Goal: Task Accomplishment & Management: Manage account settings

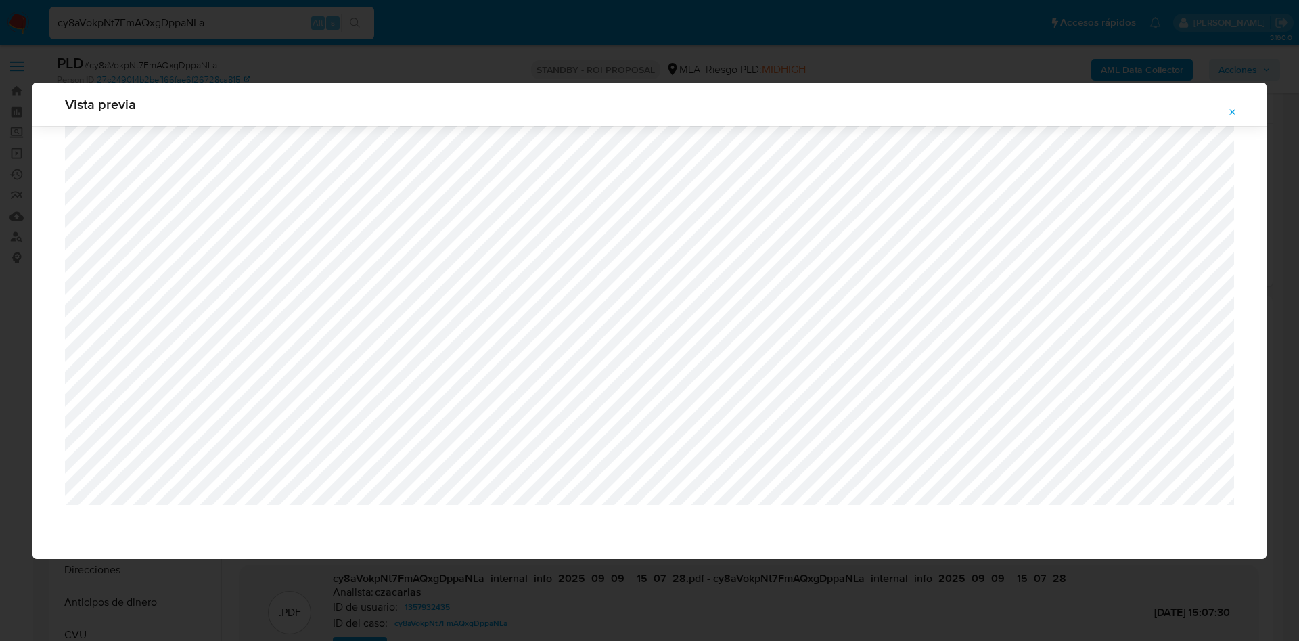
select select "10"
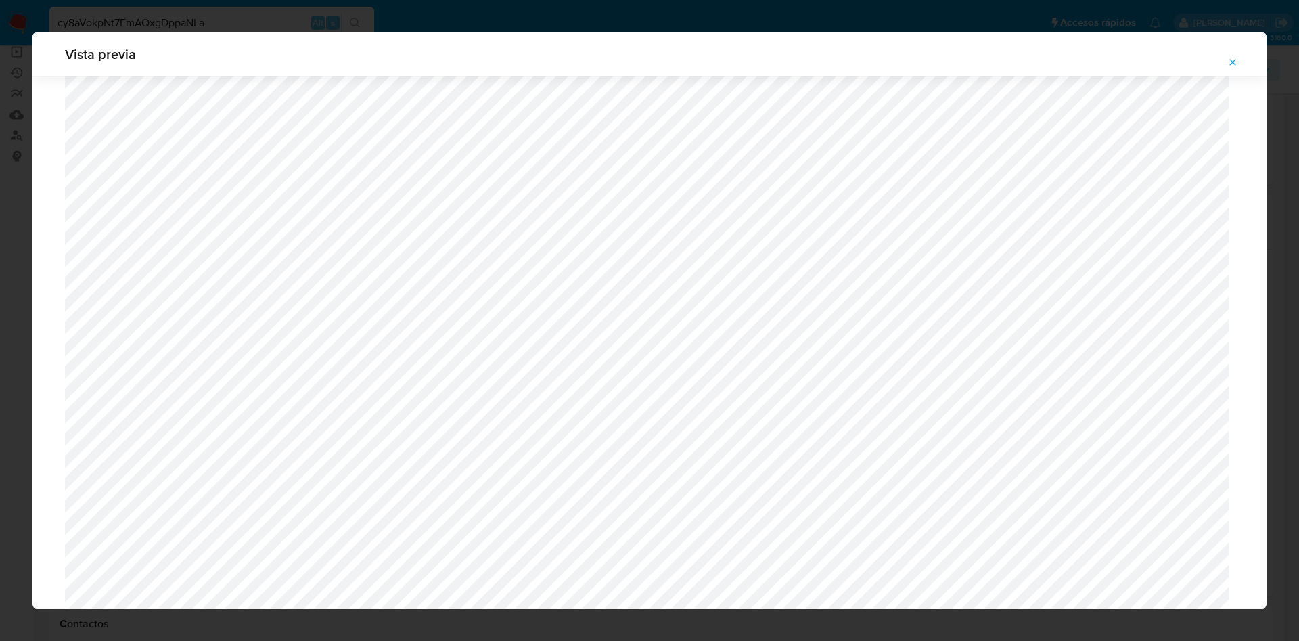
scroll to position [582, 0]
click at [1241, 68] on button "Attachment preview" at bounding box center [1233, 62] width 30 height 22
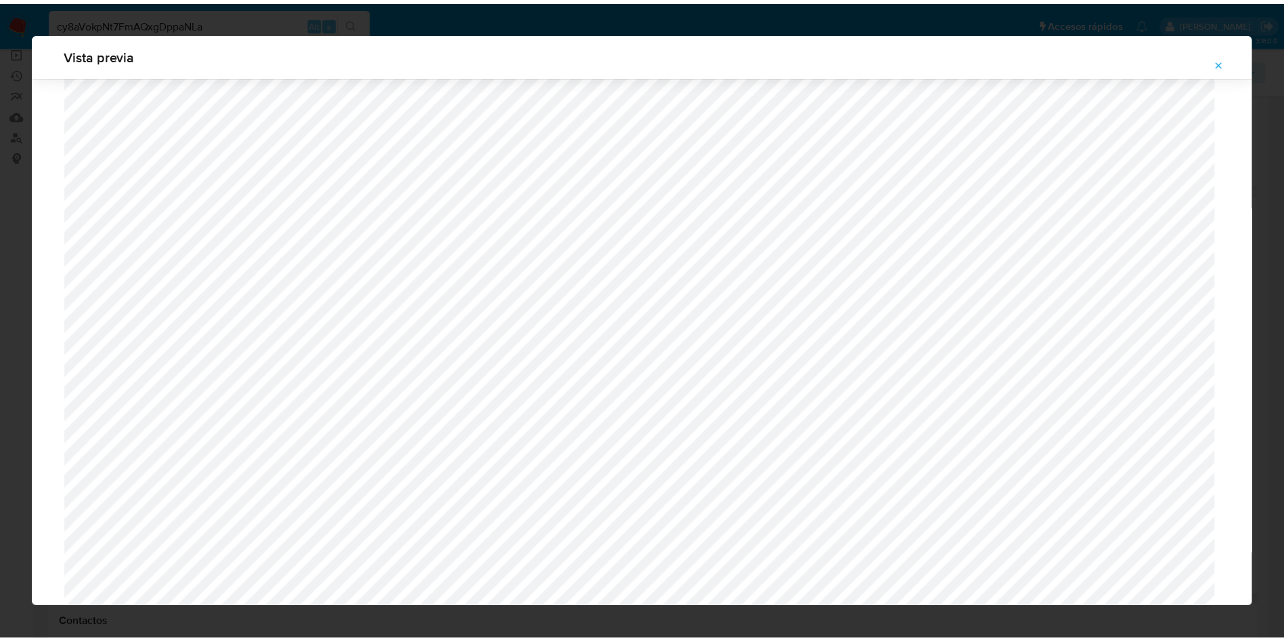
scroll to position [0, 0]
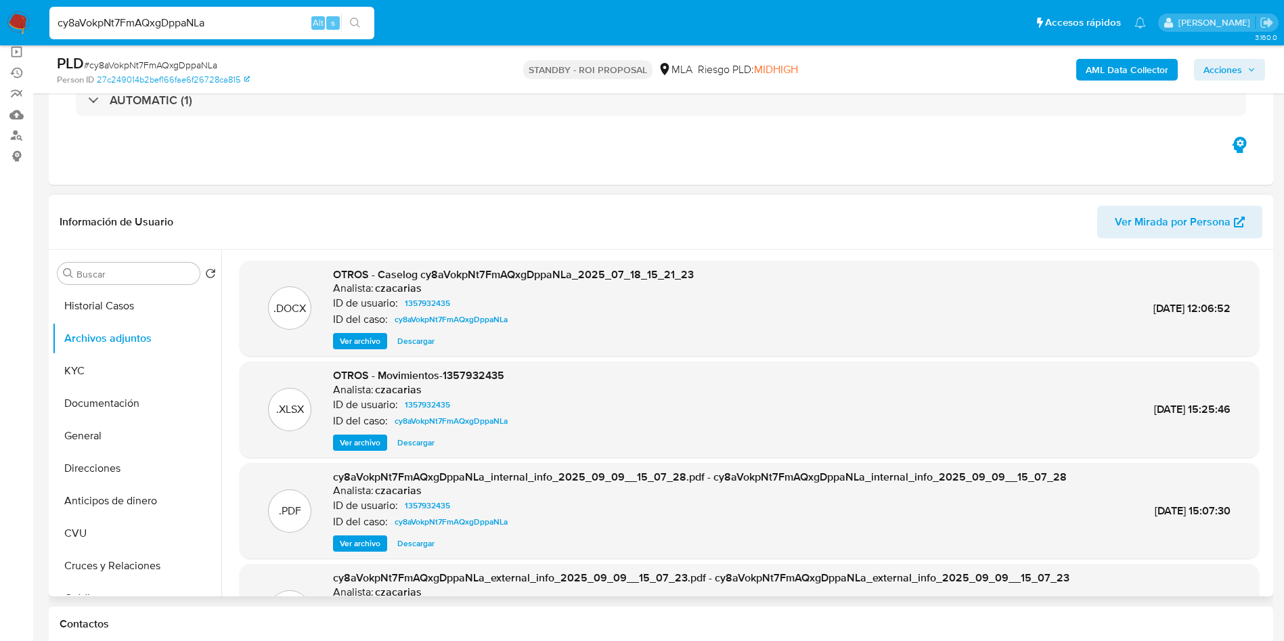
click at [296, 29] on input "cy8aVokpNt7FmAQxgDppaNLa" at bounding box center [211, 23] width 325 height 18
paste input "Ix0q7zyVdXXFTiCoQaVxnsL8"
type input "Ix0q7zyVdXXFTiCoQaVxnsL8"
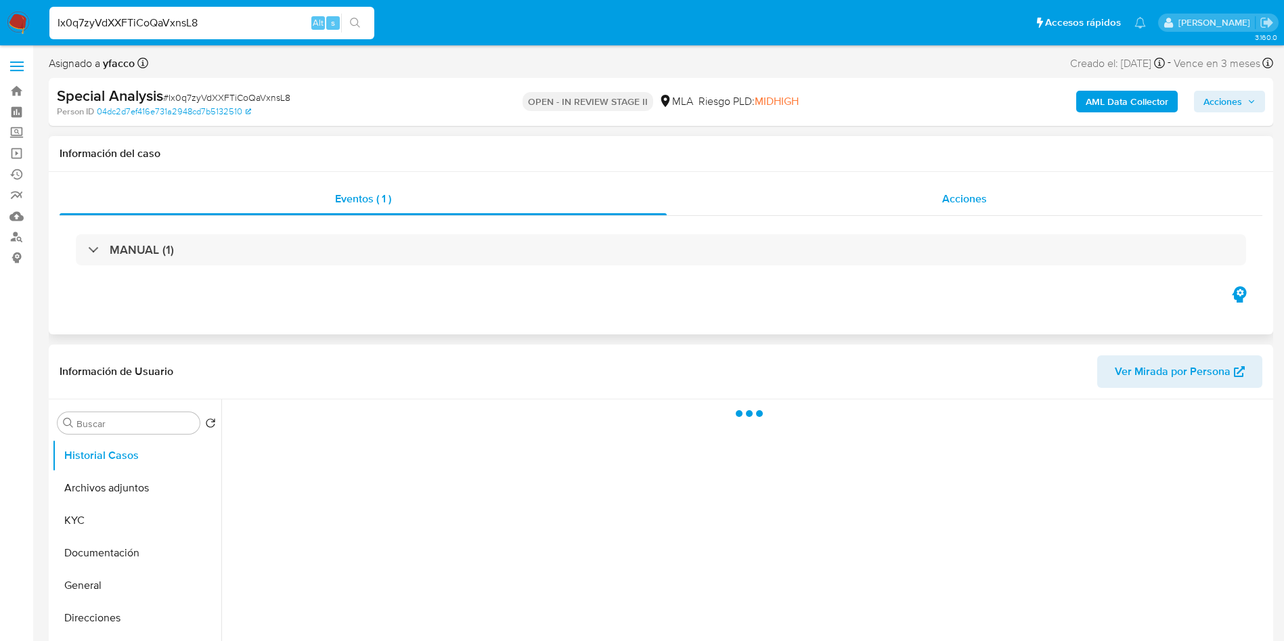
select select "10"
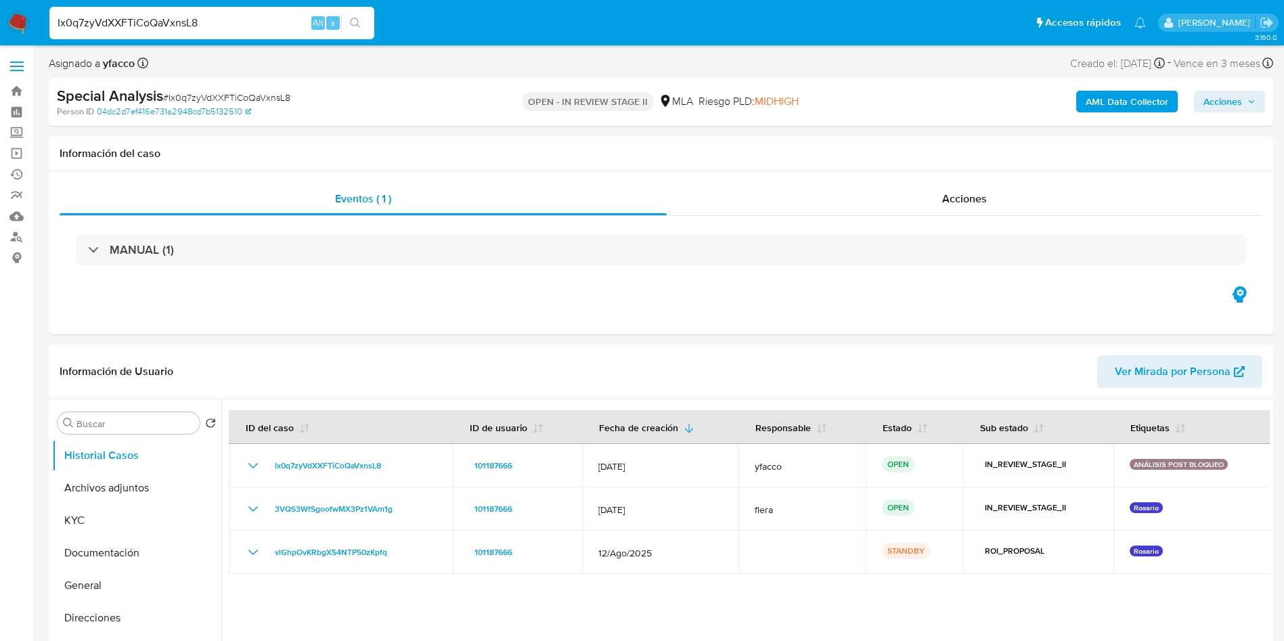
click at [1217, 97] on span "Acciones" at bounding box center [1222, 102] width 39 height 22
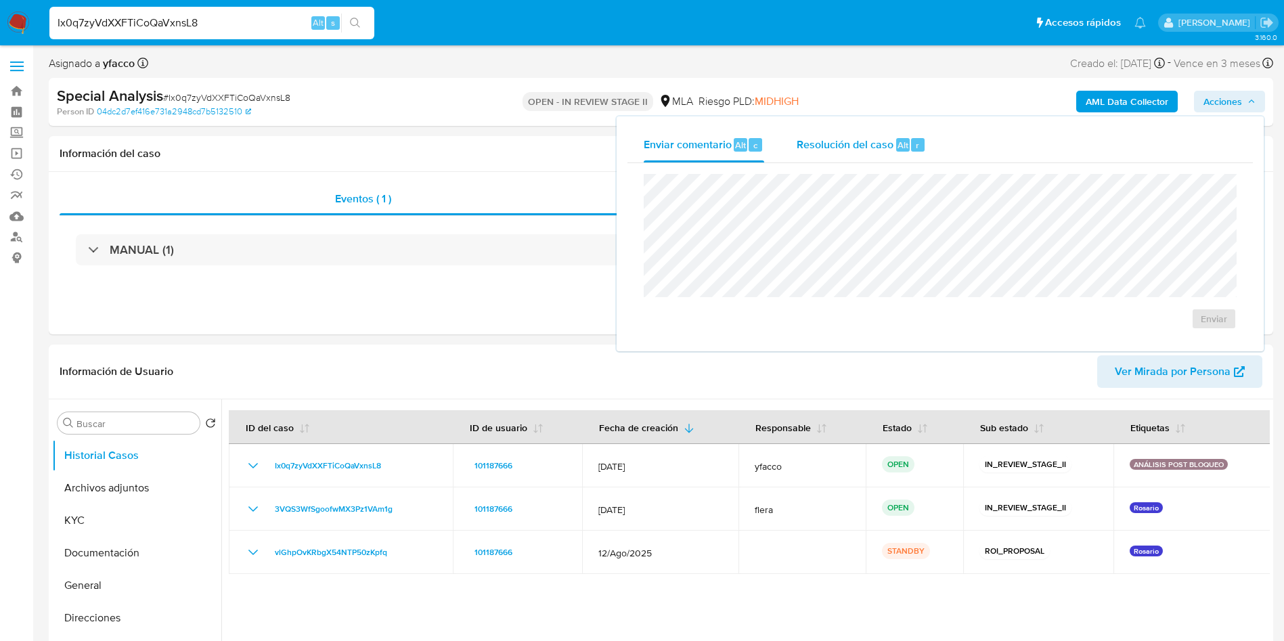
click at [907, 151] on div "Alt r" at bounding box center [910, 145] width 28 height 14
click at [905, 202] on textarea at bounding box center [940, 231] width 592 height 108
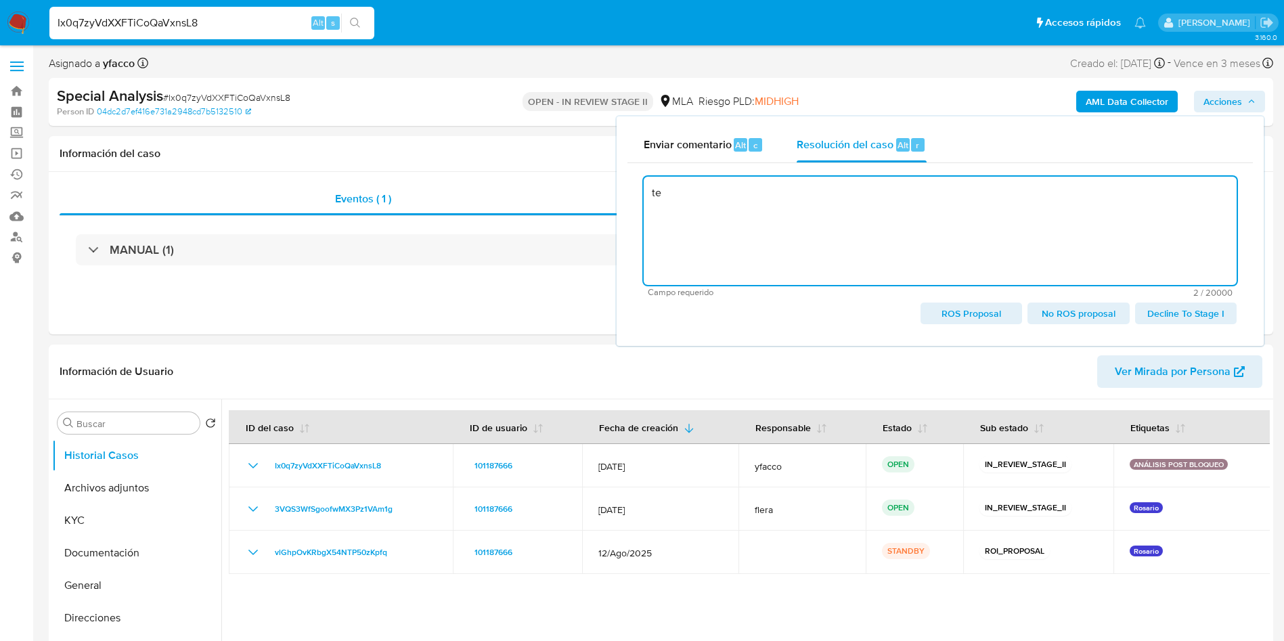
type textarea "t"
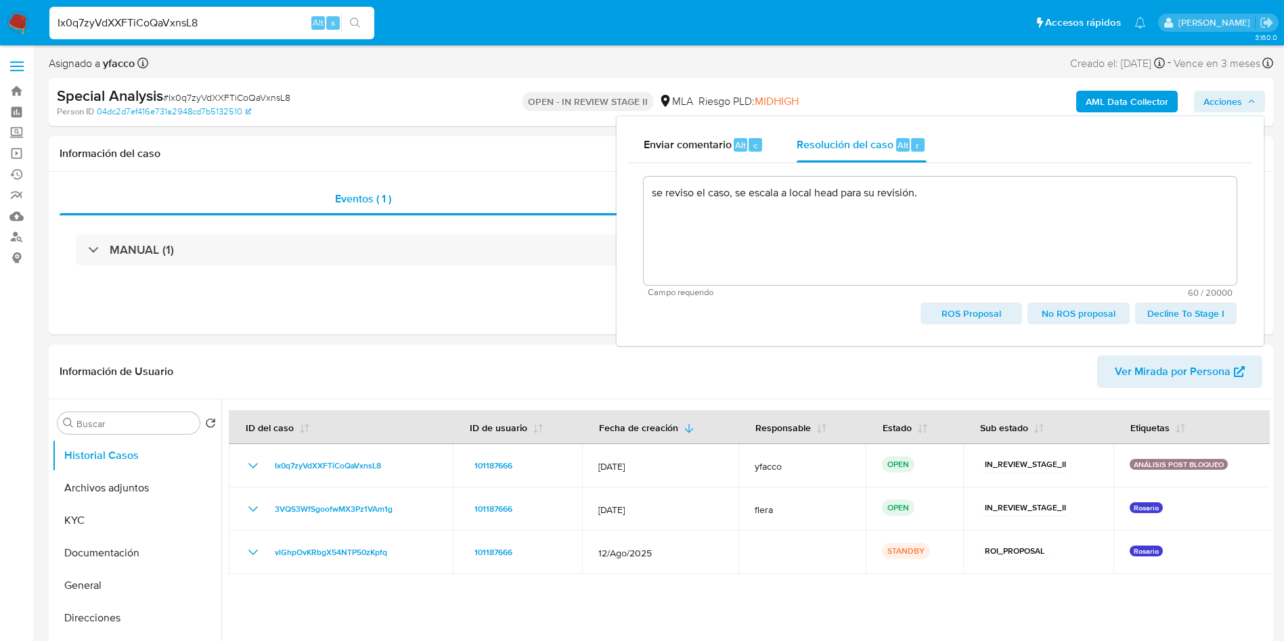
click at [1067, 311] on span "No ROS proposal" at bounding box center [1078, 313] width 83 height 19
type textarea "se reviso el caso, se escala a local head para su revisión."
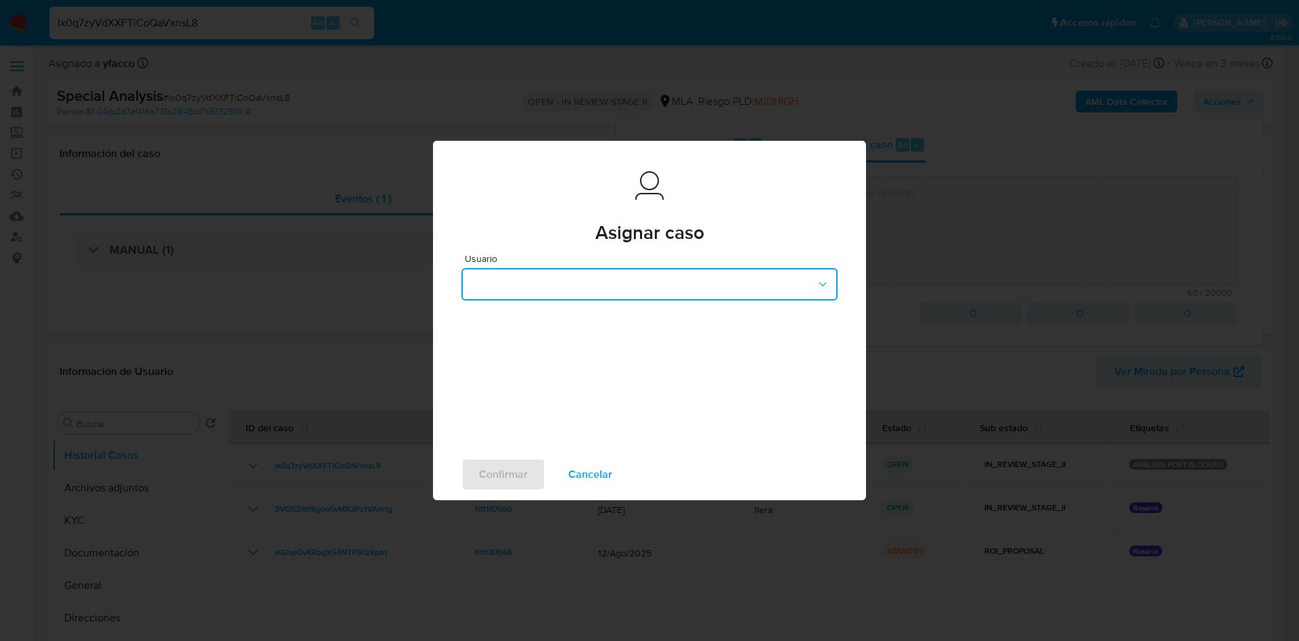
click at [556, 284] on button "button" at bounding box center [650, 284] width 376 height 32
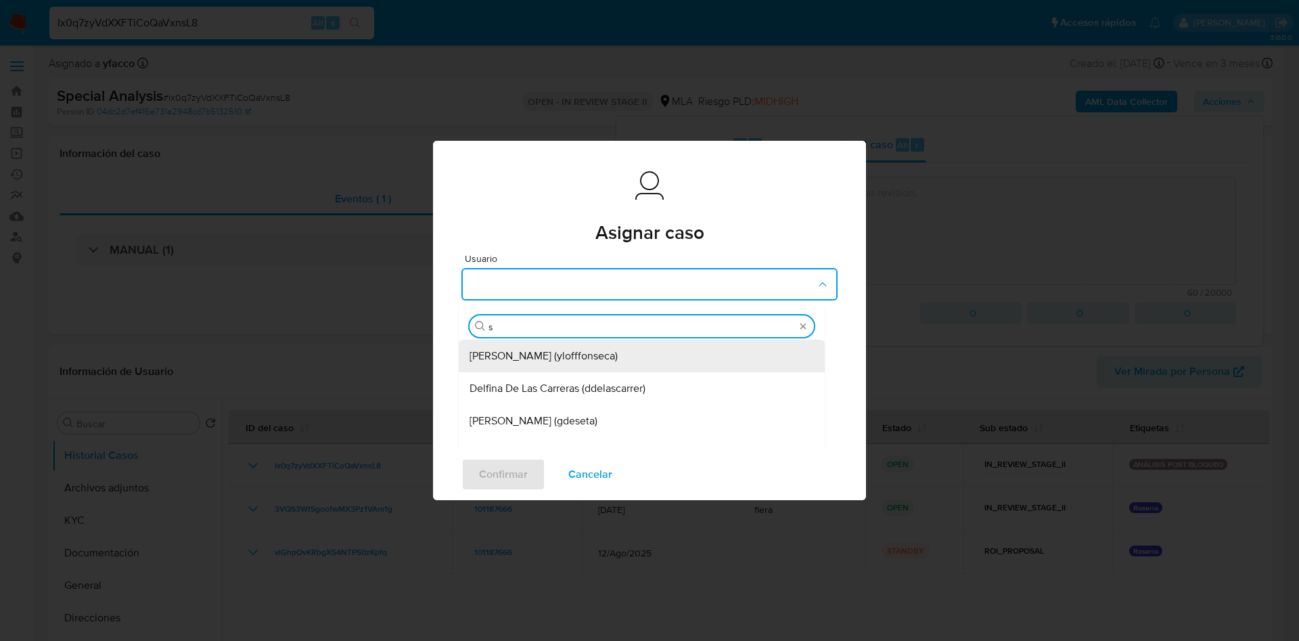
type input "sa"
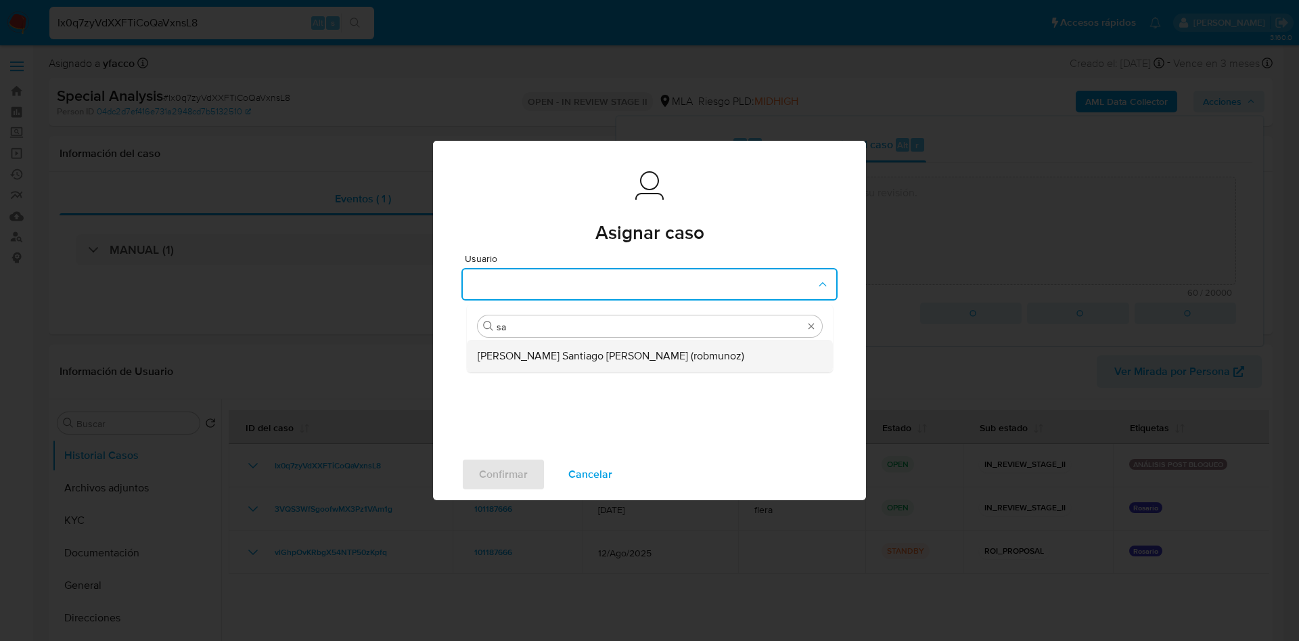
click at [563, 351] on span "Roberto Santiago Munoz (robmunoz)" at bounding box center [611, 356] width 267 height 14
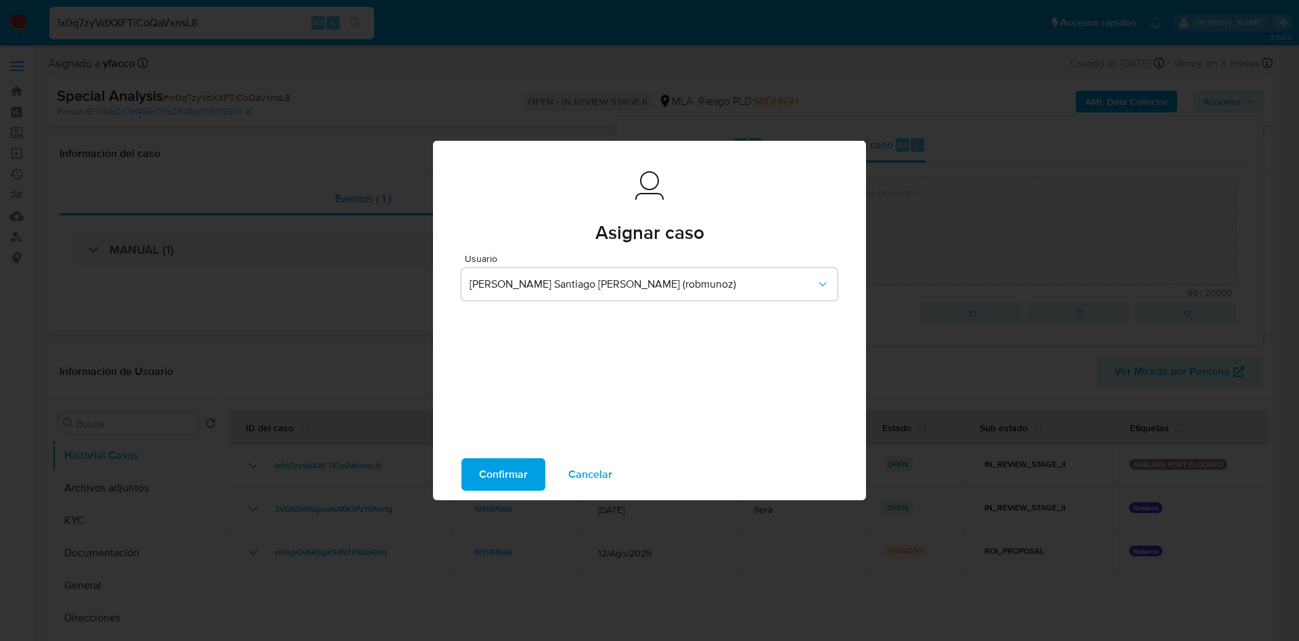
click at [503, 476] on span "Confirmar" at bounding box center [503, 475] width 49 height 30
type textarea "se reviso el caso, se escala a local head para su revisión."
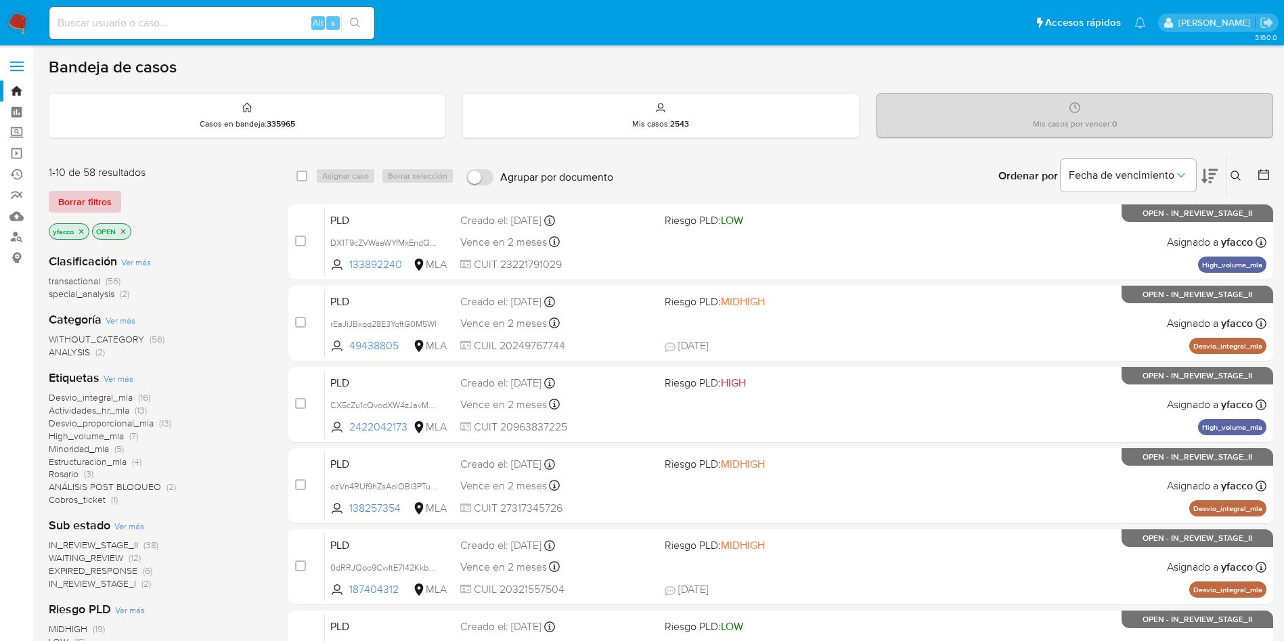
click at [87, 199] on span "Borrar filtros" at bounding box center [84, 201] width 53 height 19
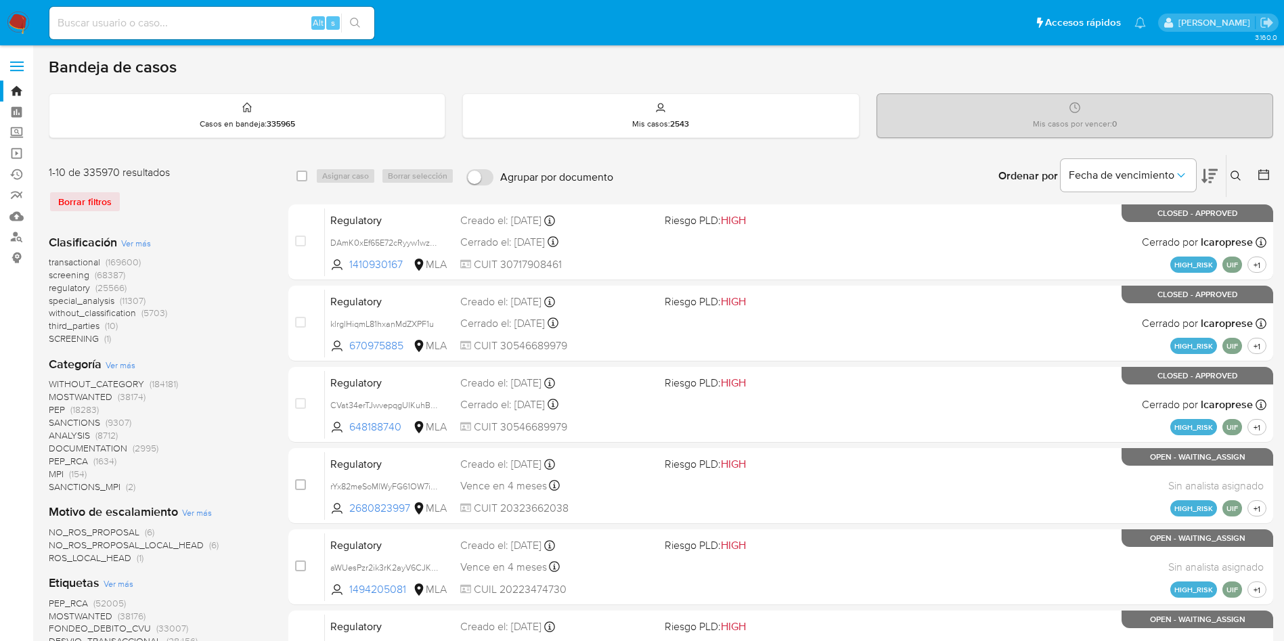
click at [1236, 174] on icon at bounding box center [1235, 176] width 11 height 11
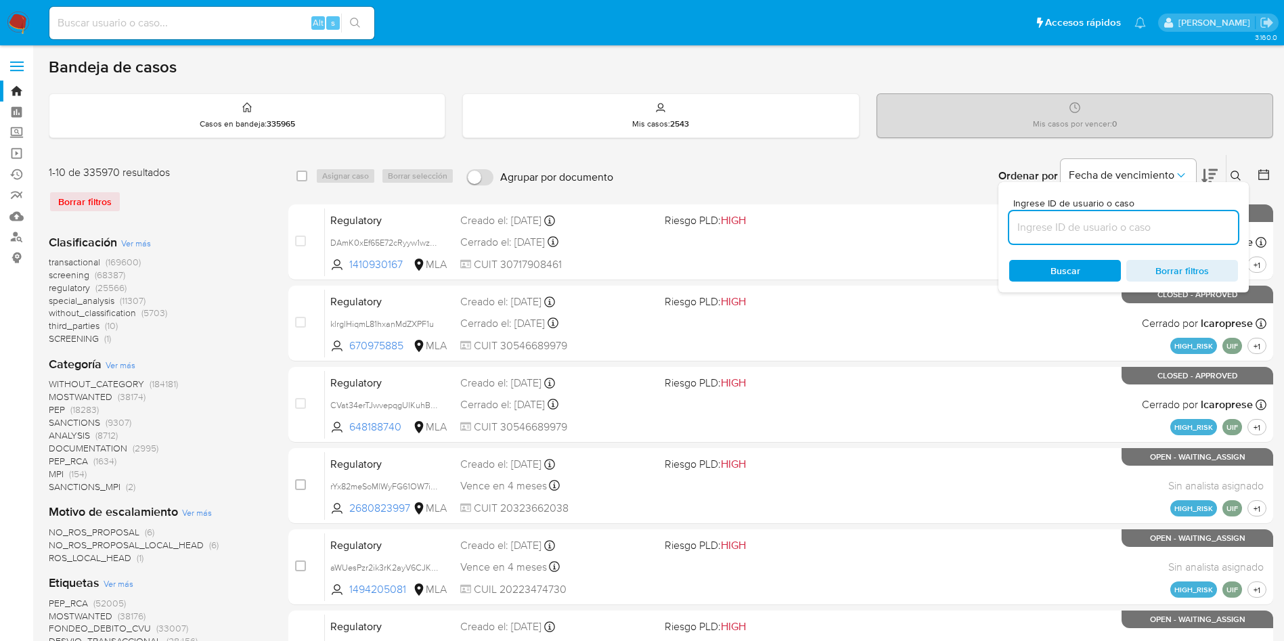
click at [1084, 231] on input at bounding box center [1123, 228] width 229 height 18
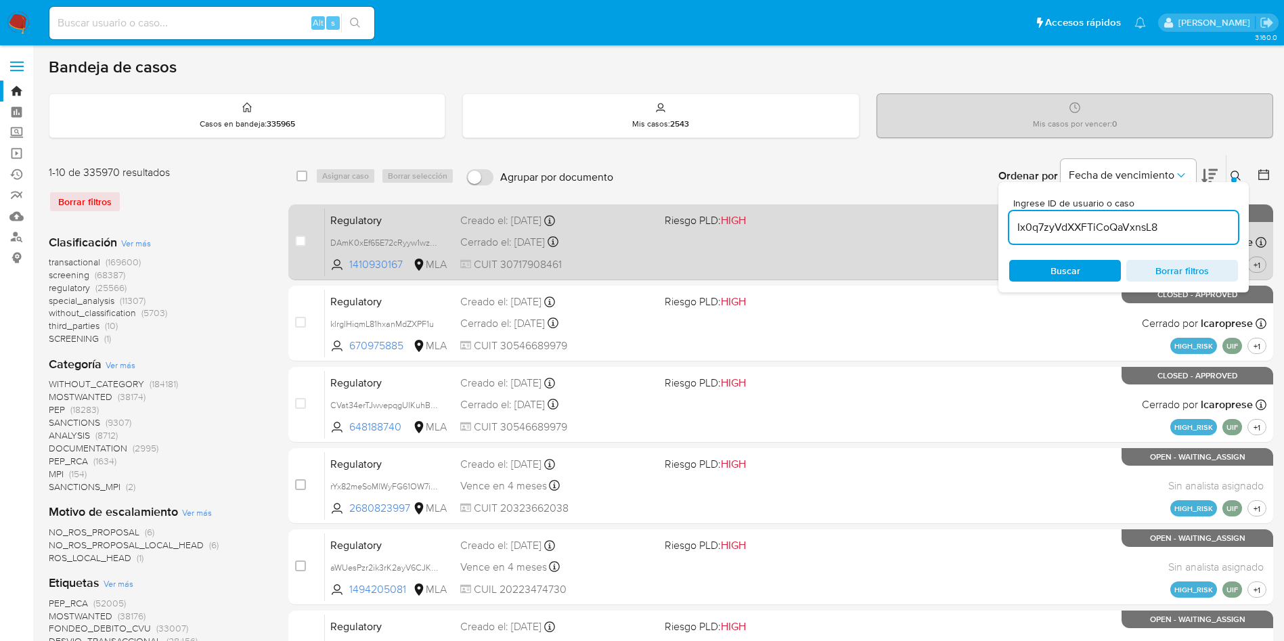
type input "Ix0q7zyVdXXFTiCoQaVxnsL8"
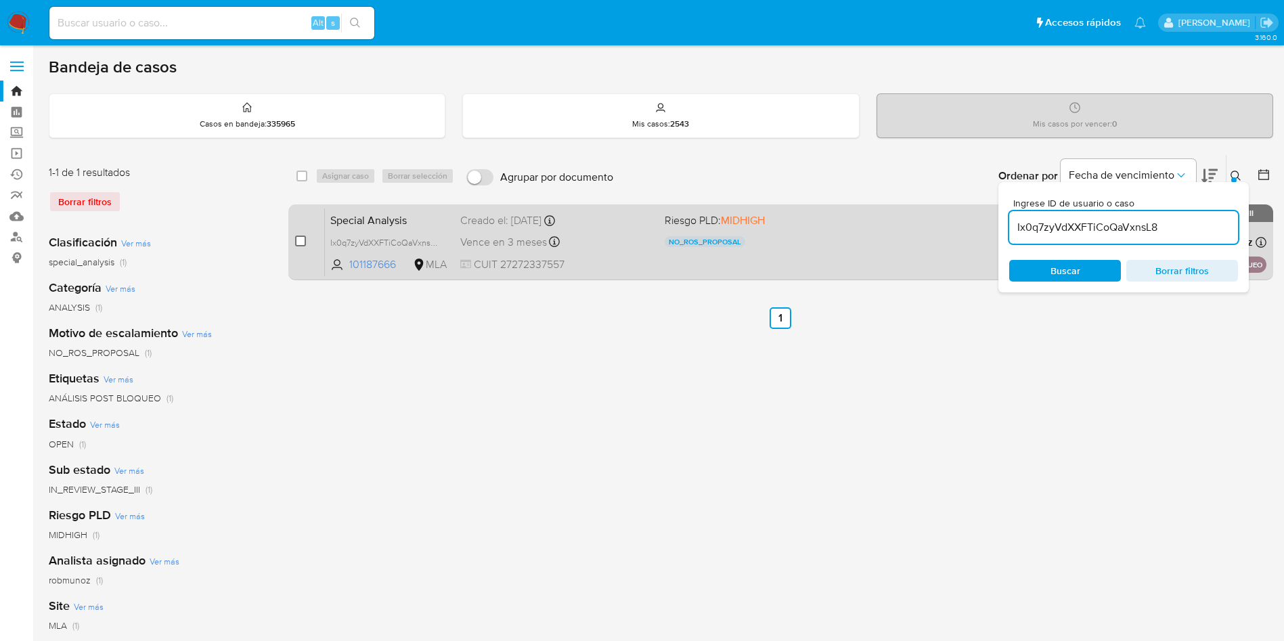
click at [303, 242] on input "checkbox" at bounding box center [300, 241] width 11 height 11
checkbox input "true"
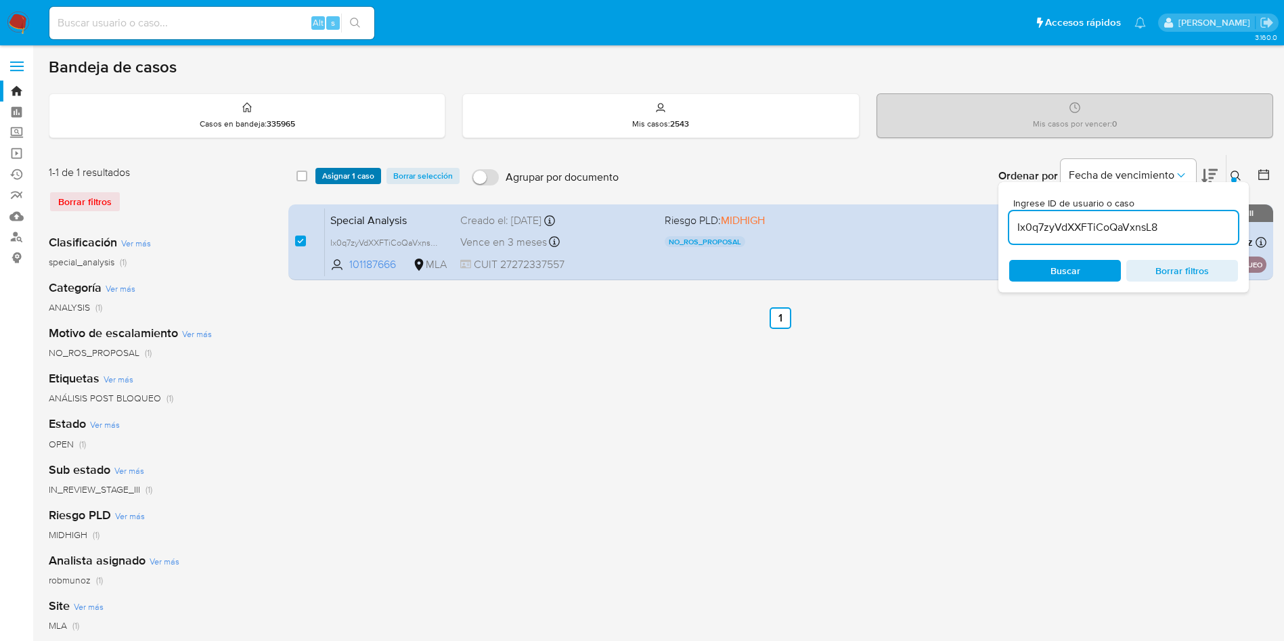
click at [342, 176] on span "Asignar 1 caso" at bounding box center [348, 176] width 52 height 14
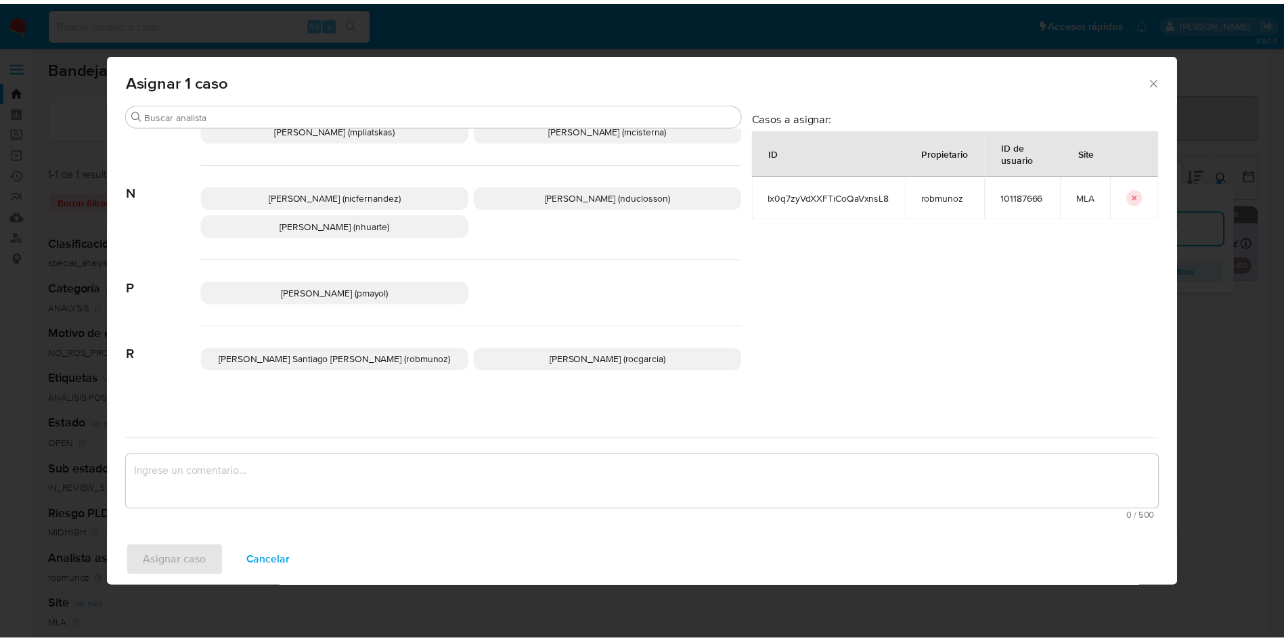
scroll to position [1209, 0]
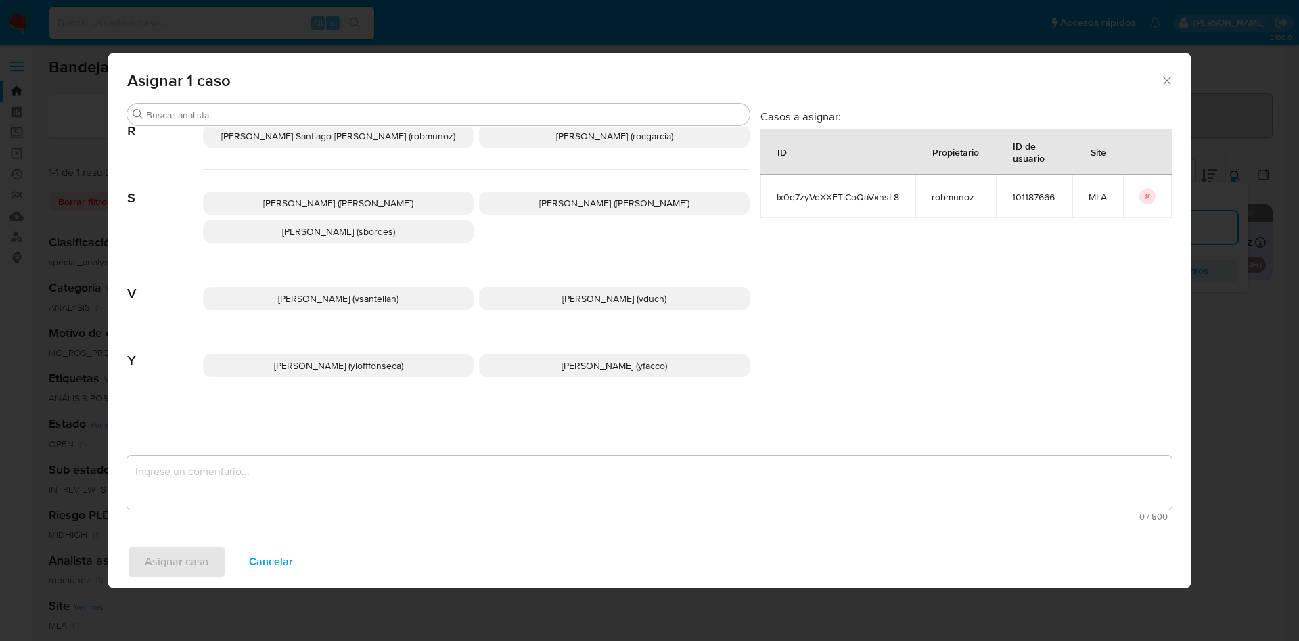
click at [541, 354] on p "Yesica Paola Facco (yfacco)" at bounding box center [614, 365] width 271 height 23
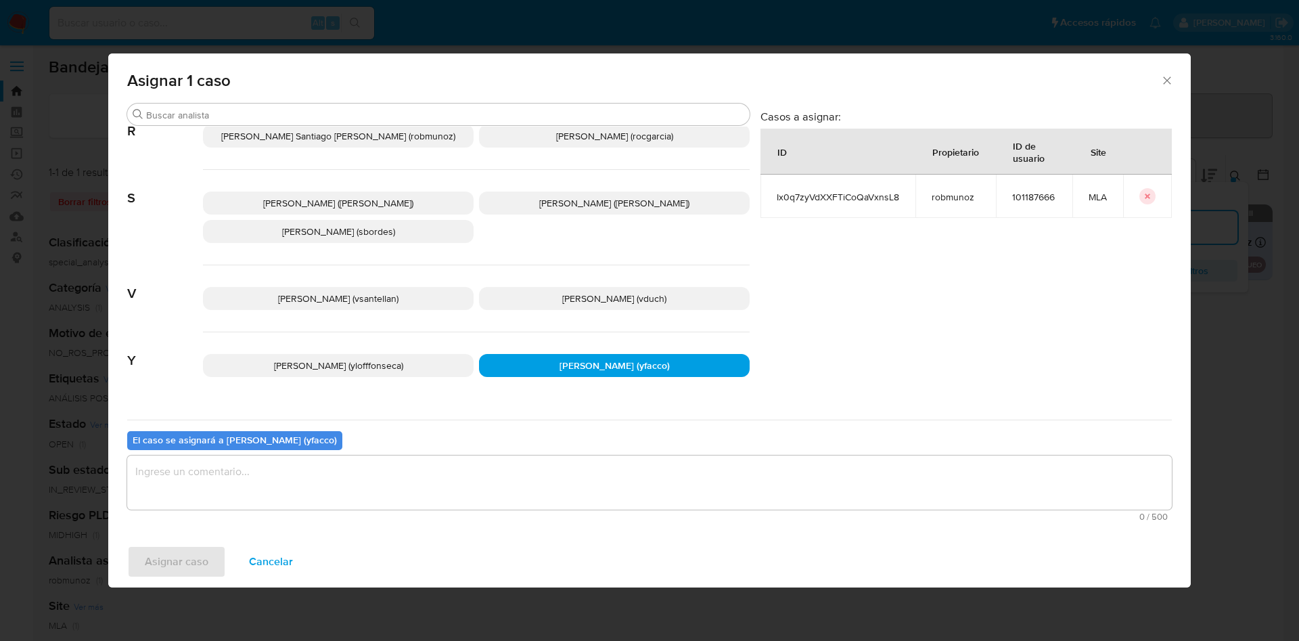
click at [360, 497] on textarea "assign-modal" at bounding box center [649, 482] width 1045 height 54
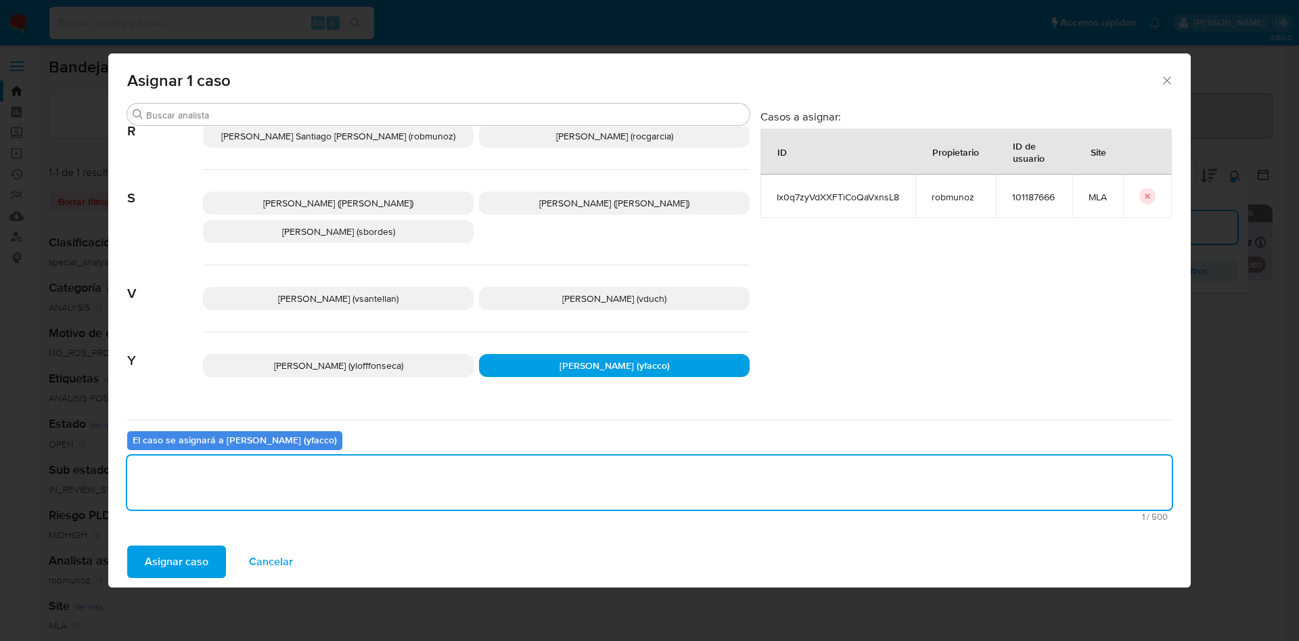
click at [144, 551] on button "Asignar caso" at bounding box center [176, 561] width 99 height 32
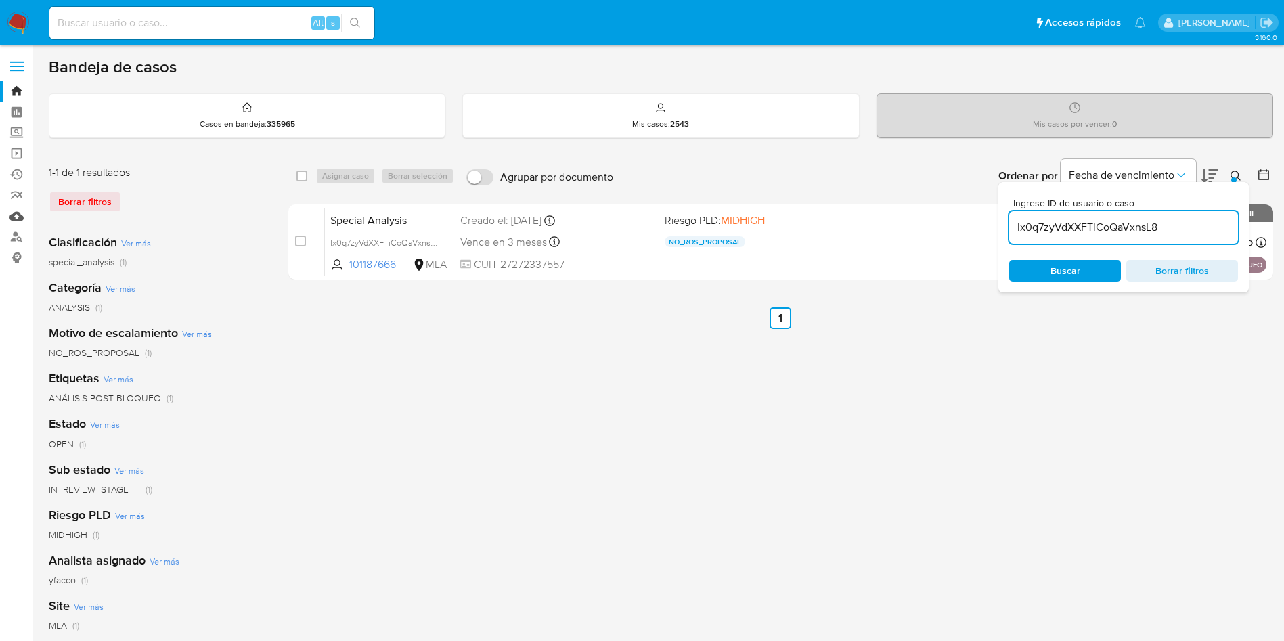
click at [17, 217] on link "Mulan" at bounding box center [80, 216] width 161 height 21
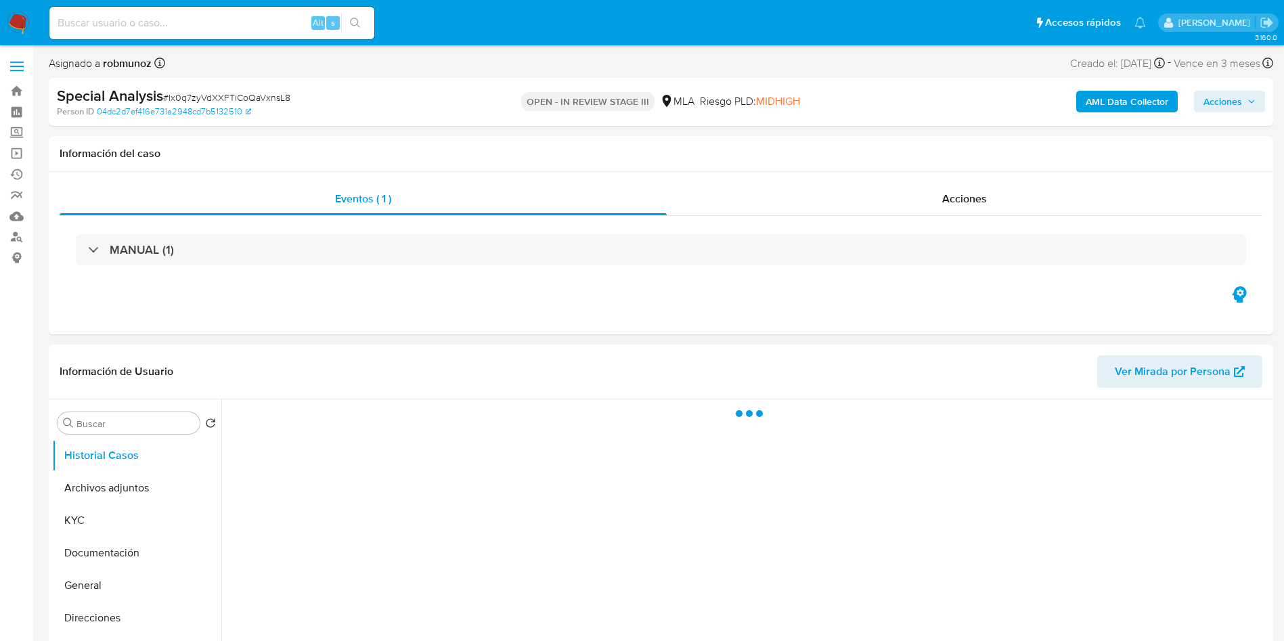
select select "10"
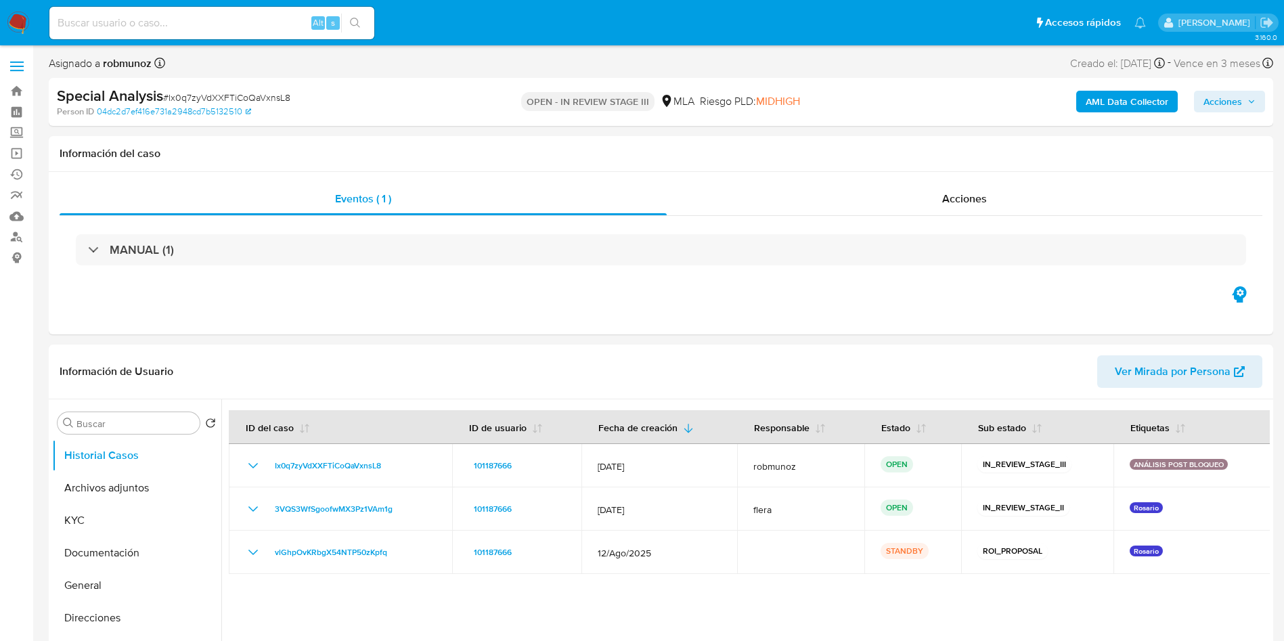
click at [1220, 107] on span "Acciones" at bounding box center [1222, 102] width 39 height 22
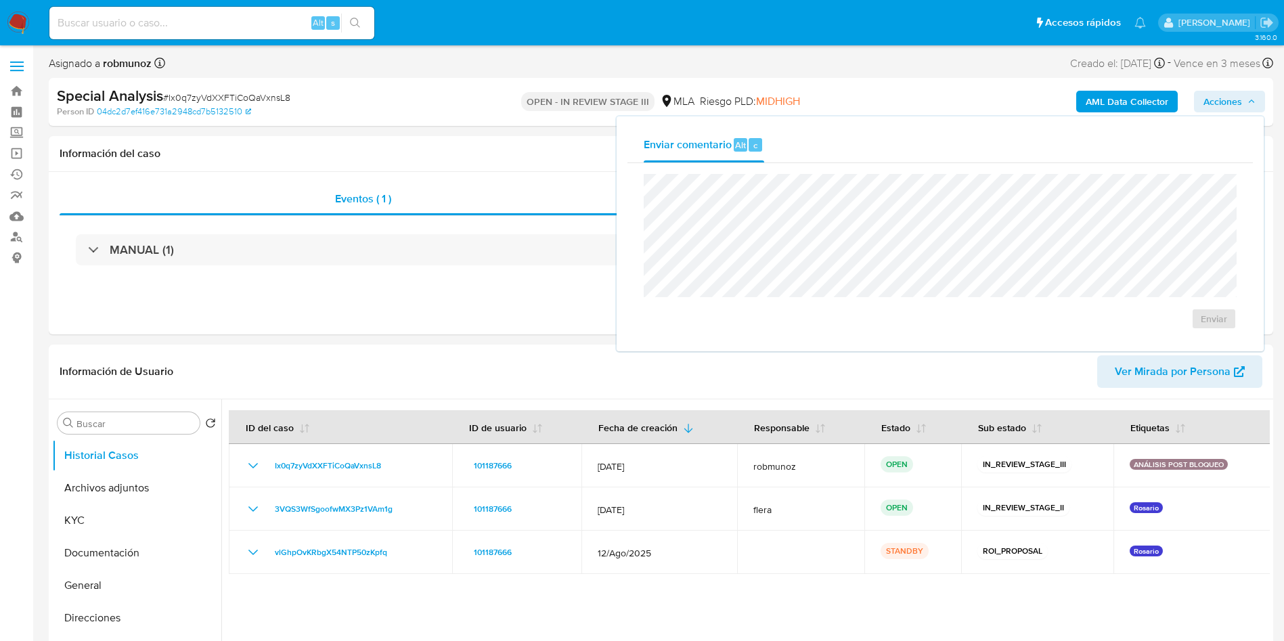
click at [464, 108] on div "OPEN - IN REVIEW STAGE III MLA Riesgo PLD: MIDHIGH" at bounding box center [661, 102] width 399 height 32
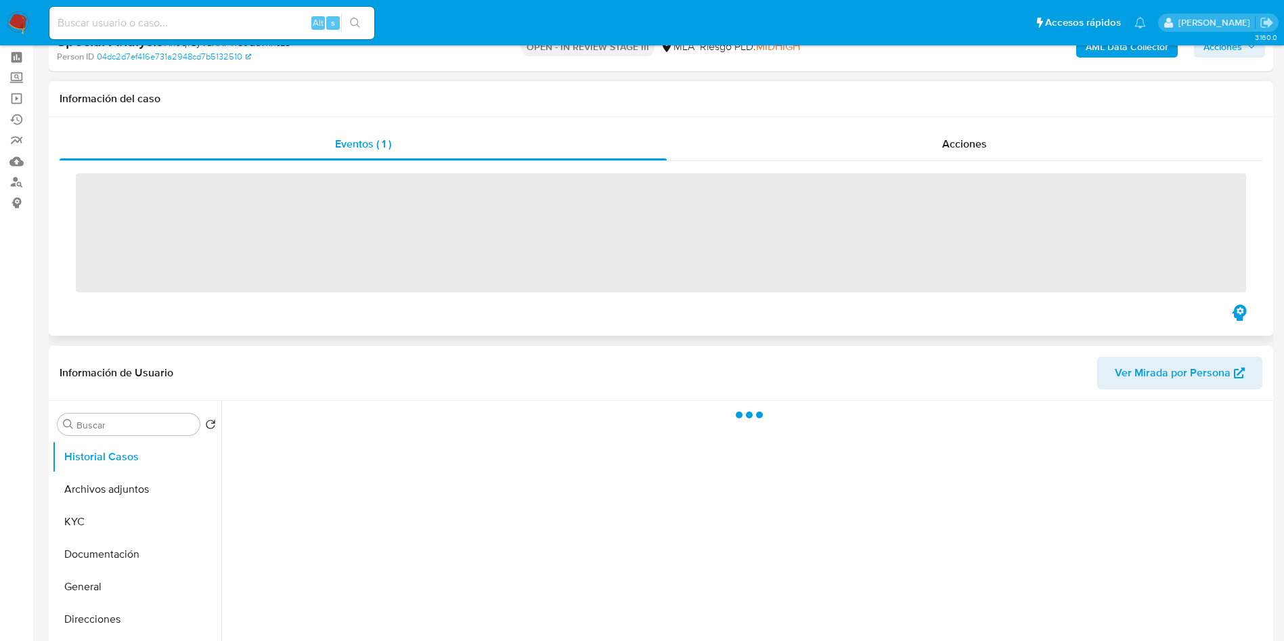
scroll to position [102, 0]
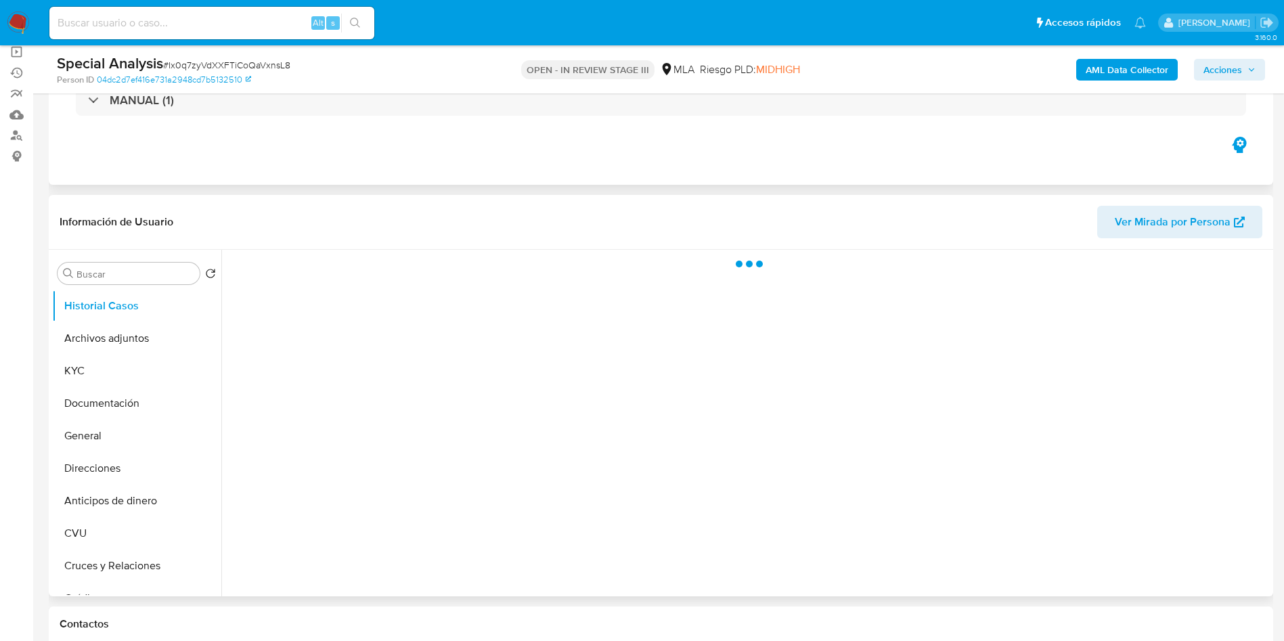
select select "10"
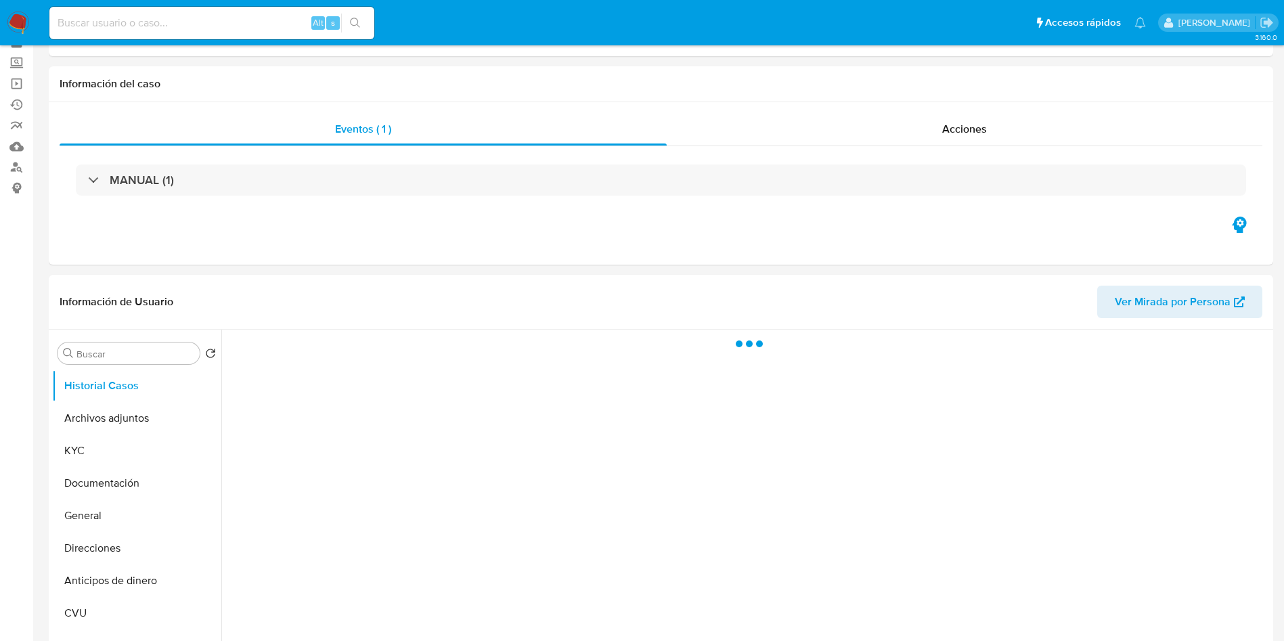
scroll to position [102, 0]
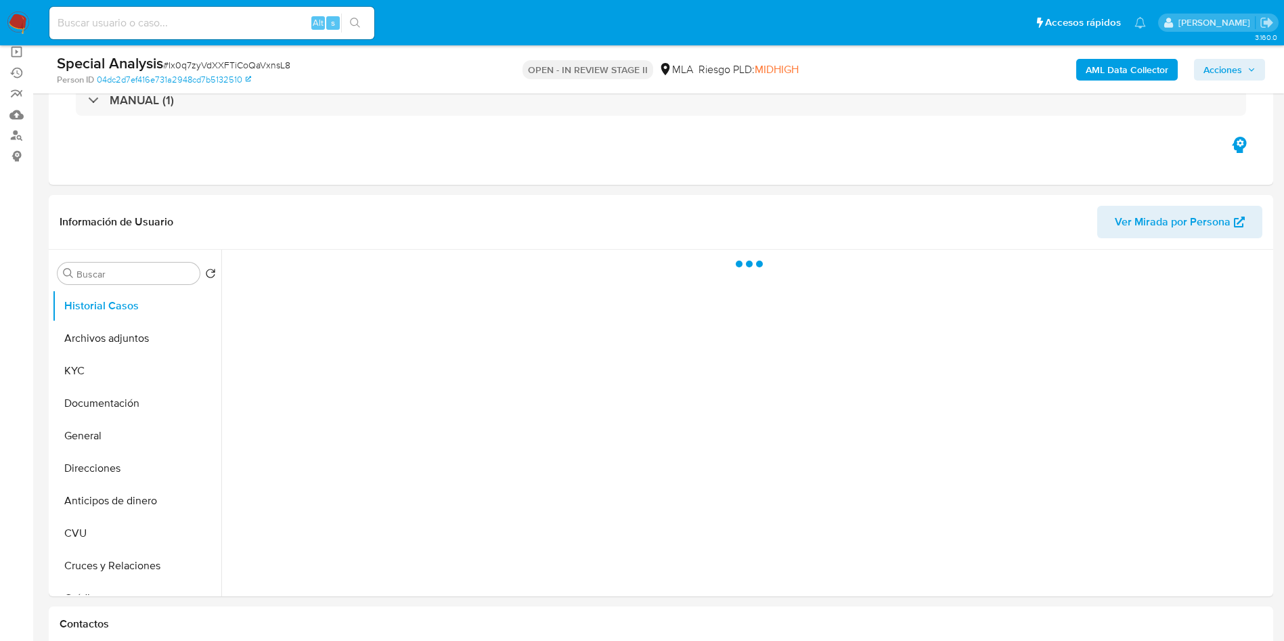
select select "10"
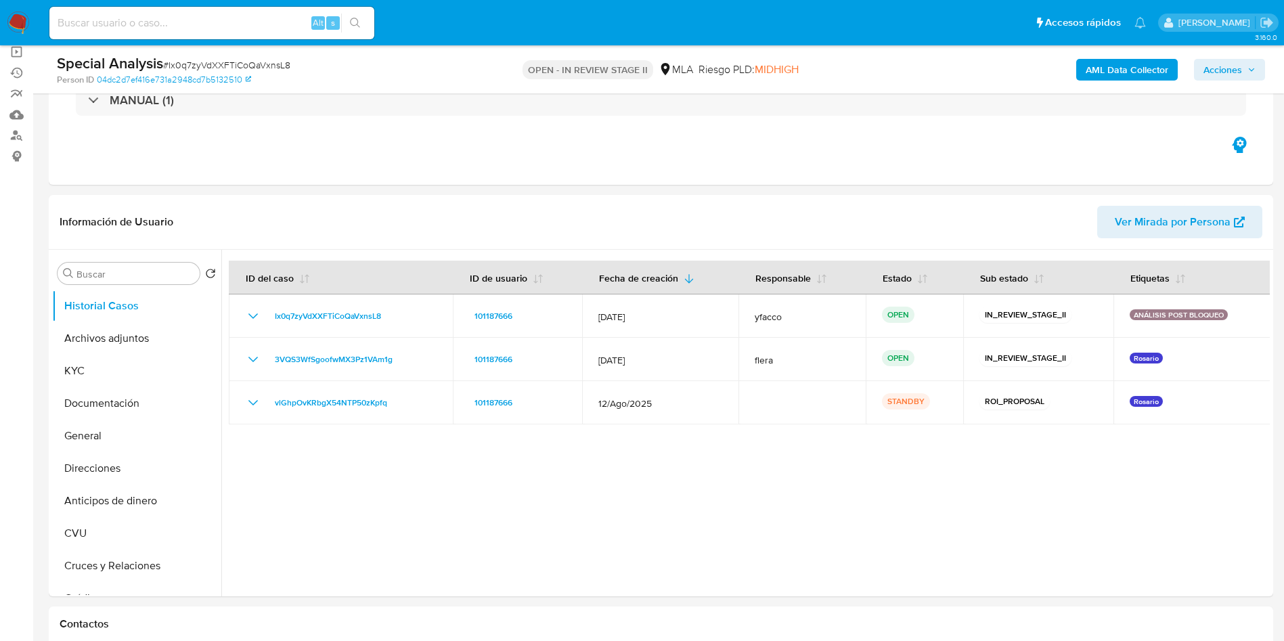
click at [1219, 78] on span "Acciones" at bounding box center [1222, 70] width 39 height 22
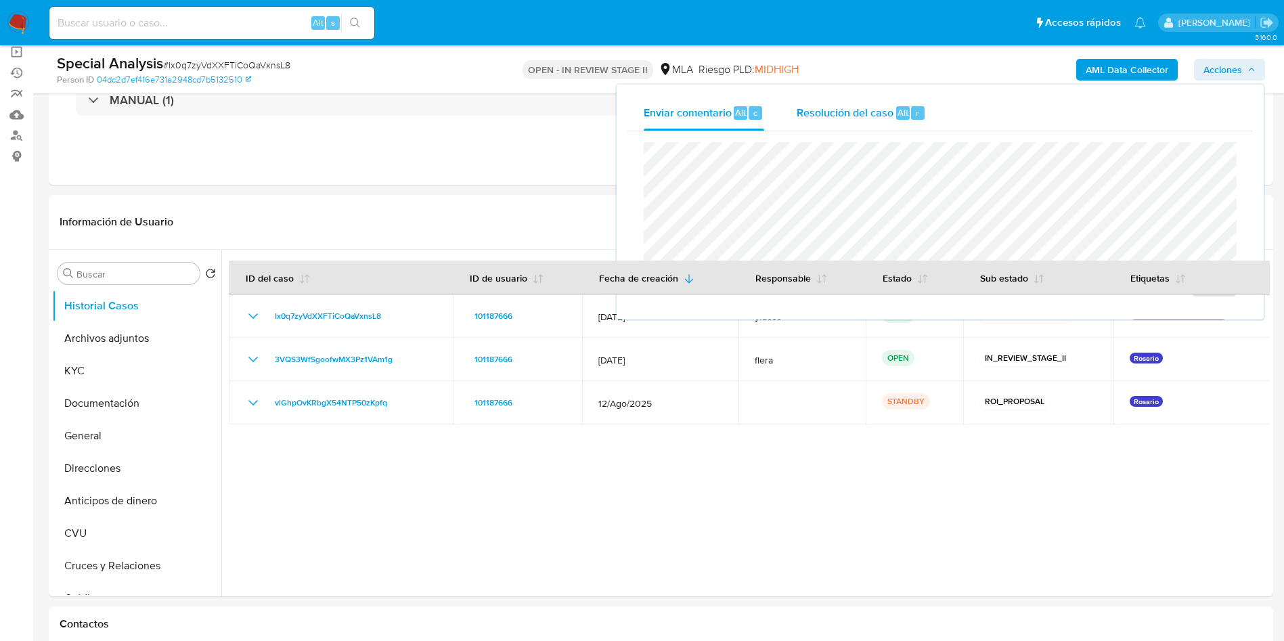
click at [877, 112] on span "Resolución del caso" at bounding box center [845, 112] width 97 height 16
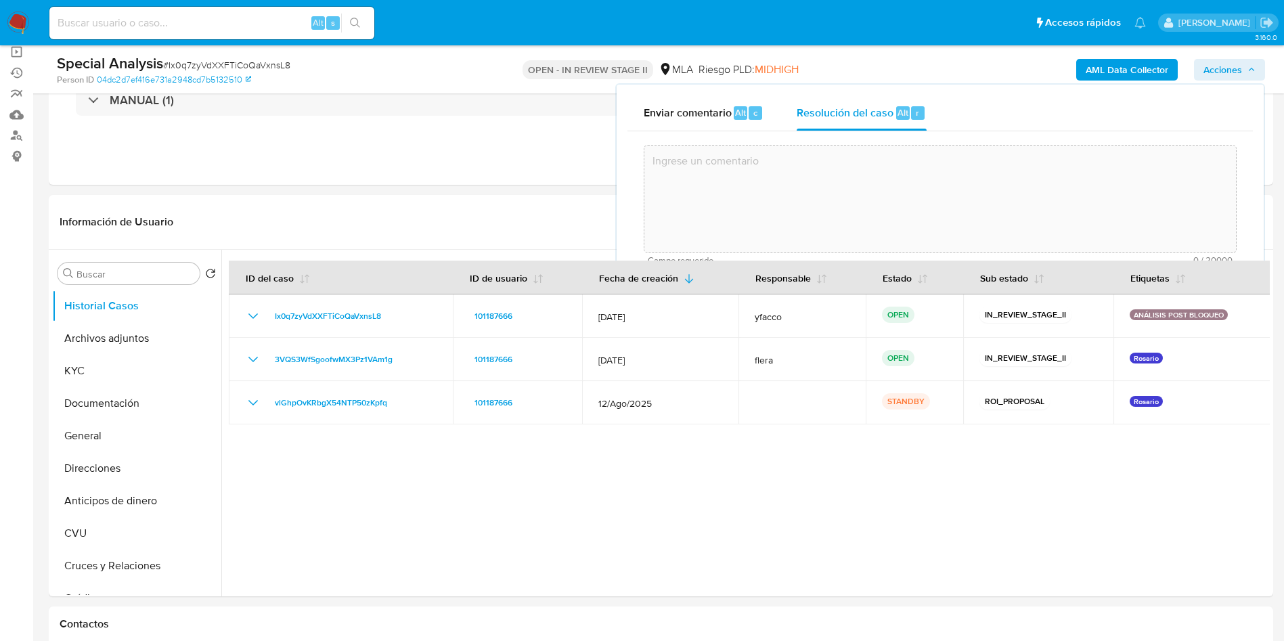
click at [872, 166] on textarea at bounding box center [940, 199] width 592 height 108
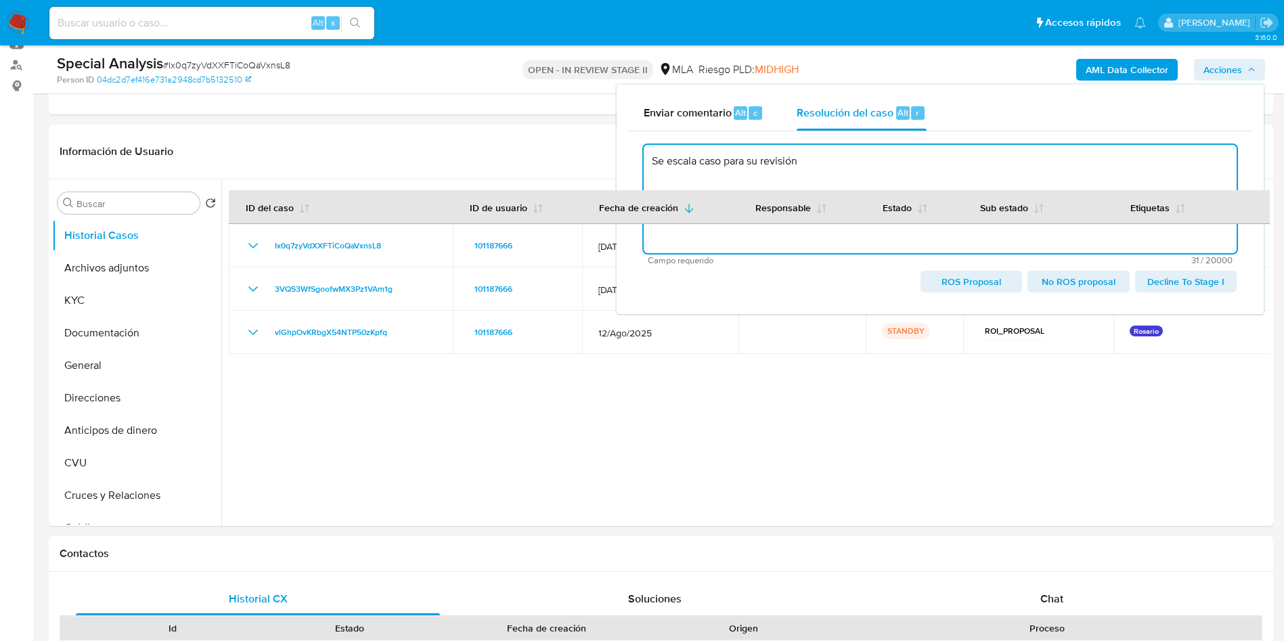
scroll to position [203, 0]
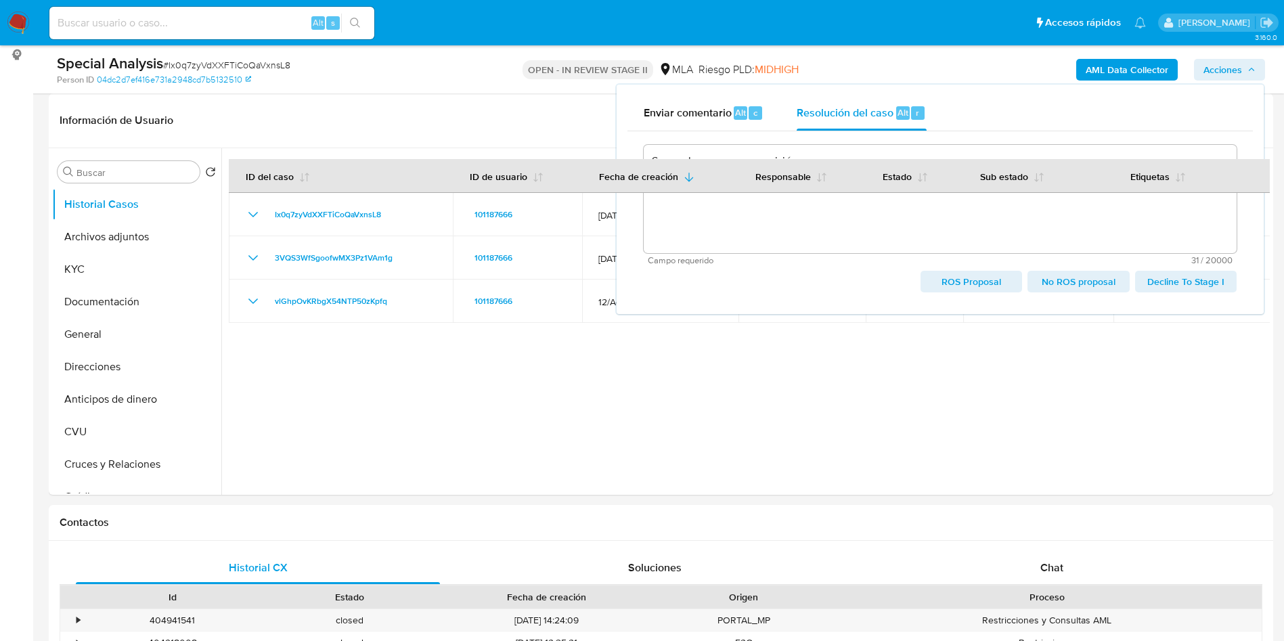
click at [1094, 282] on span "No ROS proposal" at bounding box center [1078, 281] width 83 height 19
type textarea "Se escala caso para su revisión"
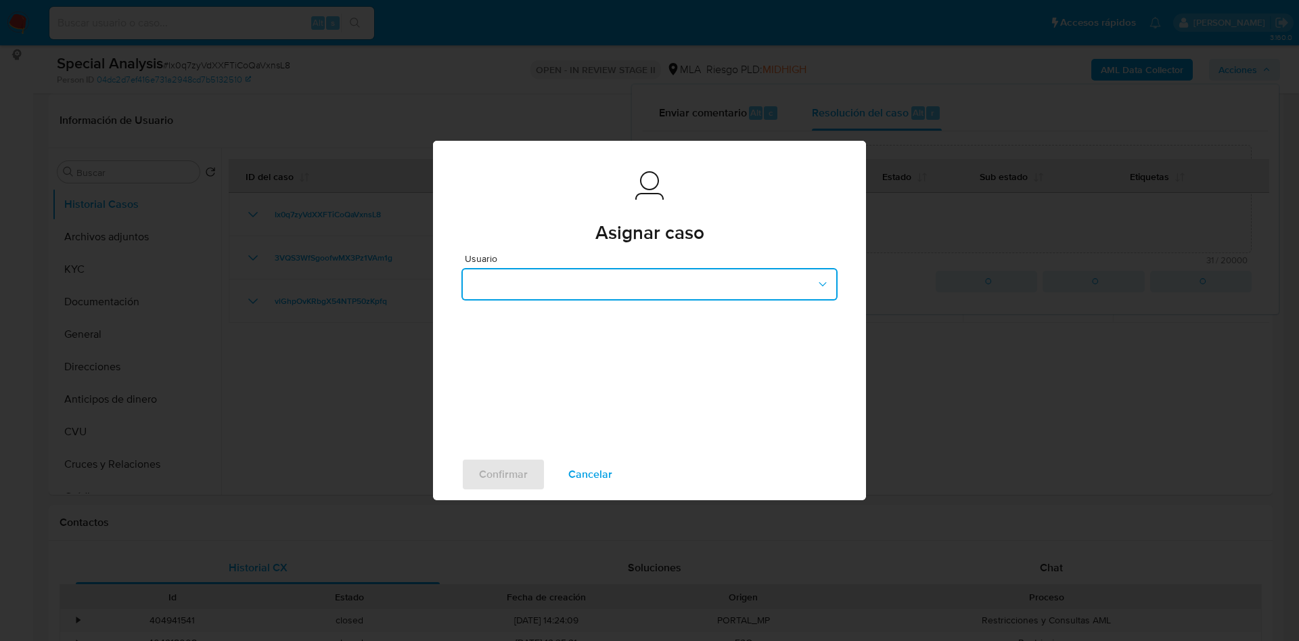
click at [555, 288] on button "button" at bounding box center [650, 284] width 376 height 32
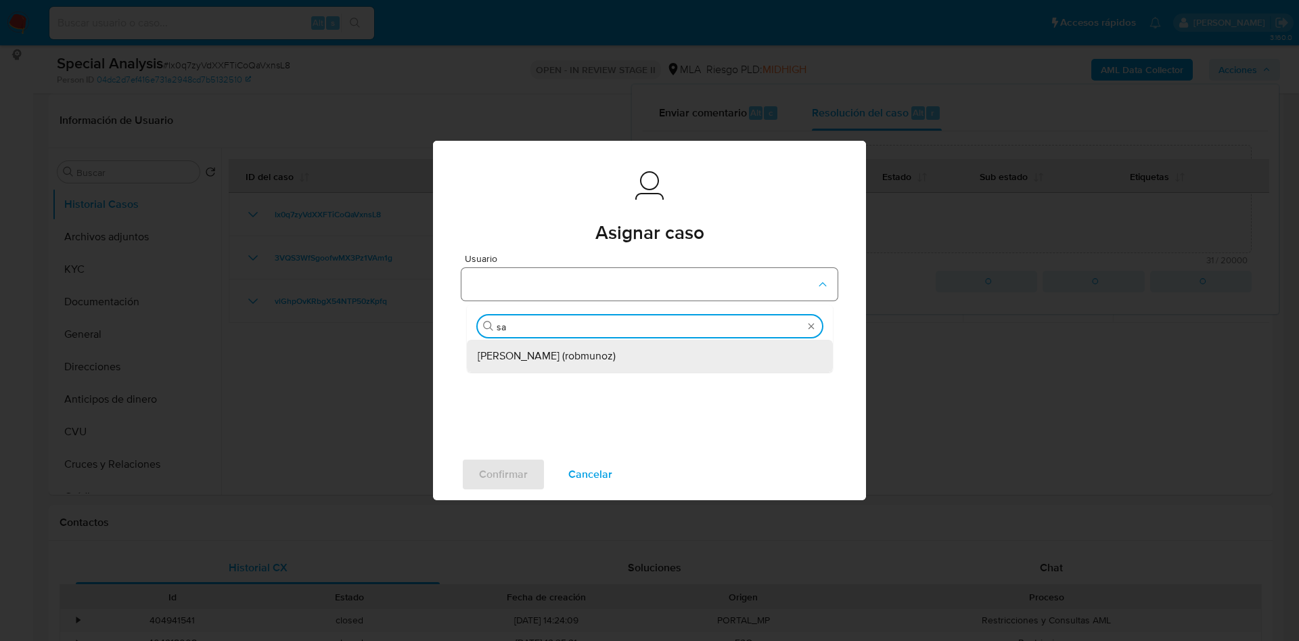
type input "san"
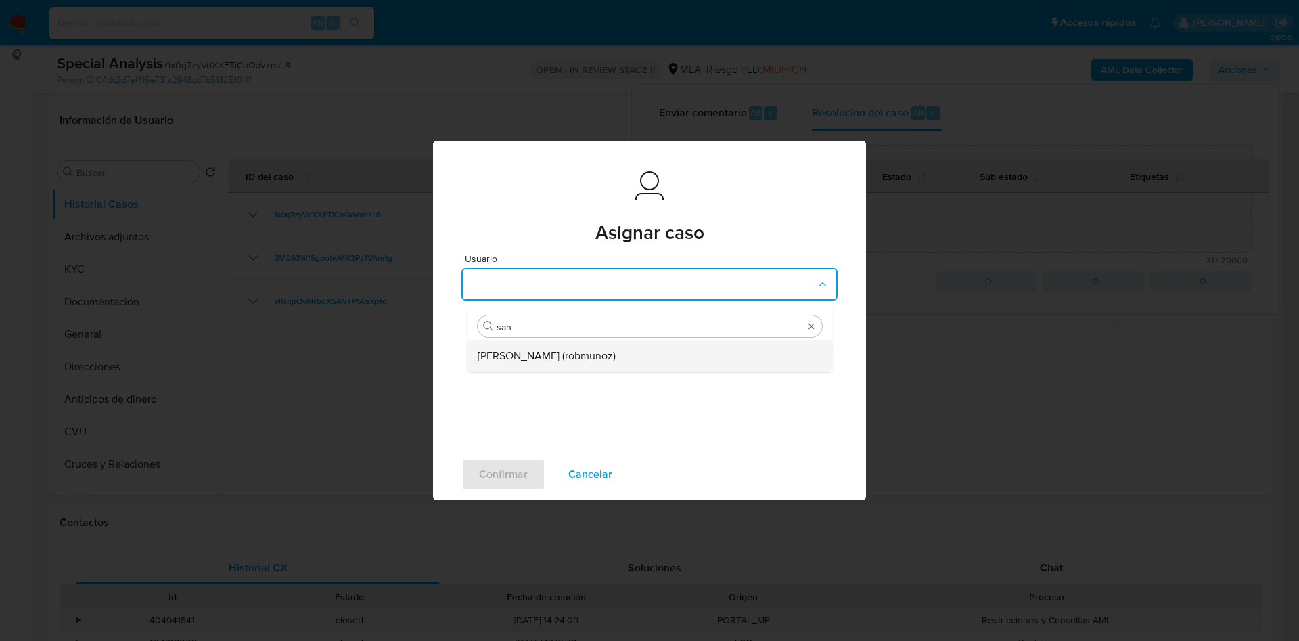
click at [531, 361] on span "Roberto Santiago Munoz (robmunoz)" at bounding box center [547, 356] width 138 height 14
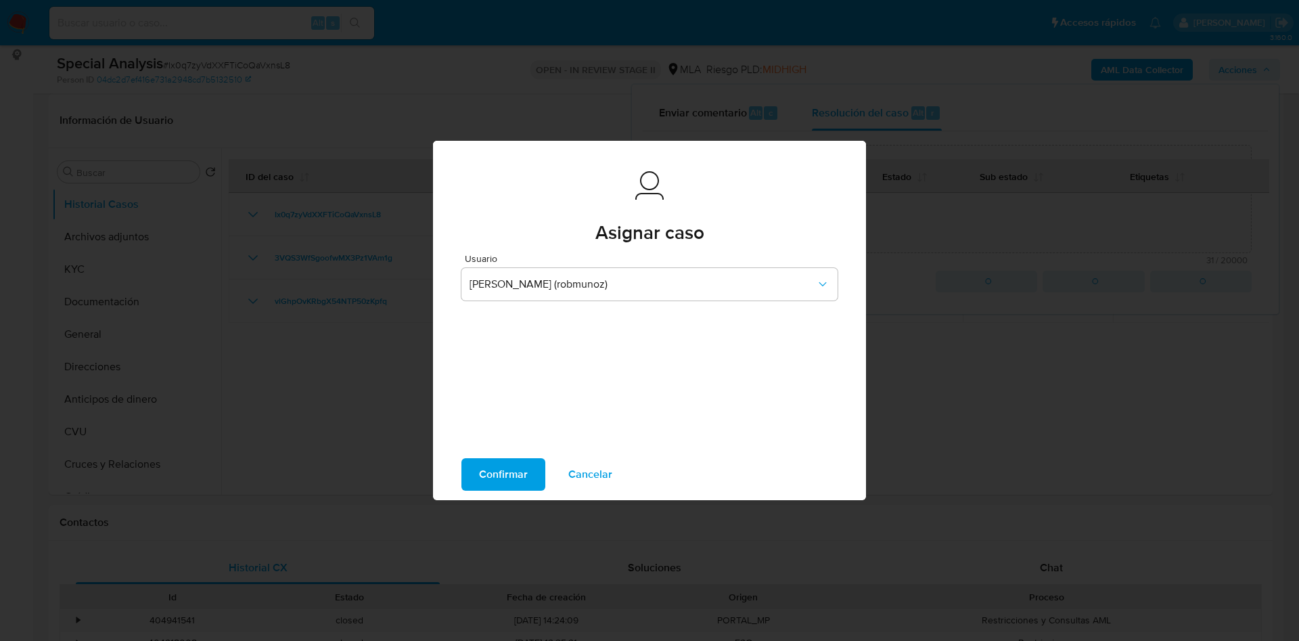
click at [488, 472] on span "Confirmar" at bounding box center [503, 475] width 49 height 30
type textarea "Se escala caso para su revisión"
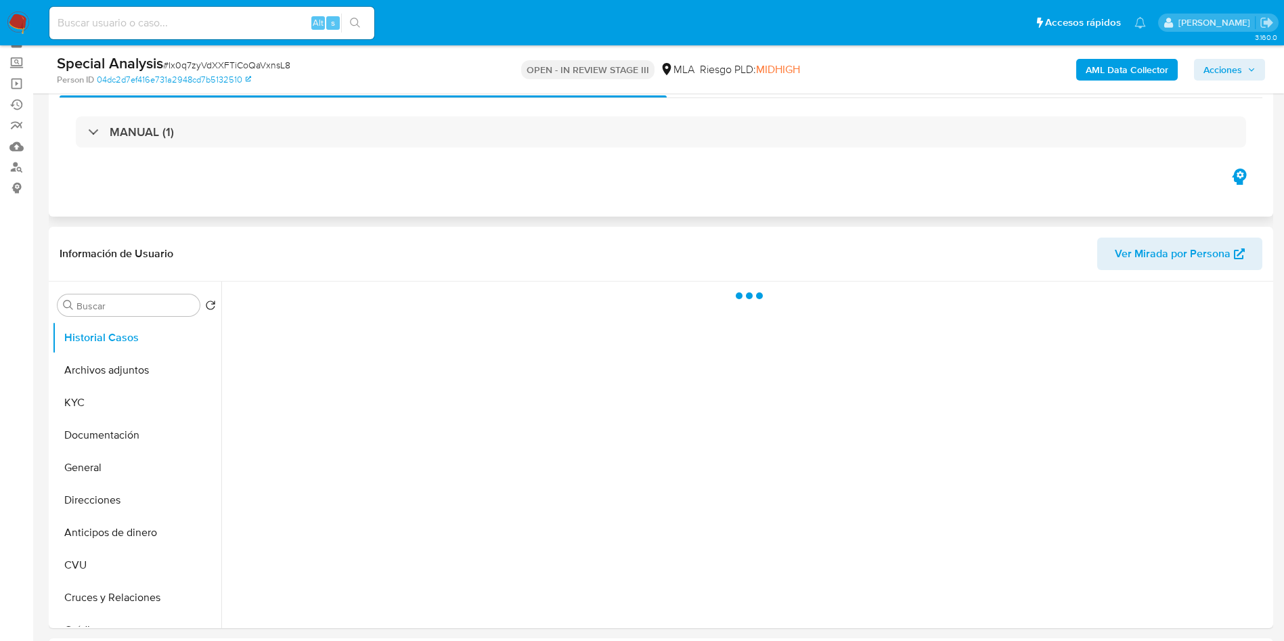
scroll to position [102, 0]
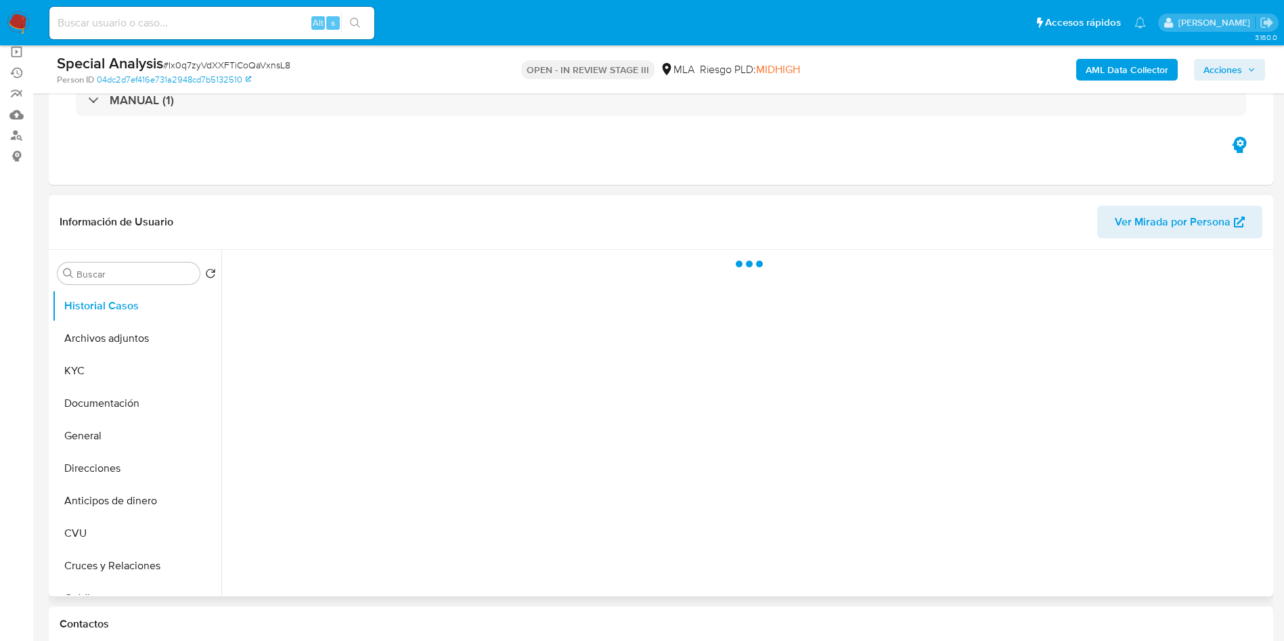
select select "10"
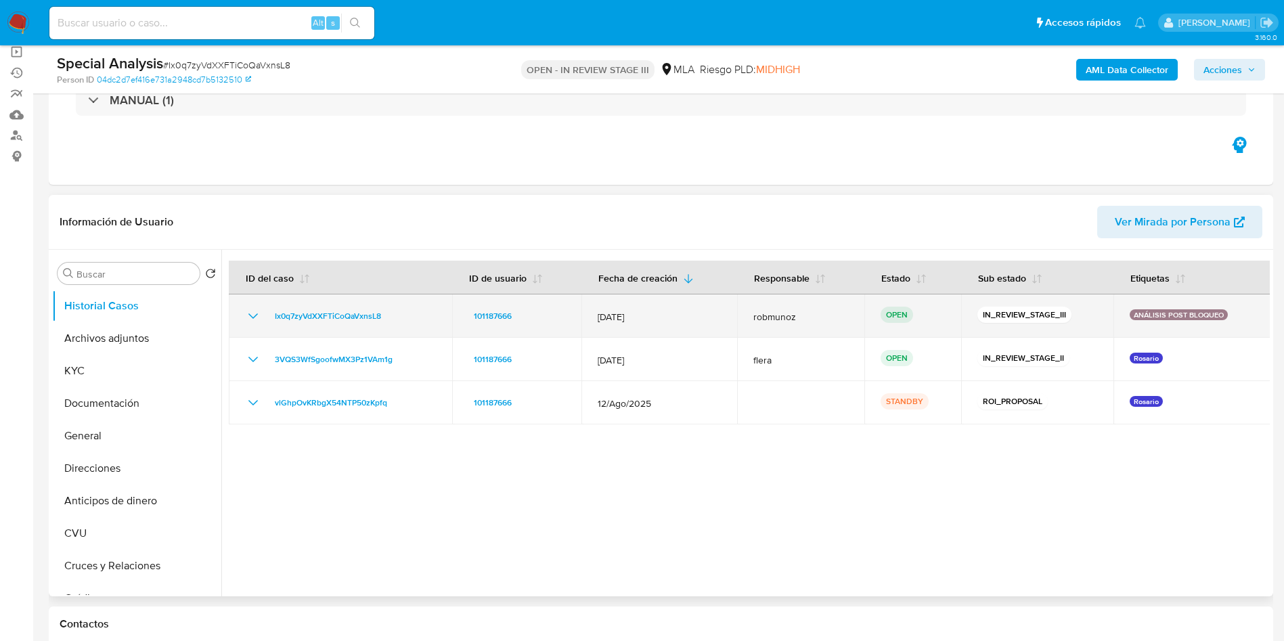
drag, startPoint x: 268, startPoint y: 320, endPoint x: 400, endPoint y: 315, distance: 132.1
click at [400, 315] on div "Ix0q7zyVdXXFTiCoQaVxnsL8" at bounding box center [340, 316] width 191 height 16
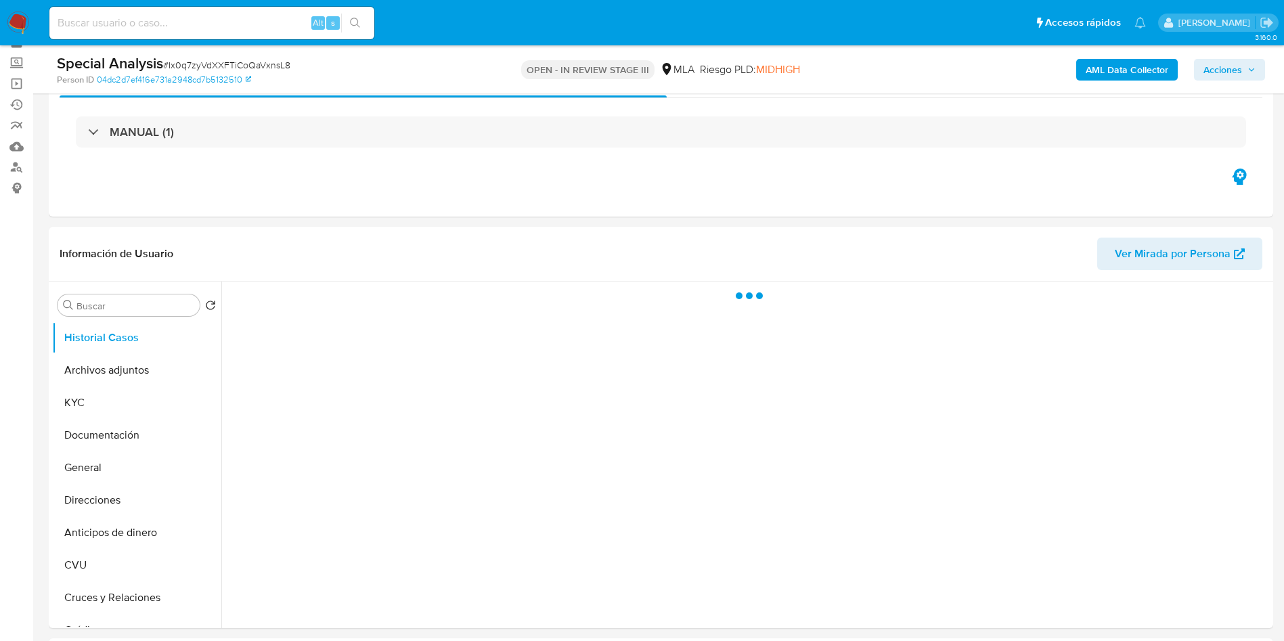
scroll to position [102, 0]
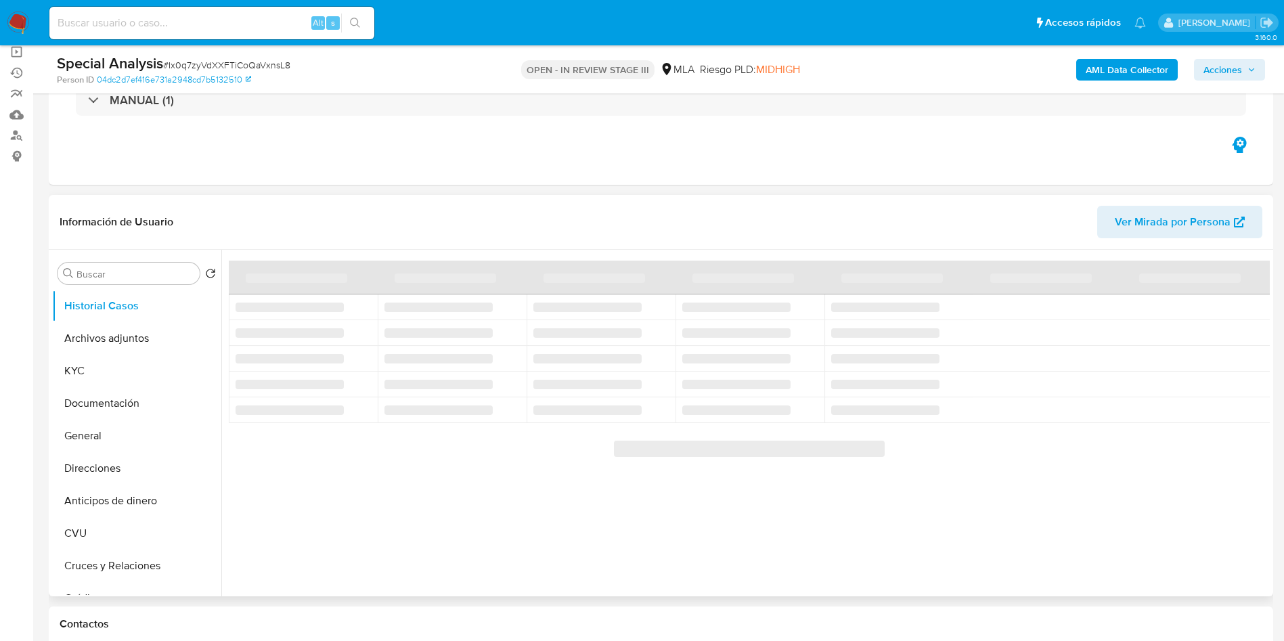
select select "10"
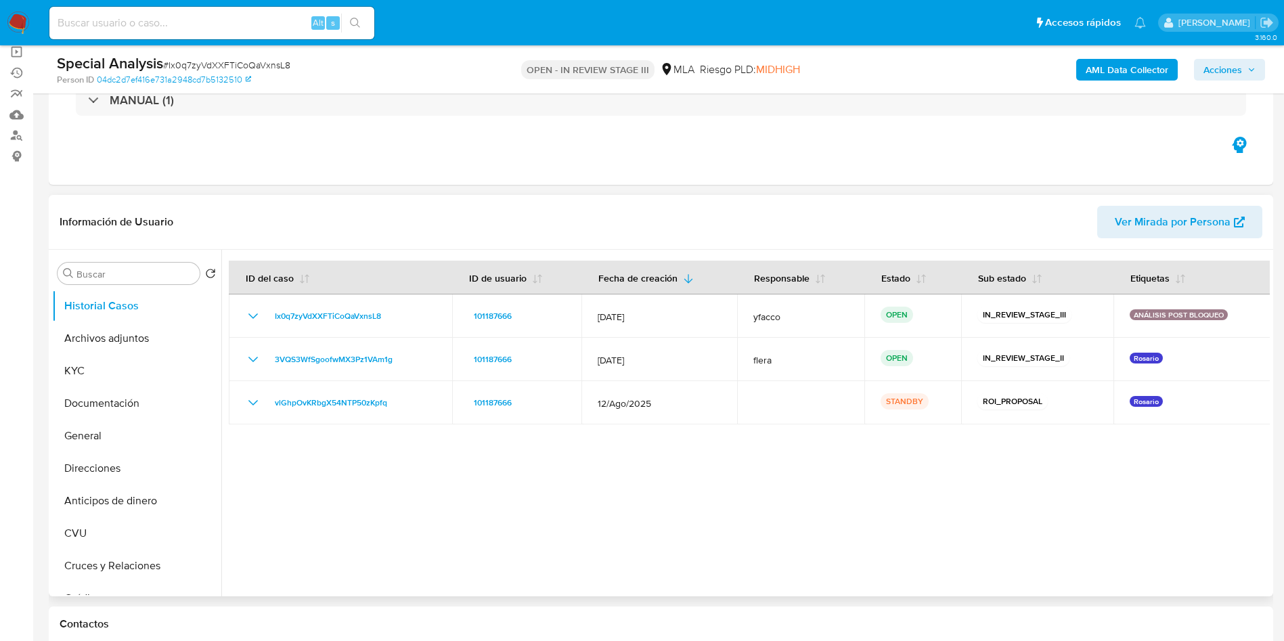
click at [1221, 66] on span "Acciones" at bounding box center [1222, 70] width 39 height 22
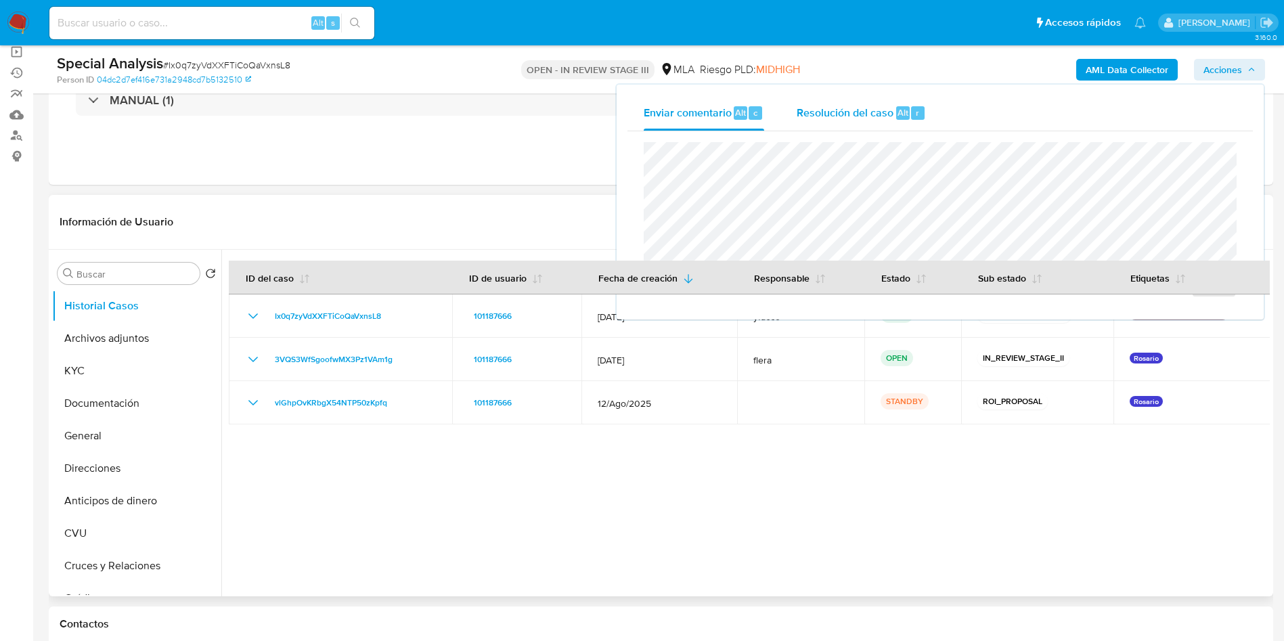
click at [901, 114] on span "Alt" at bounding box center [902, 112] width 11 height 13
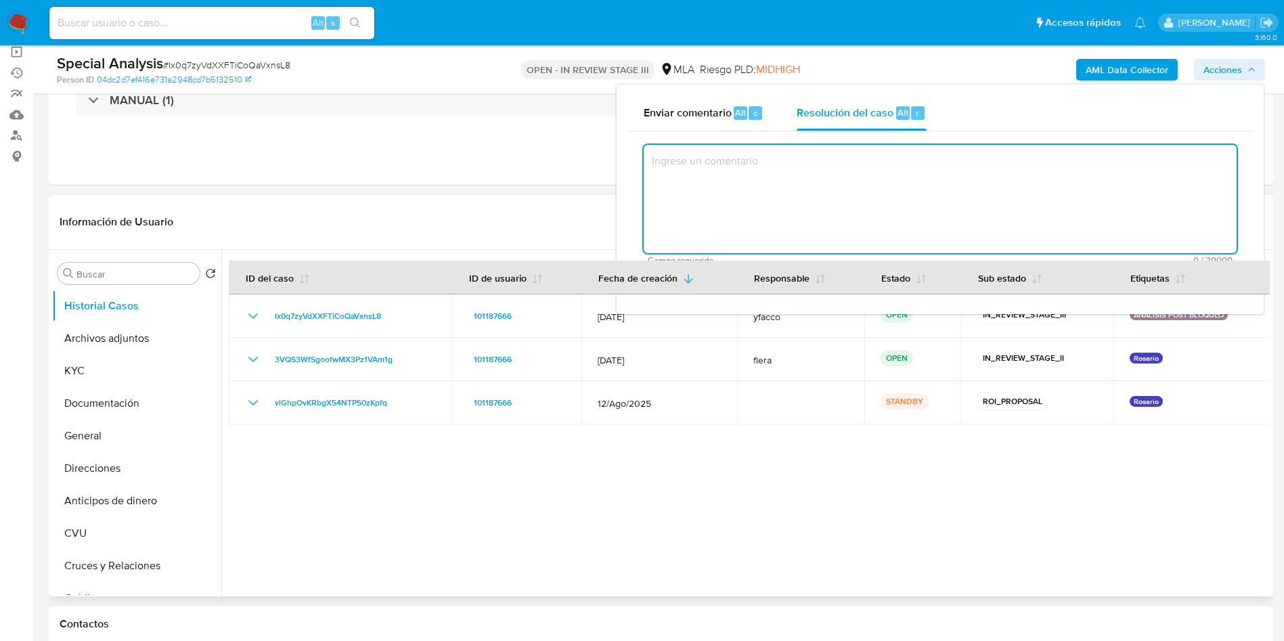
scroll to position [203, 0]
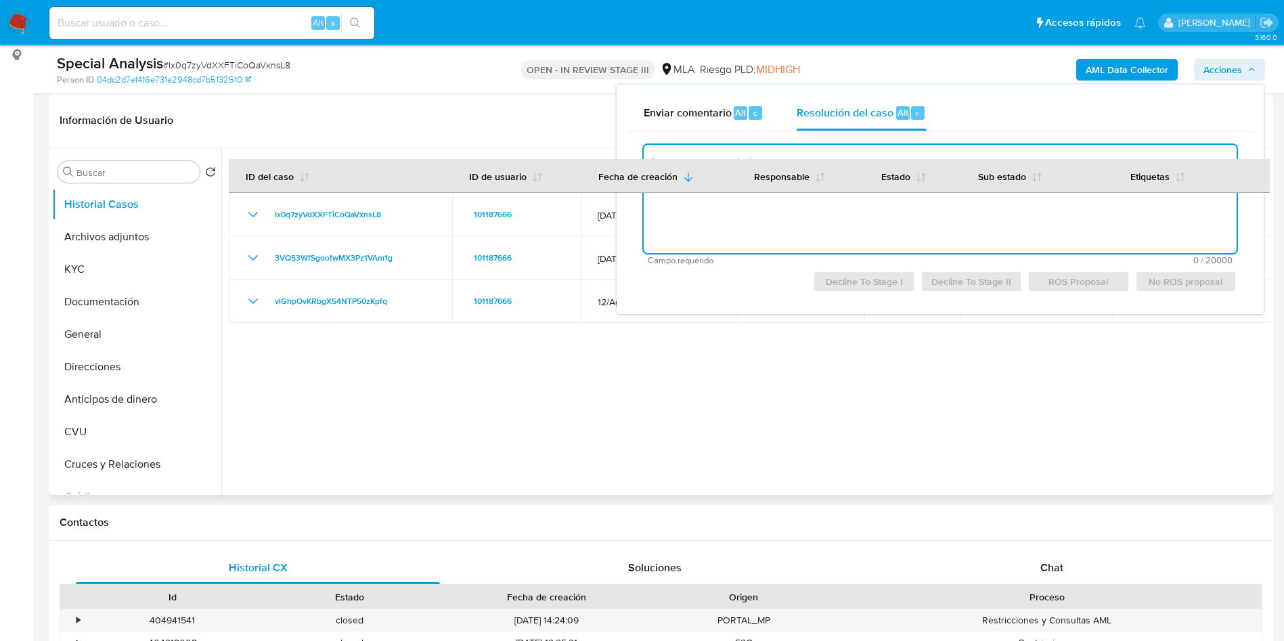
click at [878, 233] on textarea at bounding box center [940, 199] width 593 height 108
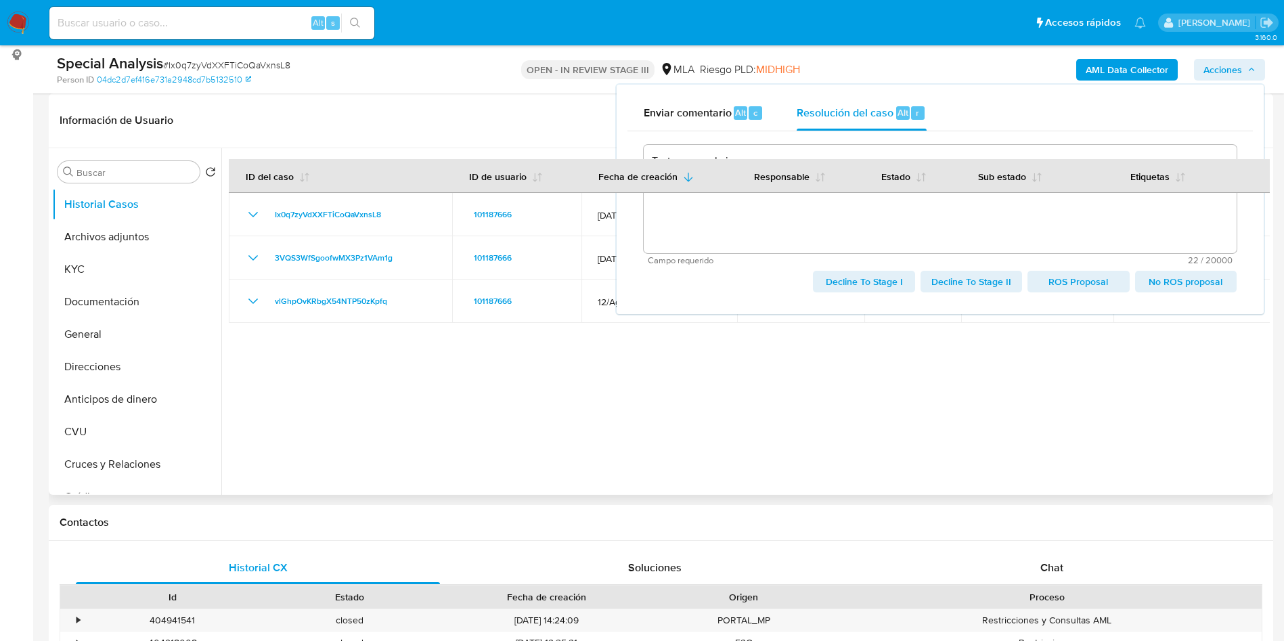
click at [1170, 284] on span "No ROS proposal" at bounding box center [1185, 281] width 83 height 19
type textarea "Testeo para el cierre"
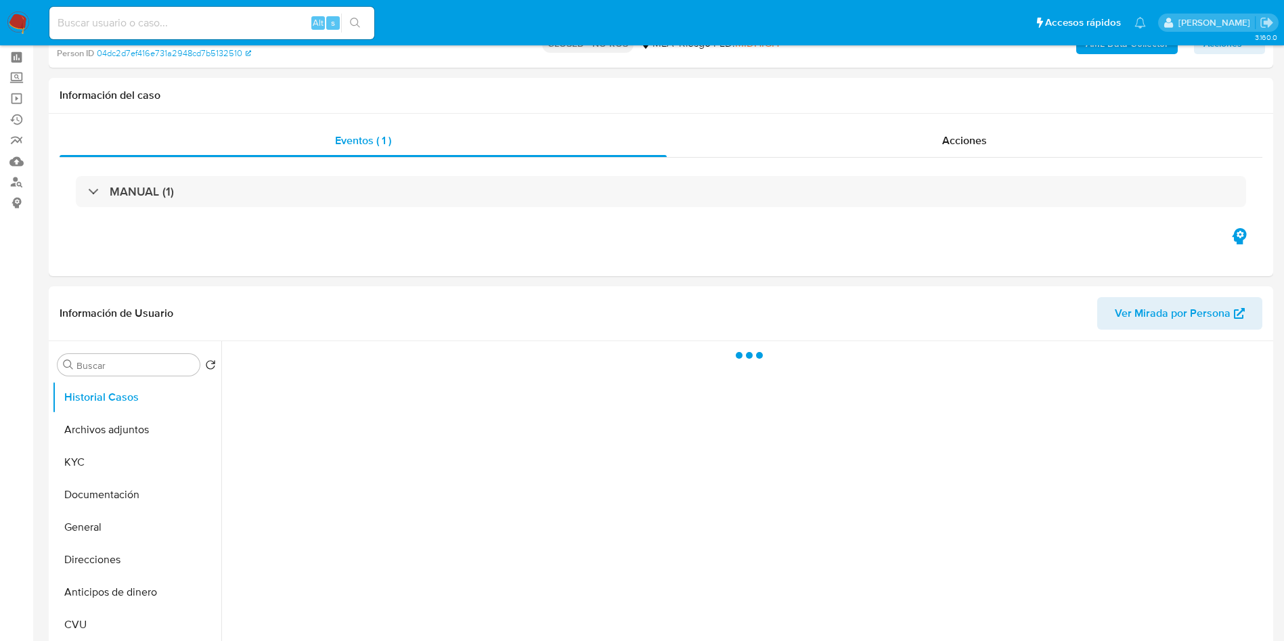
scroll to position [102, 0]
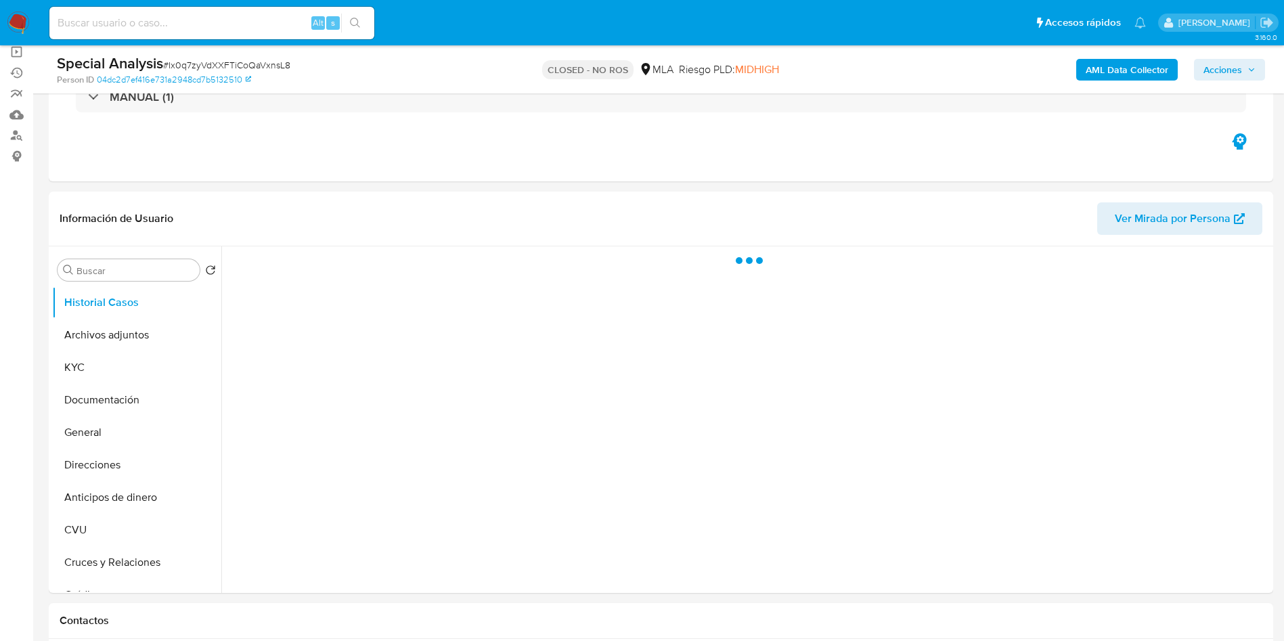
select select "10"
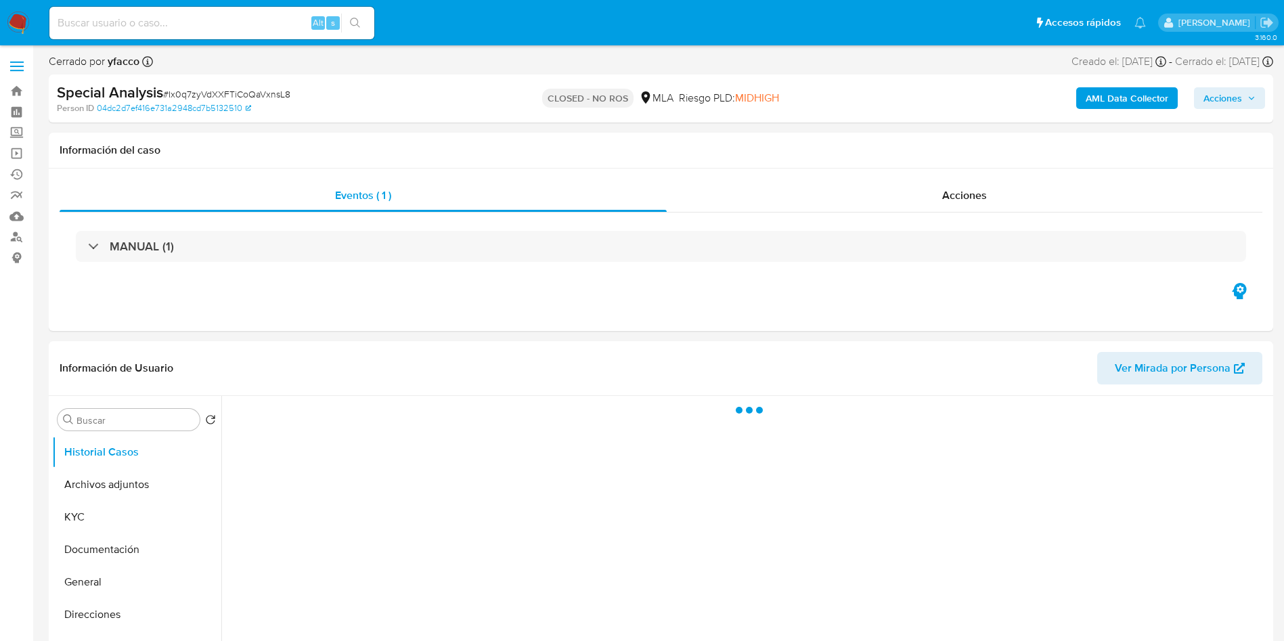
select select "10"
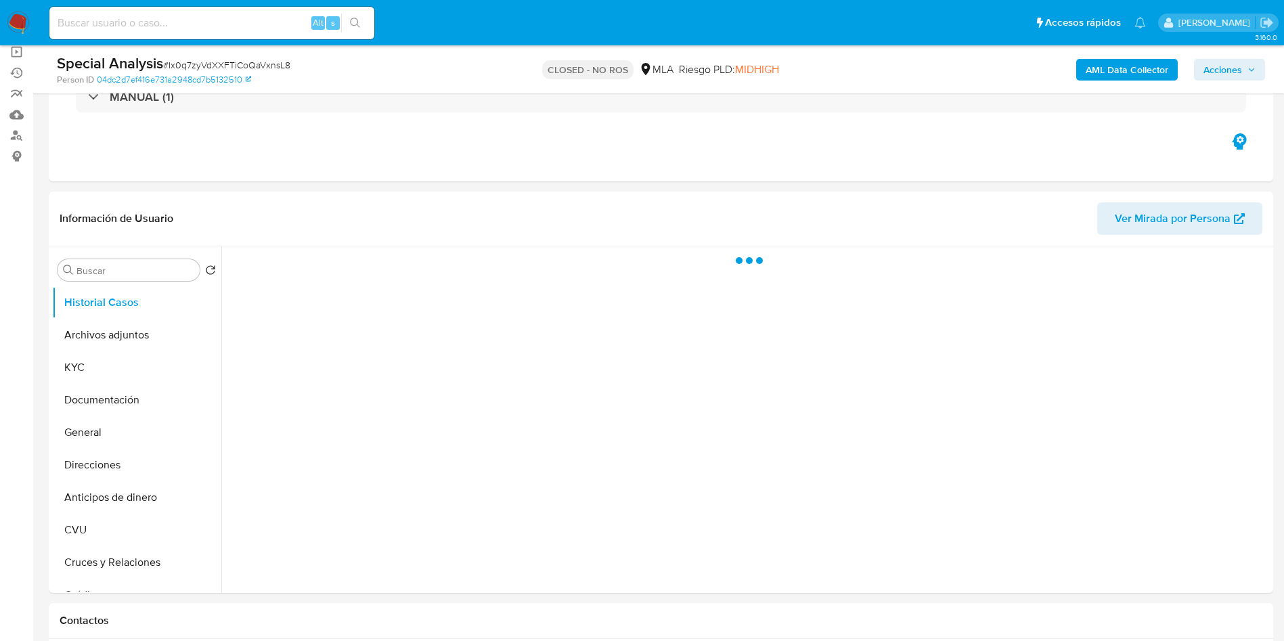
select select "10"
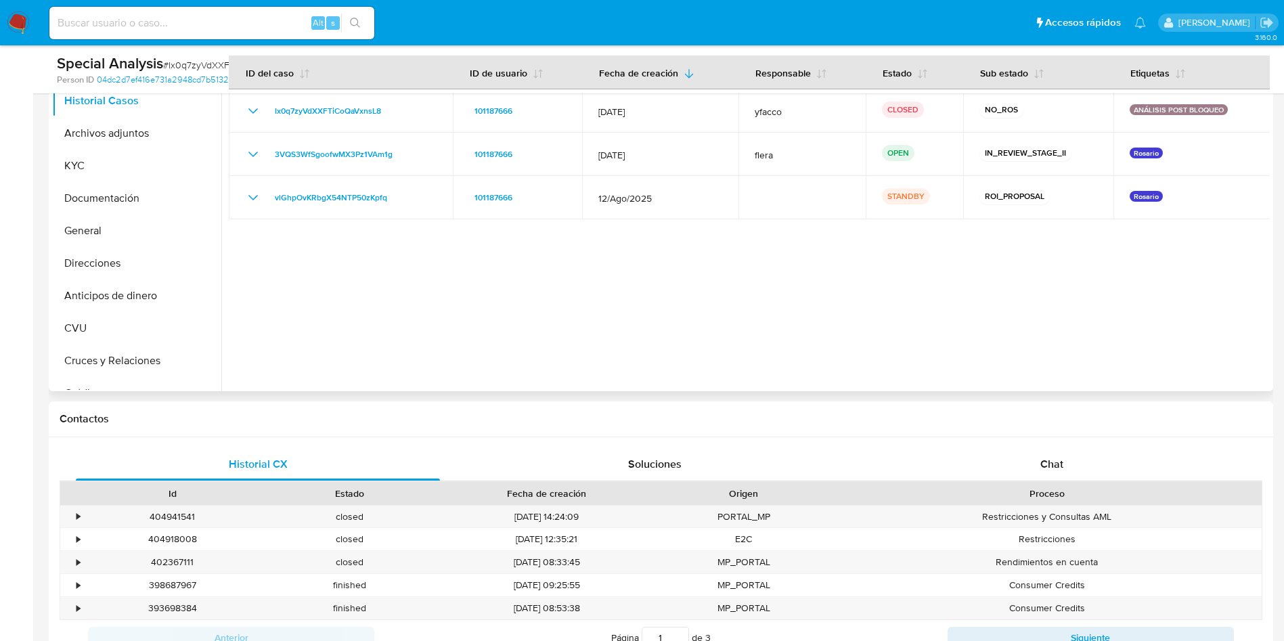
scroll to position [305, 0]
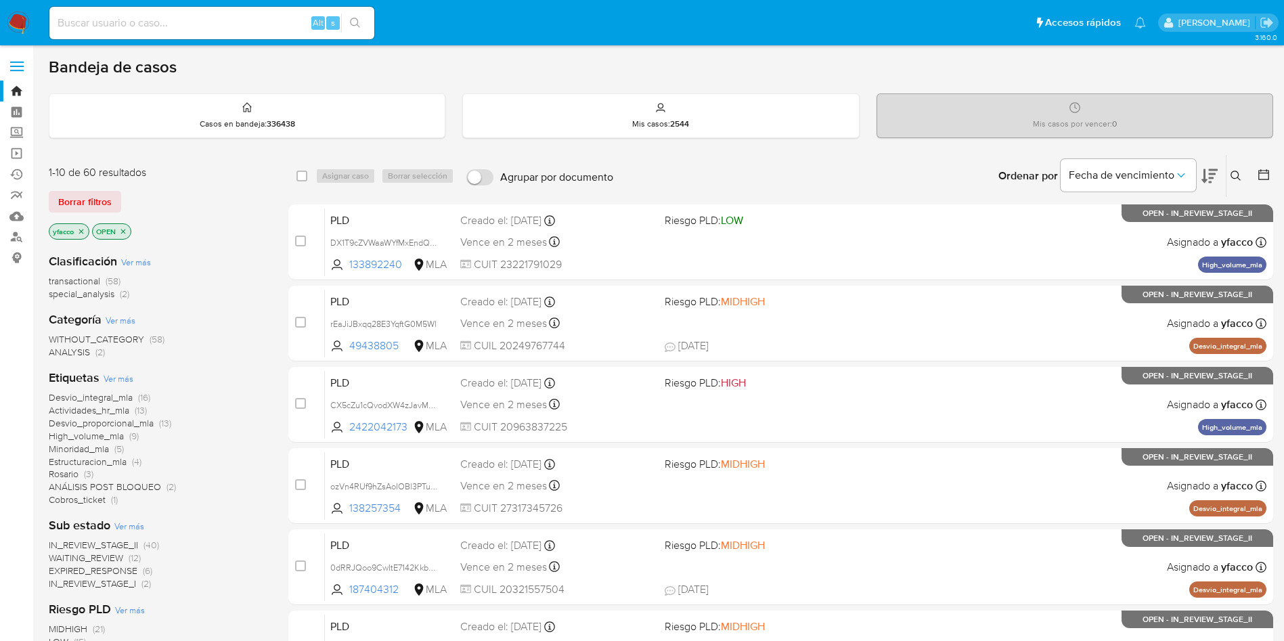
click at [269, 28] on input at bounding box center [211, 23] width 325 height 18
paste input "0ocQ63EwZ1xSbnjUhE7LQ31i"
type input "0ocQ63EwZ1xSbnjUhE7LQ31i"
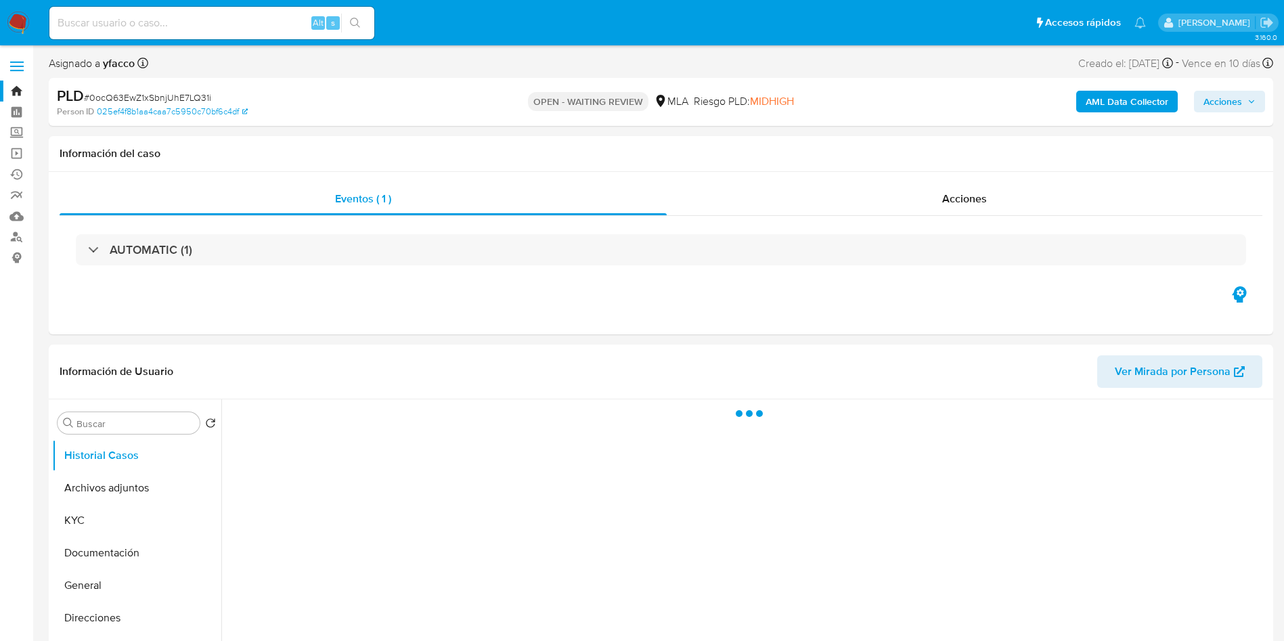
select select "10"
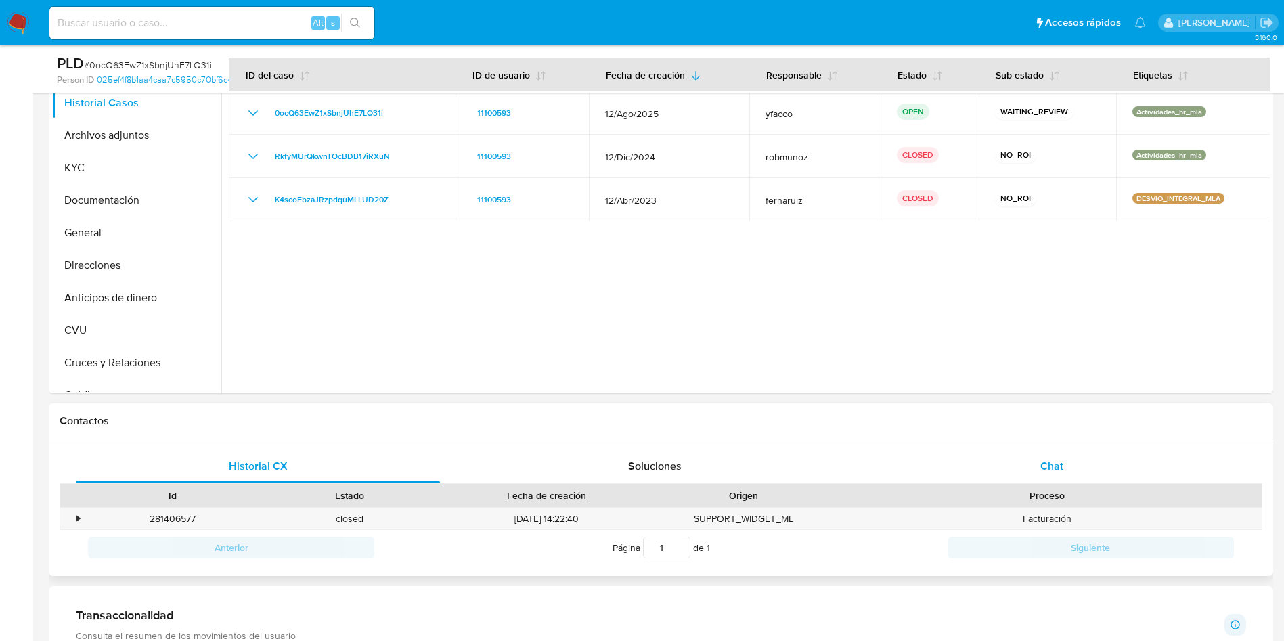
click at [996, 458] on div "Chat" at bounding box center [1052, 466] width 364 height 32
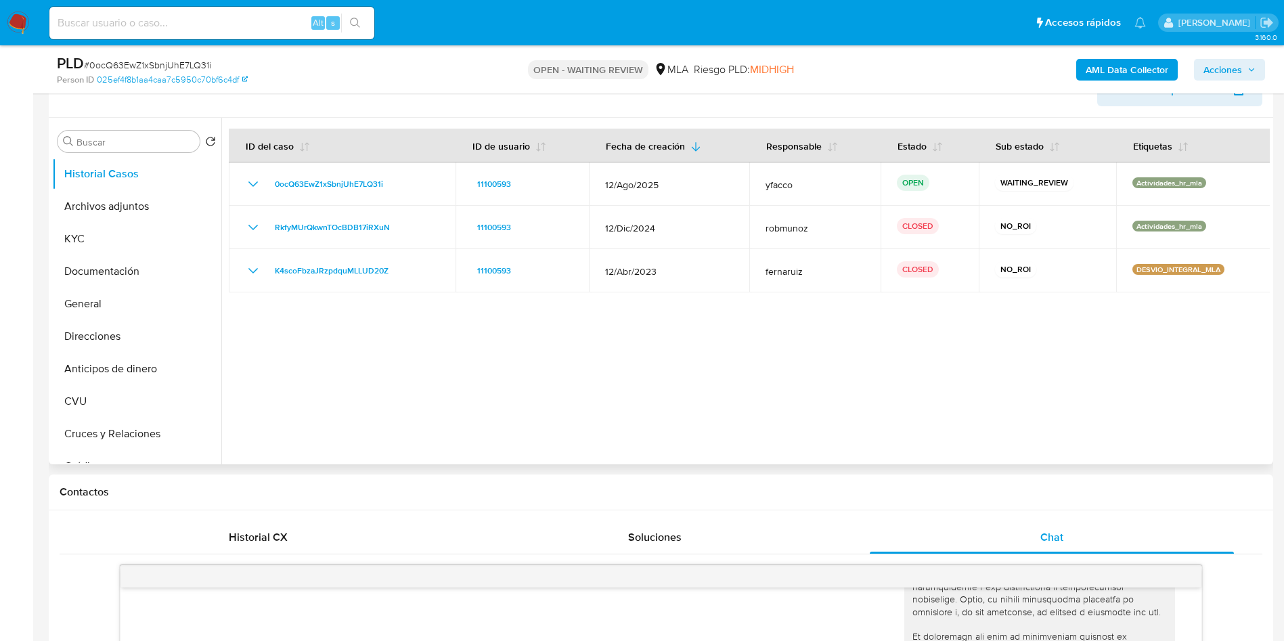
scroll to position [203, 0]
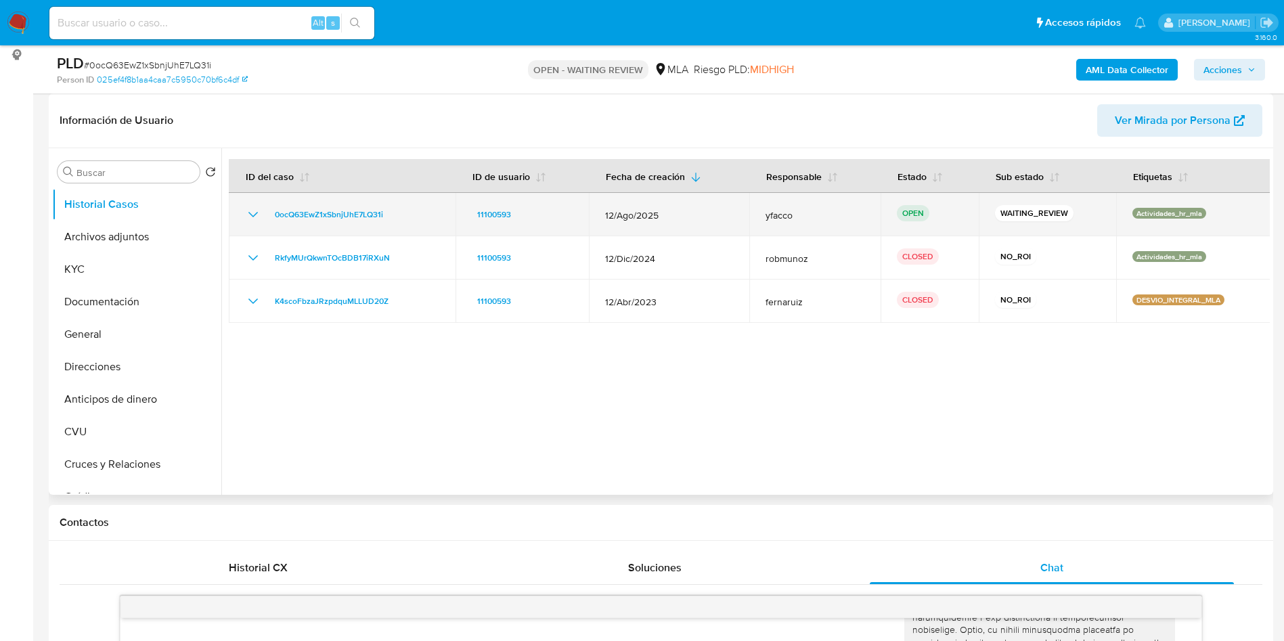
drag, startPoint x: 267, startPoint y: 216, endPoint x: 397, endPoint y: 211, distance: 130.7
click at [397, 211] on div "0ocQ63EwZ1xSbnjUhE7LQ31i" at bounding box center [342, 214] width 194 height 16
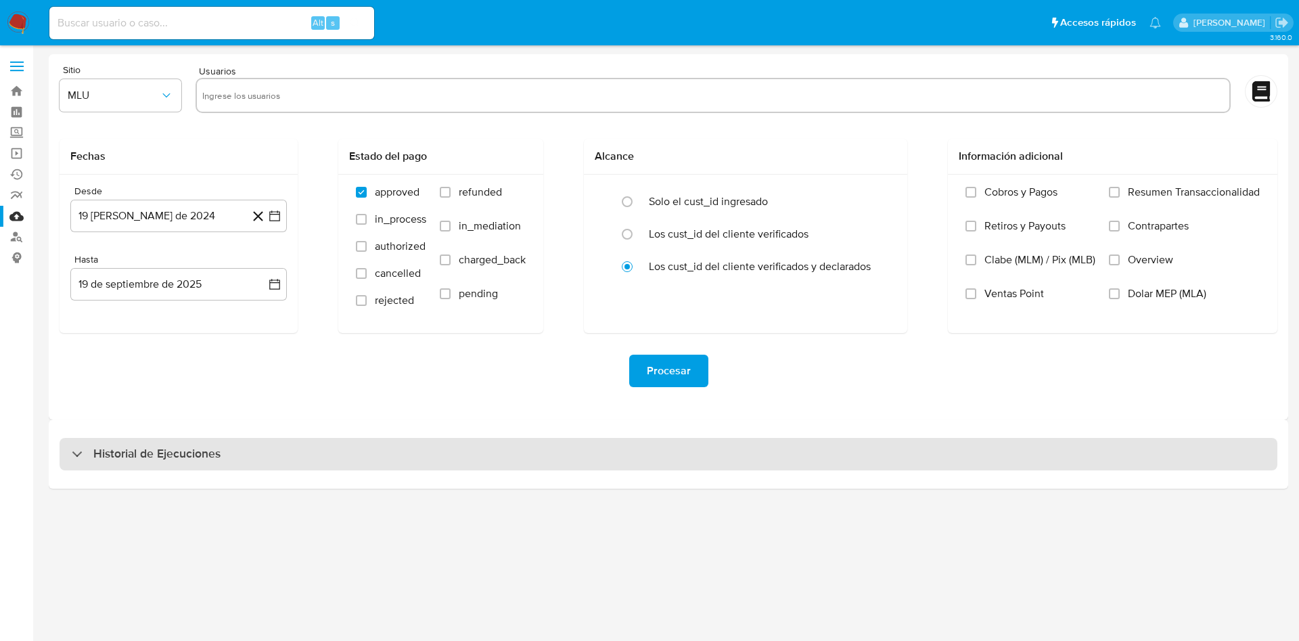
click at [177, 453] on h3 "Historial de Ejecuciones" at bounding box center [156, 454] width 127 height 16
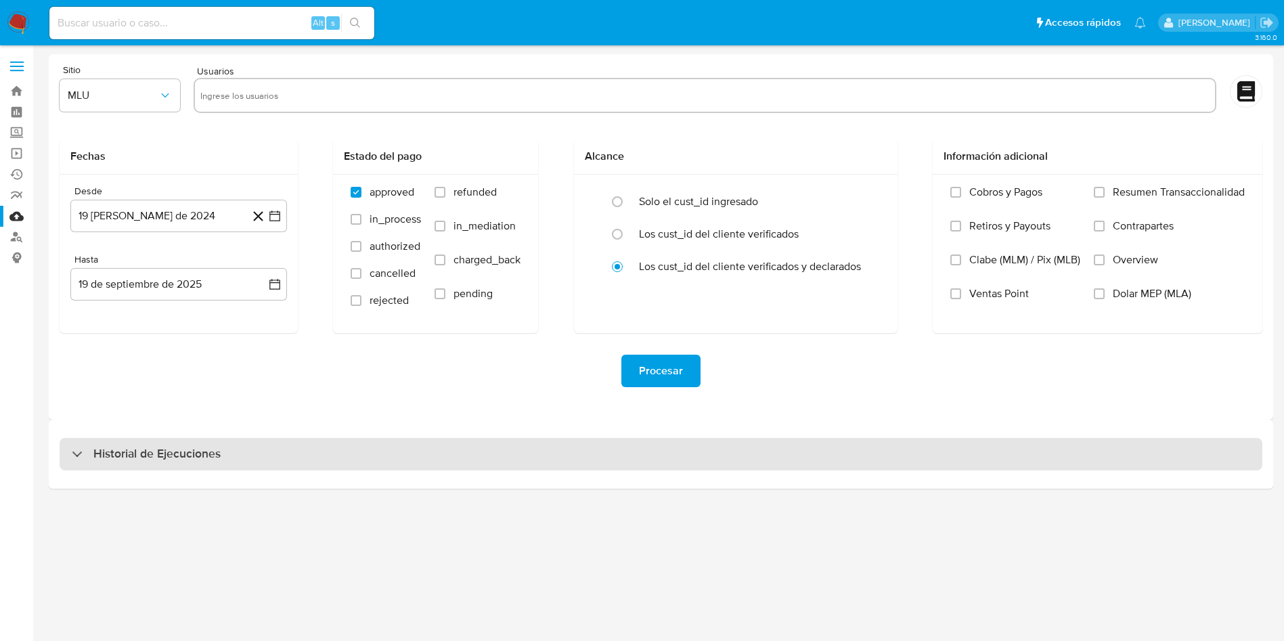
select select "10"
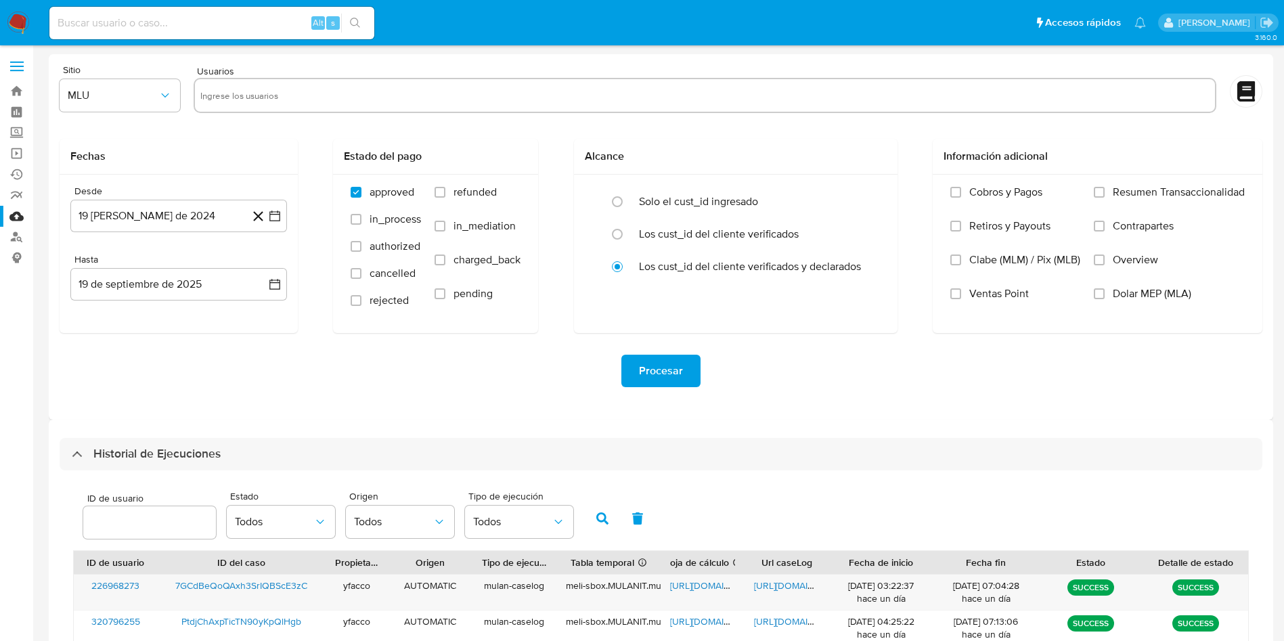
click at [137, 525] on input "number" at bounding box center [149, 523] width 133 height 18
type input "11100593"
click at [604, 522] on icon "button" at bounding box center [602, 518] width 12 height 12
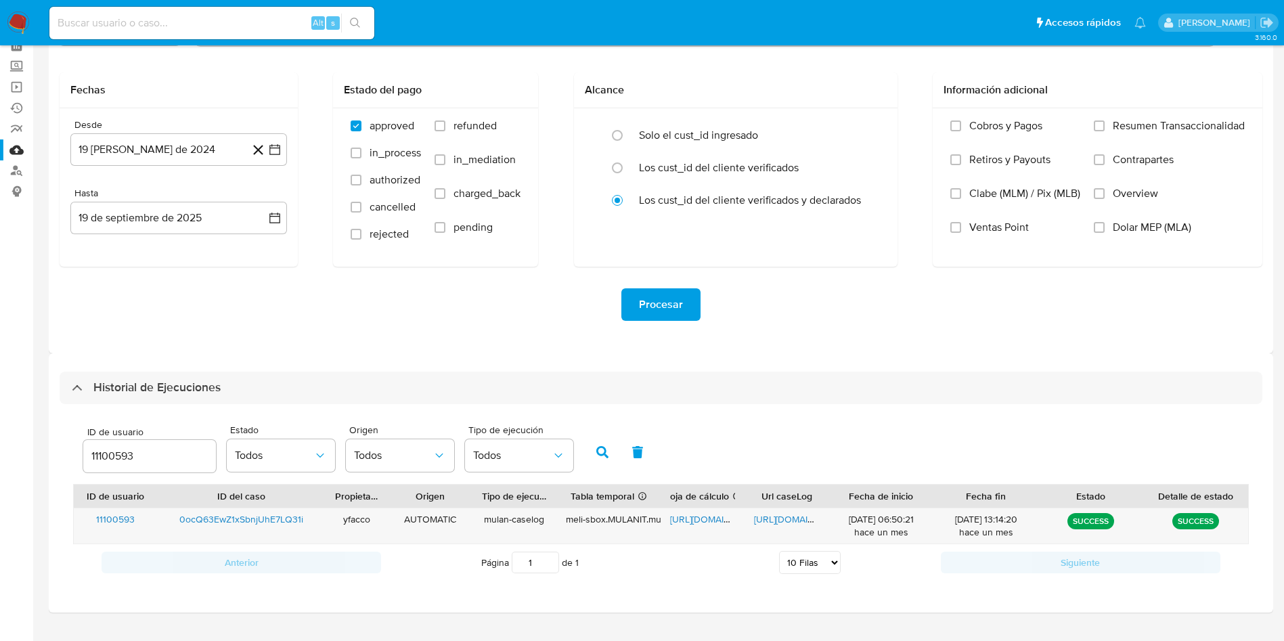
scroll to position [95, 0]
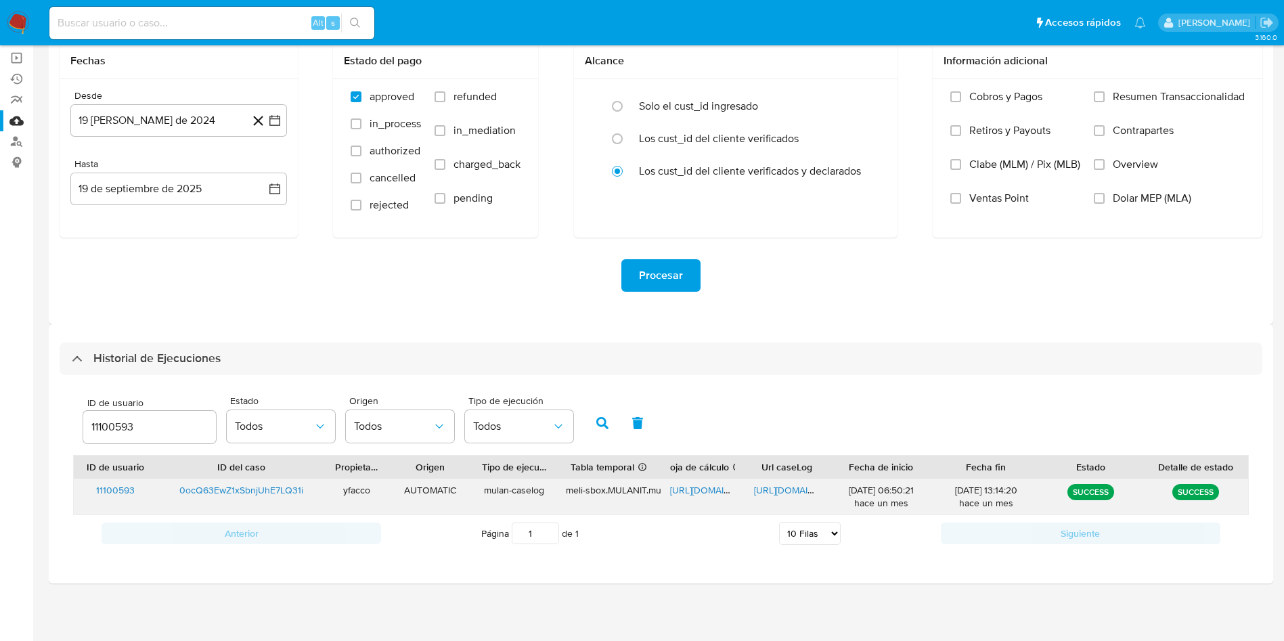
click at [782, 491] on span "[URL][DOMAIN_NAME]" at bounding box center [800, 490] width 93 height 14
drag, startPoint x: 155, startPoint y: 426, endPoint x: 9, endPoint y: 403, distance: 147.3
click at [17, 413] on section "Bandeja Tablero Screening Búsqueda en Listas Watchlist Herramientas Operaciones…" at bounding box center [642, 273] width 1284 height 736
type input "74861915"
click at [586, 424] on button "button" at bounding box center [602, 423] width 35 height 32
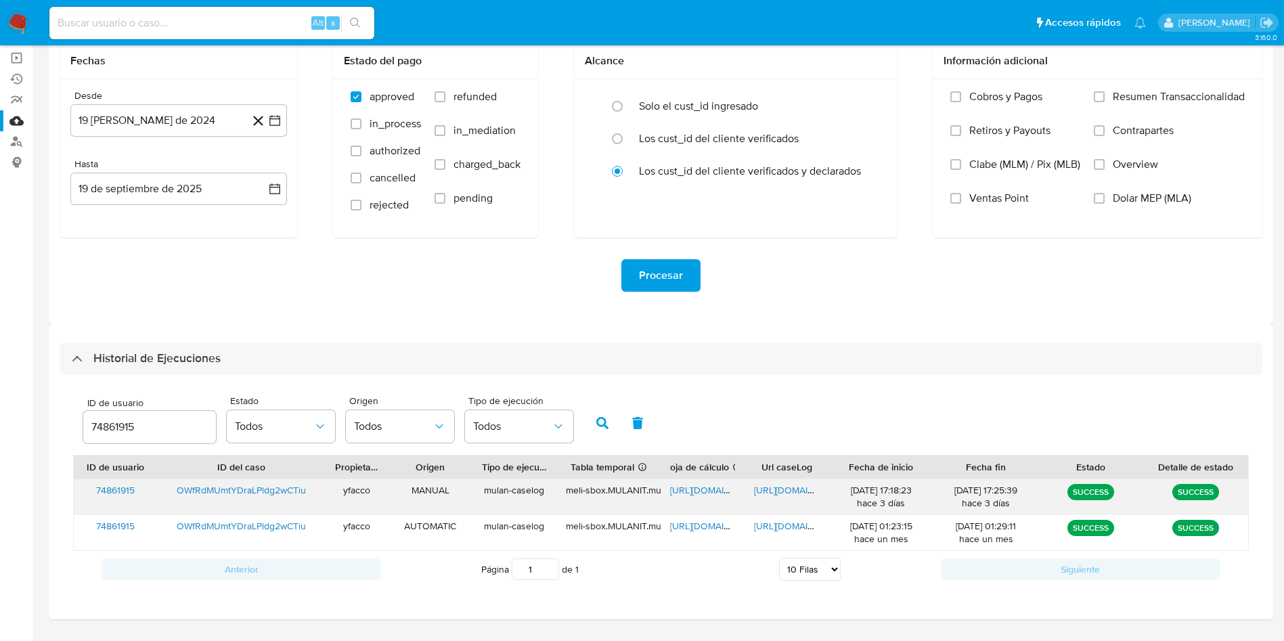
click at [705, 493] on span "https://docs.google.com/spreadsheets/d/1d0L-nAENSMj7KrGAQBU-qdcXf9xT24_rXL8uCE_…" at bounding box center [716, 490] width 93 height 14
click at [774, 492] on span "https://docs.google.com/document/d/1MAsB6gAfKgHdLaqZ3R1kOiiaNicsQ9RR2T5Rc3-k-dQ…" at bounding box center [800, 490] width 93 height 14
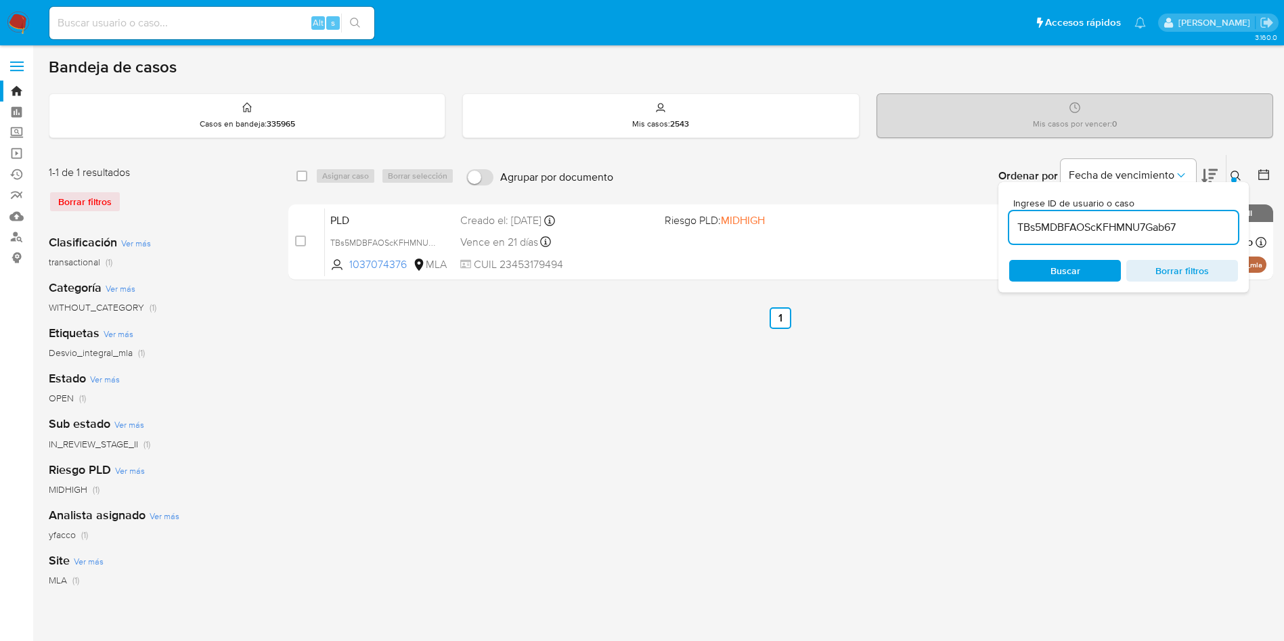
click at [1200, 221] on input "TBs5MDBFAOScKFHMNU7Gab67" at bounding box center [1123, 228] width 229 height 18
click at [1199, 221] on input "TBs5MDBFAOScKFHMNU7Gab67" at bounding box center [1123, 228] width 229 height 18
paste input "0ocQ63EwZ1xSbnjUhE7LQ31i"
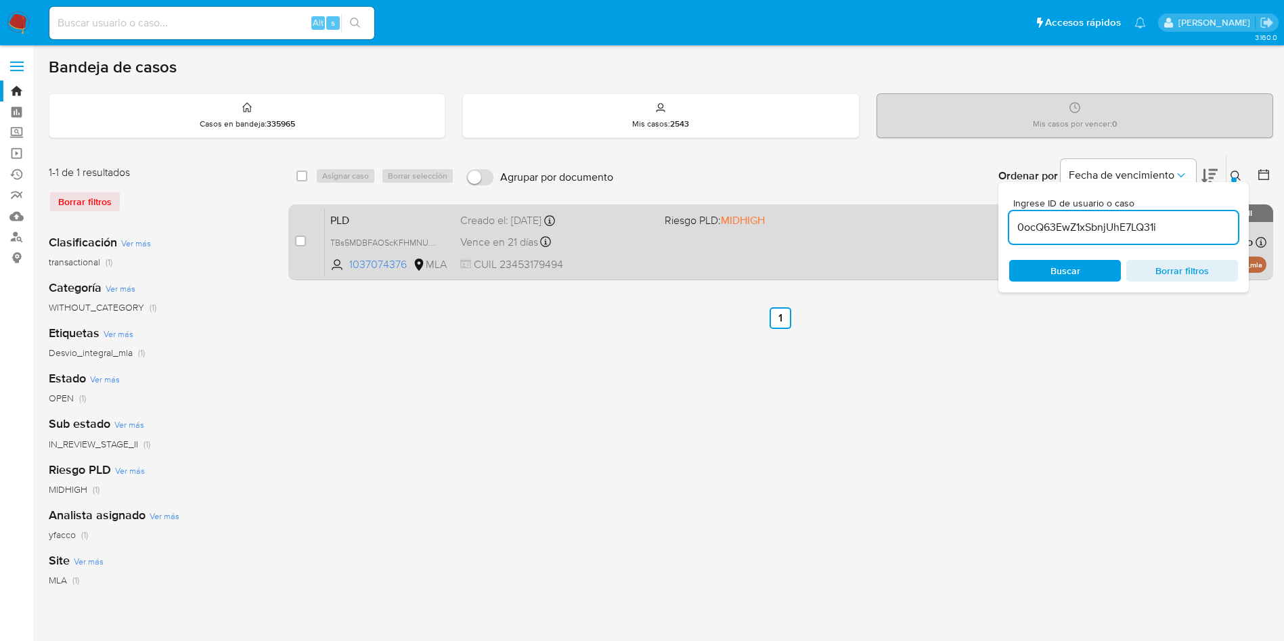
type input "0ocQ63EwZ1xSbnjUhE7LQ31i"
drag, startPoint x: 300, startPoint y: 239, endPoint x: 319, endPoint y: 215, distance: 29.9
click at [300, 238] on input "checkbox" at bounding box center [300, 241] width 11 height 11
checkbox input "true"
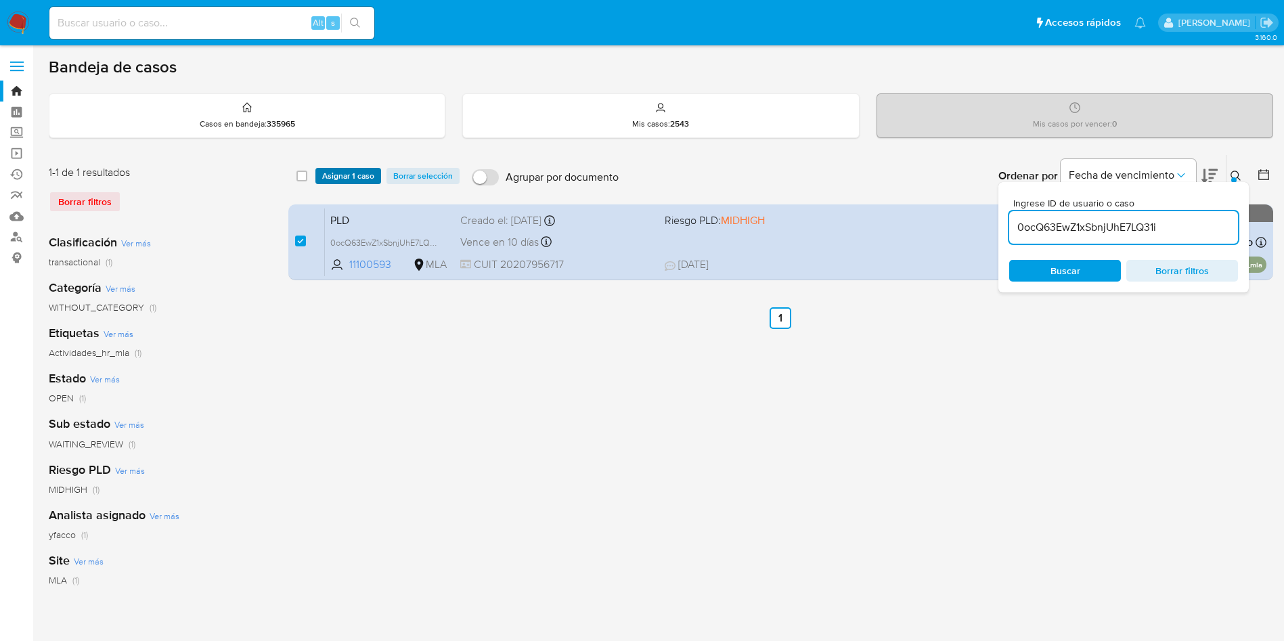
click at [353, 177] on span "Asignar 1 caso" at bounding box center [348, 176] width 52 height 14
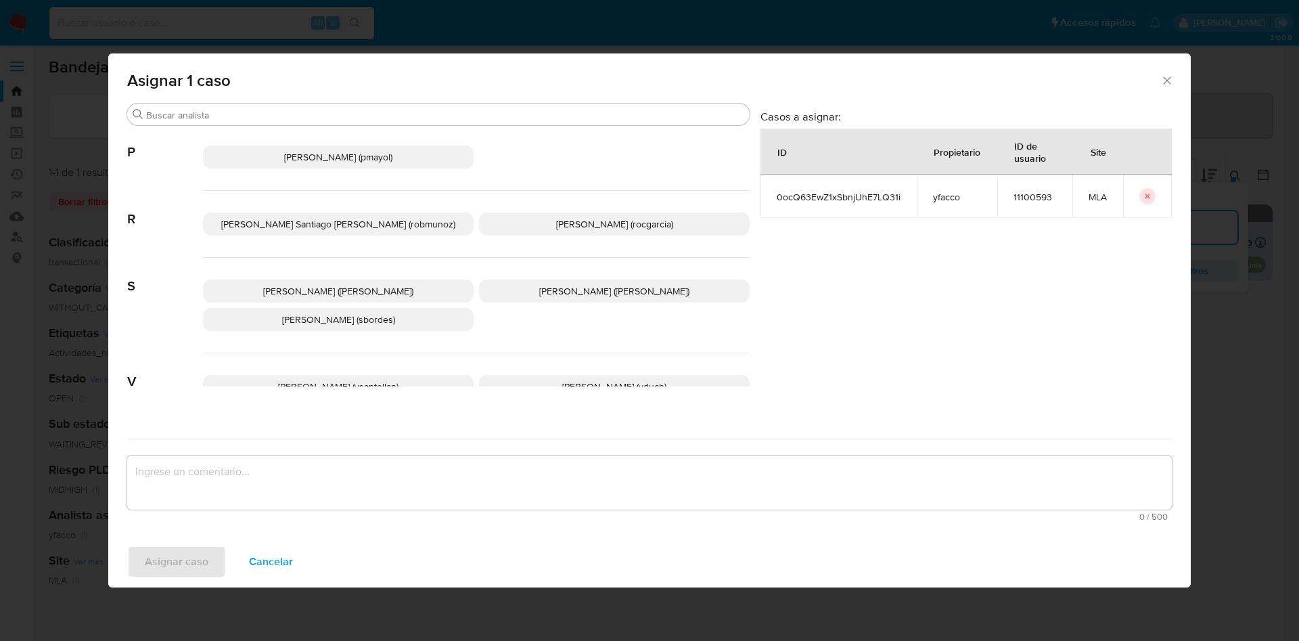
scroll to position [1209, 0]
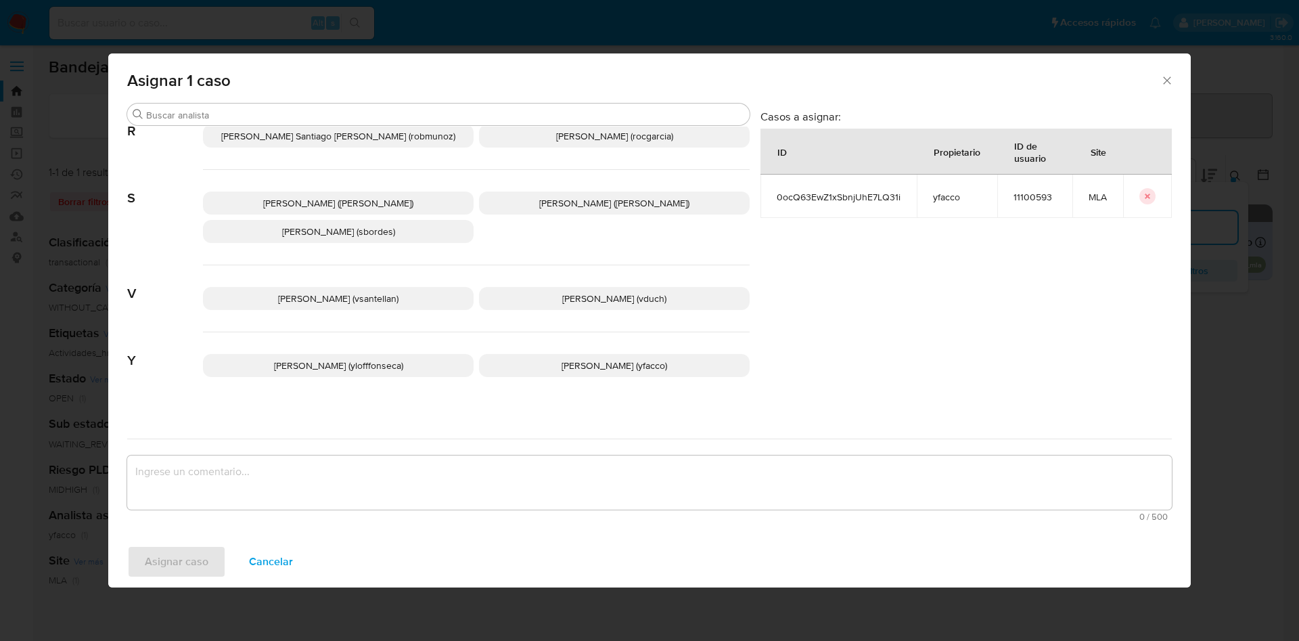
click at [573, 359] on span "Yesica Paola Facco (yfacco)" at bounding box center [615, 366] width 106 height 14
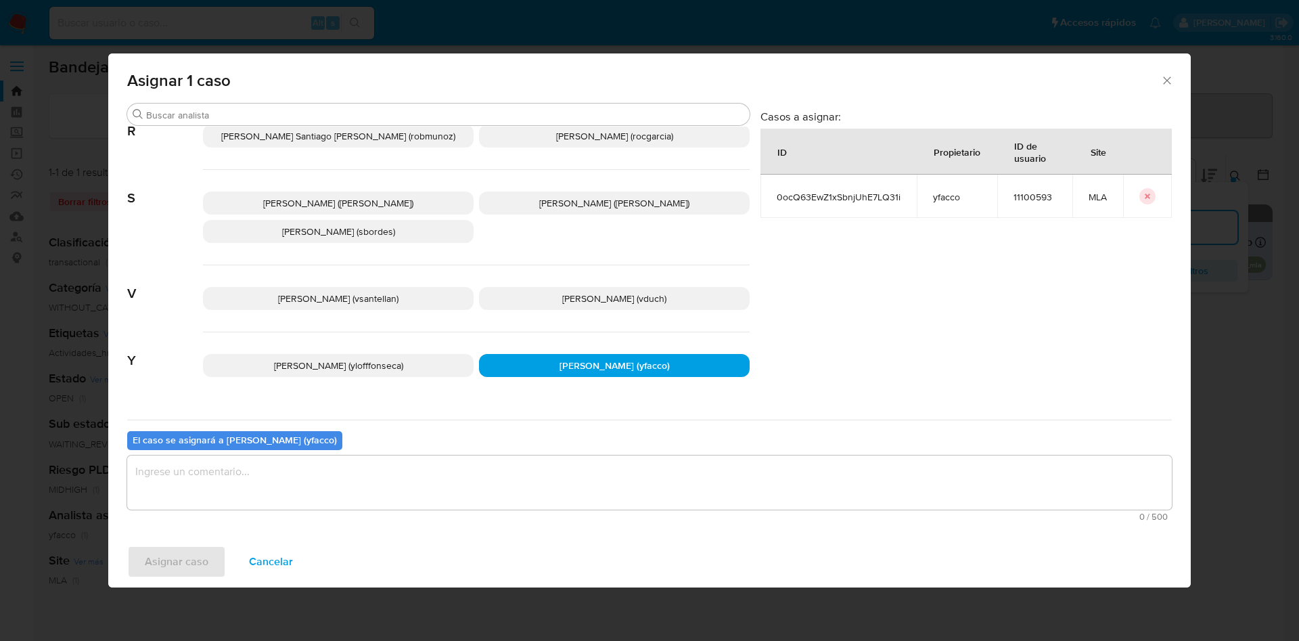
drag, startPoint x: 380, startPoint y: 472, endPoint x: 316, endPoint y: 483, distance: 64.5
click at [379, 472] on textarea "assign-modal" at bounding box center [649, 482] width 1045 height 54
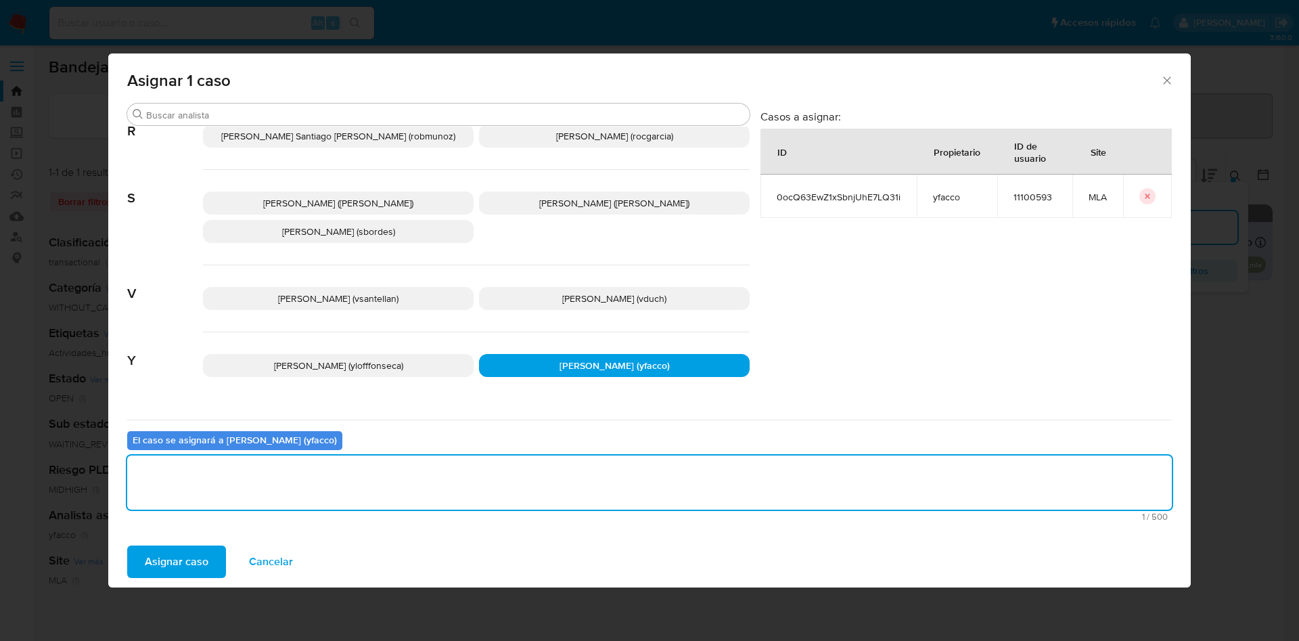
click at [164, 564] on span "Asignar caso" at bounding box center [177, 562] width 64 height 30
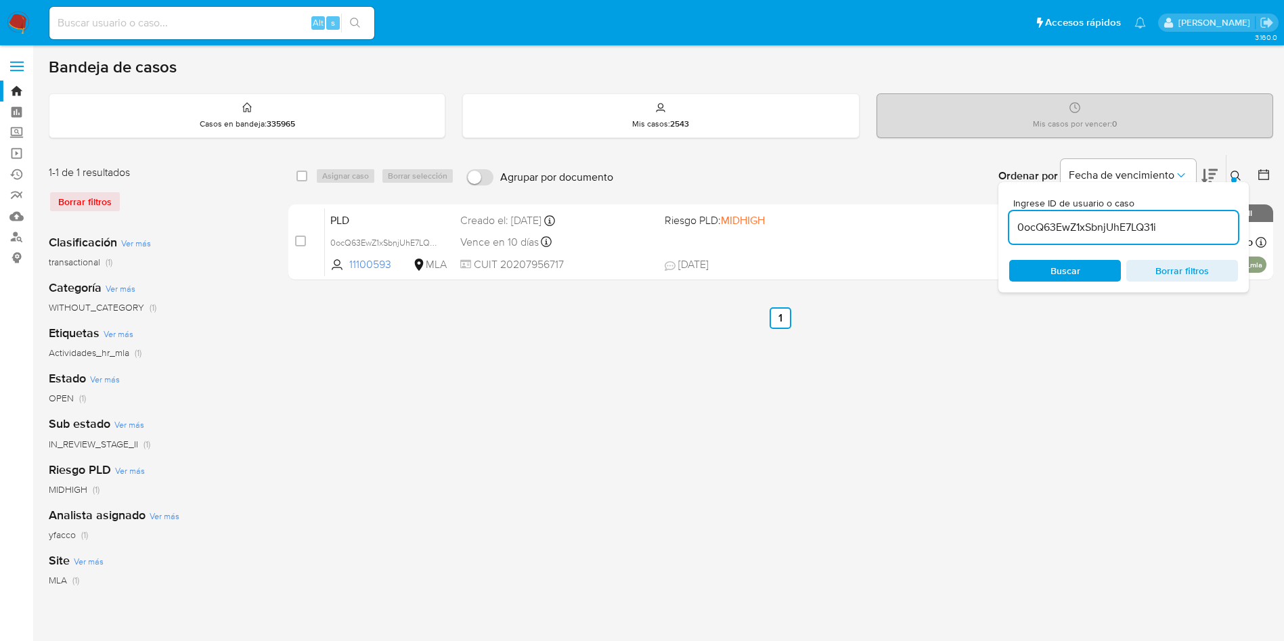
click at [1169, 222] on input "0ocQ63EwZ1xSbnjUhE7LQ31i" at bounding box center [1123, 228] width 229 height 18
click at [1169, 223] on input "0ocQ63EwZ1xSbnjUhE7LQ31i" at bounding box center [1123, 228] width 229 height 18
paste input "0ocQ63EwZ1xSbnjUhE7LQ31i"
type input "0ocQ63EwZ1xSbnjUhE7LQ31i"
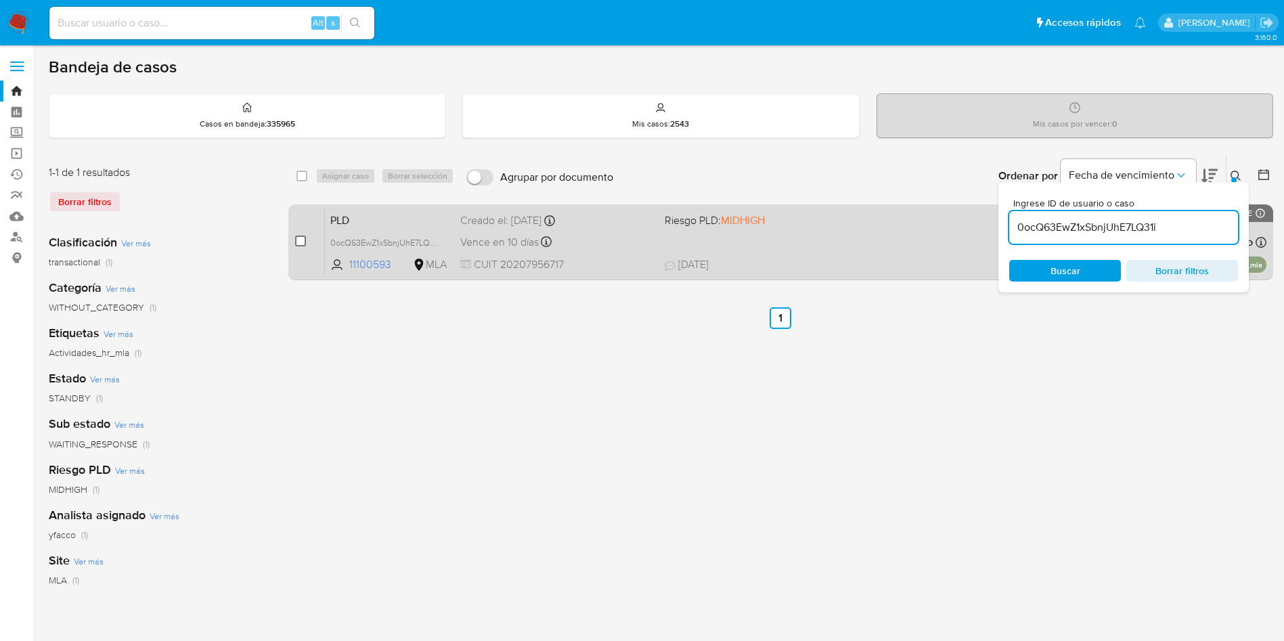
click at [296, 240] on input "checkbox" at bounding box center [300, 241] width 11 height 11
checkbox input "true"
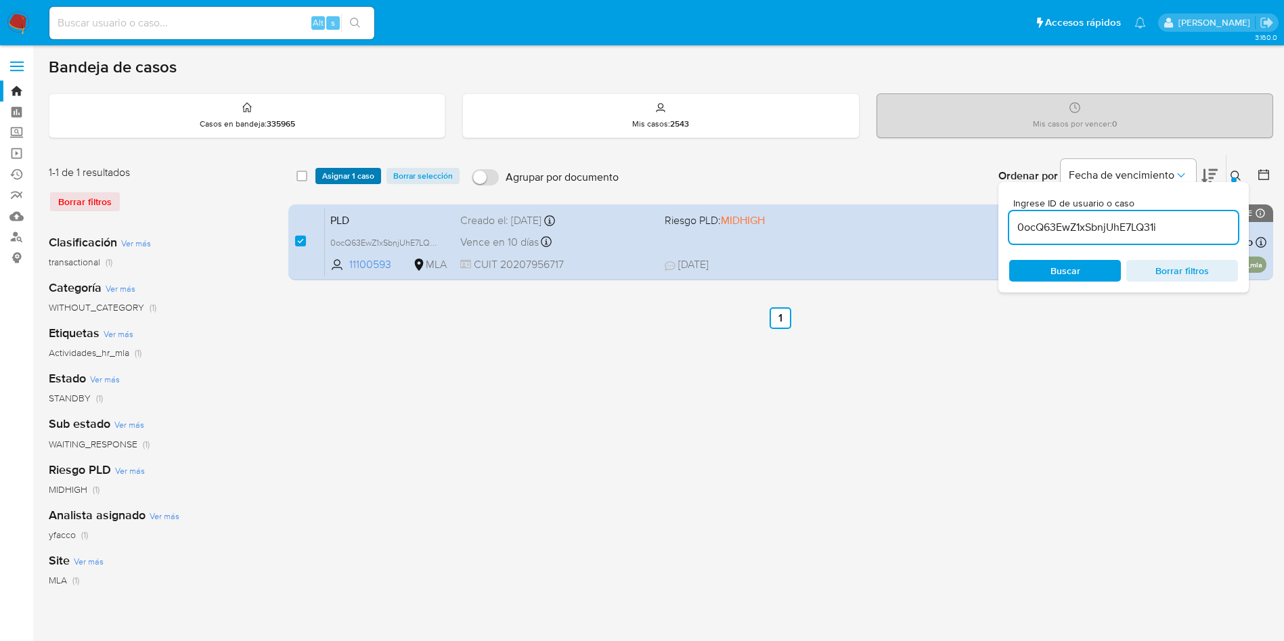
click at [341, 171] on span "Asignar 1 caso" at bounding box center [348, 176] width 52 height 14
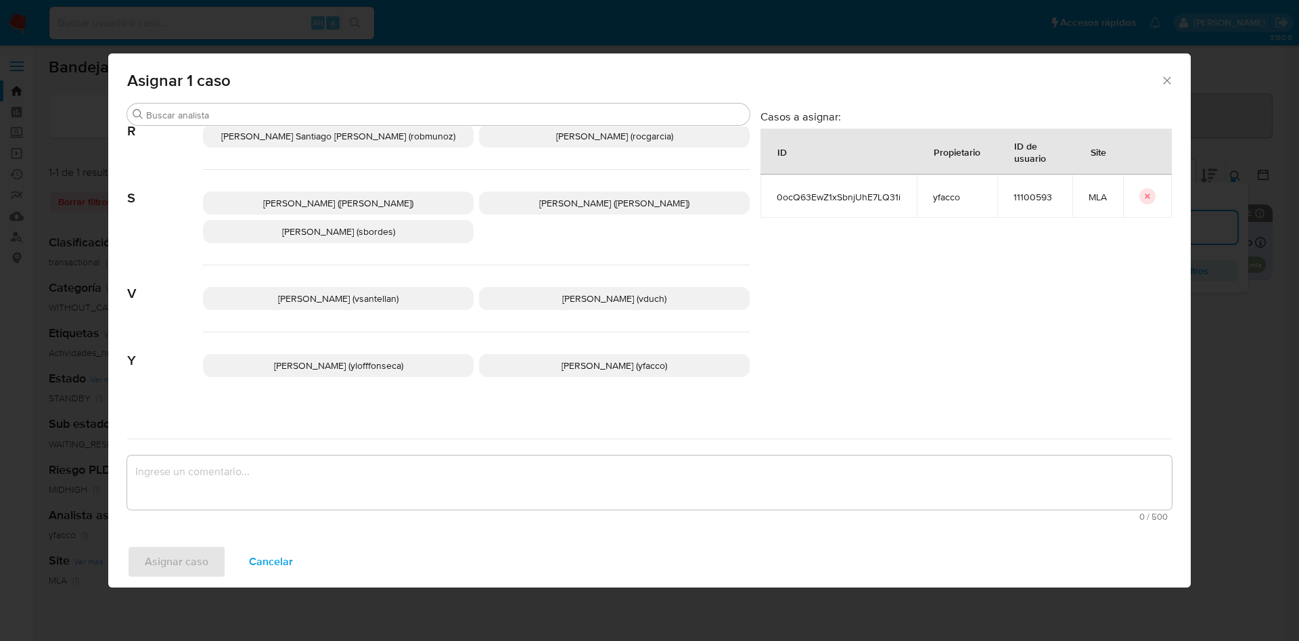
click at [537, 355] on p "Yesica Paola Facco (yfacco)" at bounding box center [614, 365] width 271 height 23
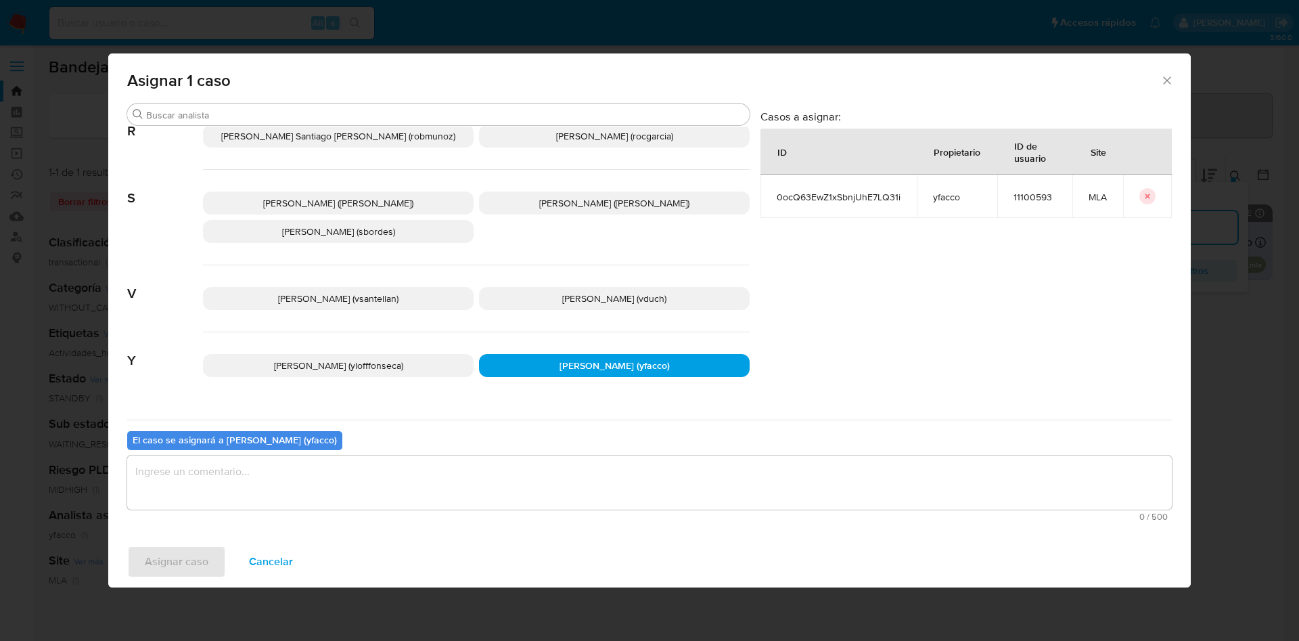
drag, startPoint x: 434, startPoint y: 475, endPoint x: 411, endPoint y: 487, distance: 25.7
click at [434, 476] on textarea "assign-modal" at bounding box center [649, 482] width 1045 height 54
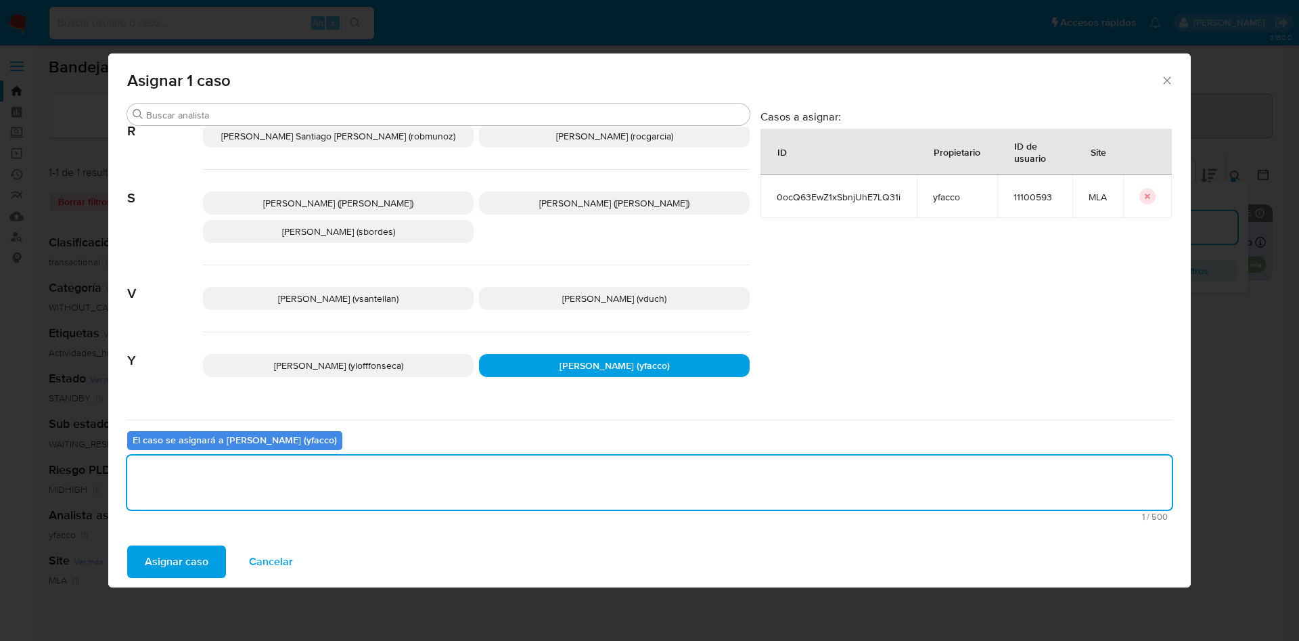
click at [198, 556] on span "Asignar caso" at bounding box center [177, 562] width 64 height 30
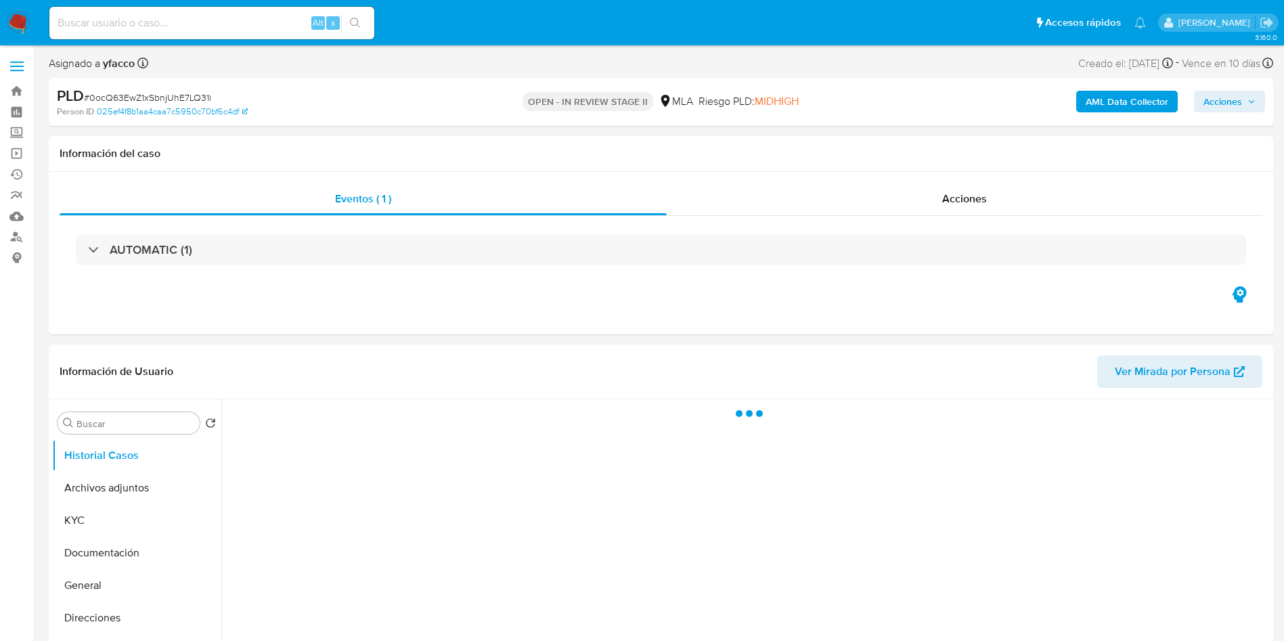
select select "10"
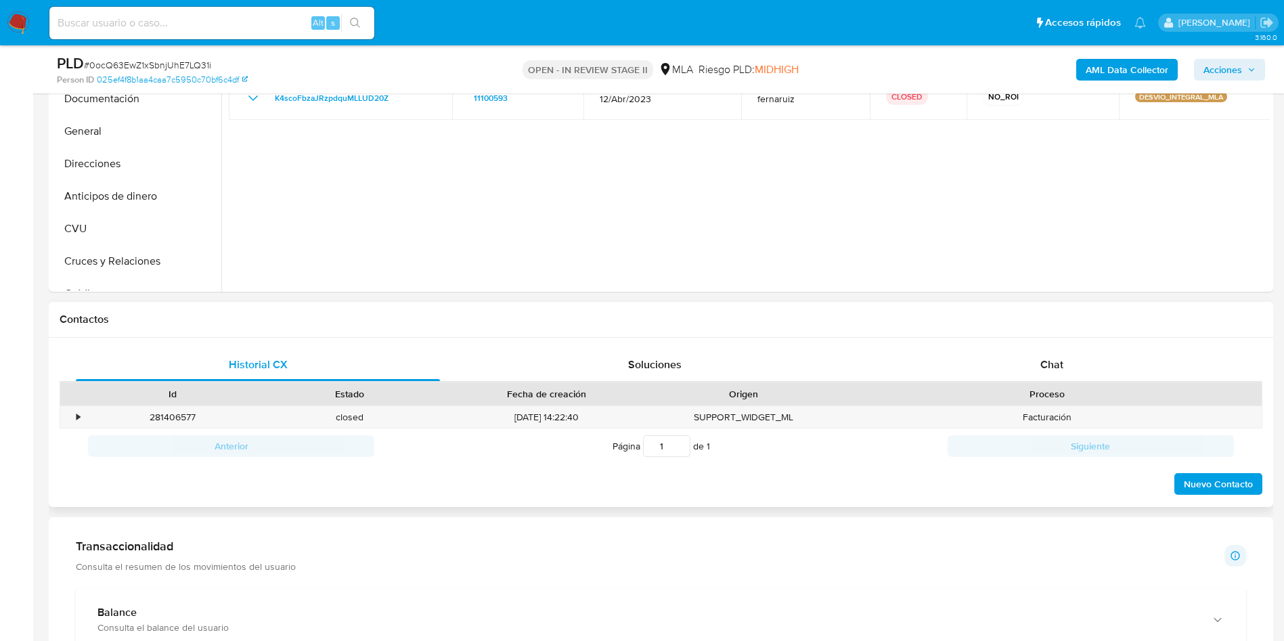
click at [1048, 374] on div "Chat" at bounding box center [1052, 365] width 364 height 32
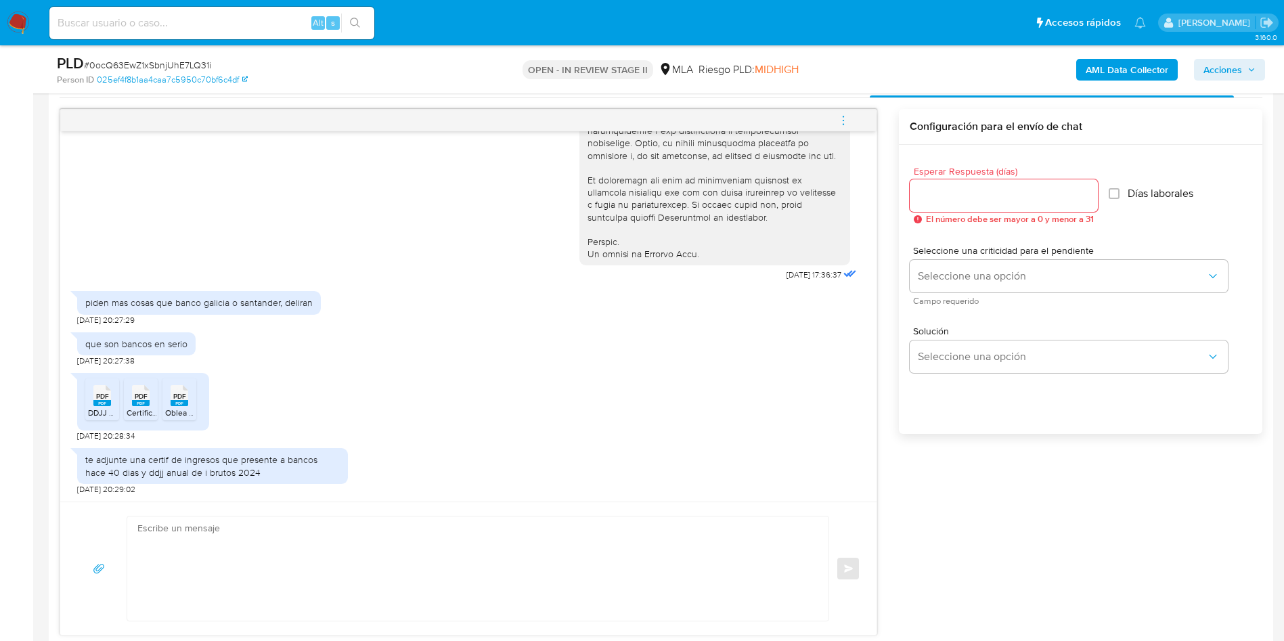
scroll to position [812, 0]
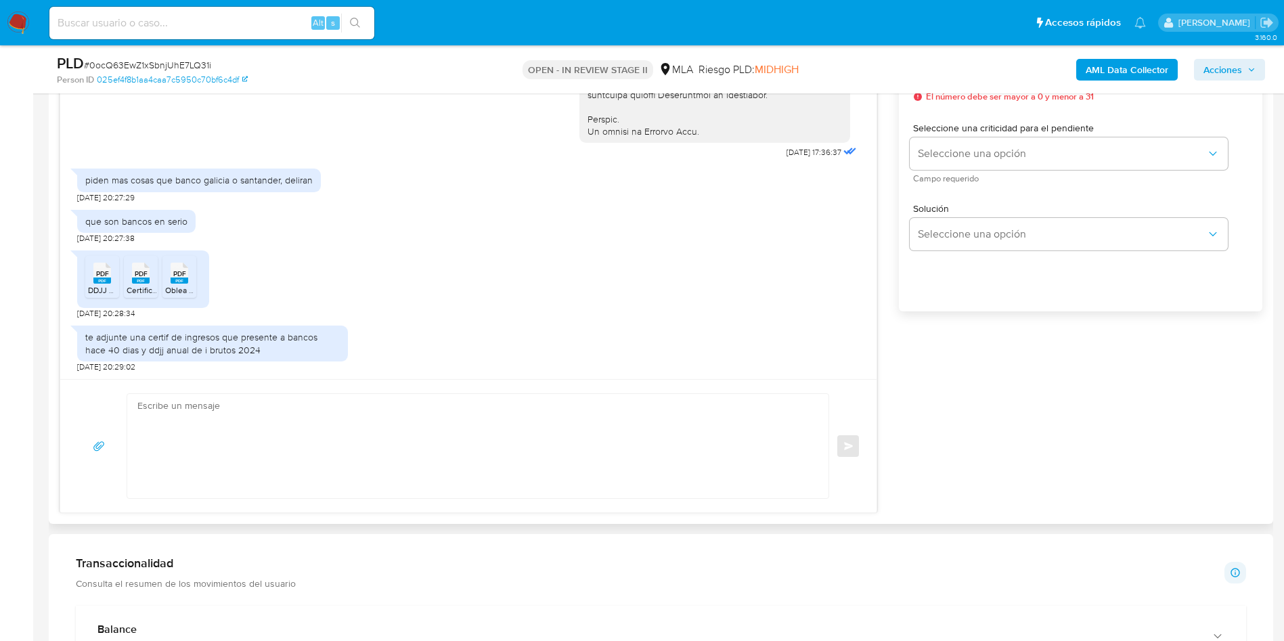
click at [244, 399] on textarea at bounding box center [474, 446] width 674 height 104
paste textarea "Hola Muchas gracias por la respuesta. Nos pondremos en contacto nuevamente en c…"
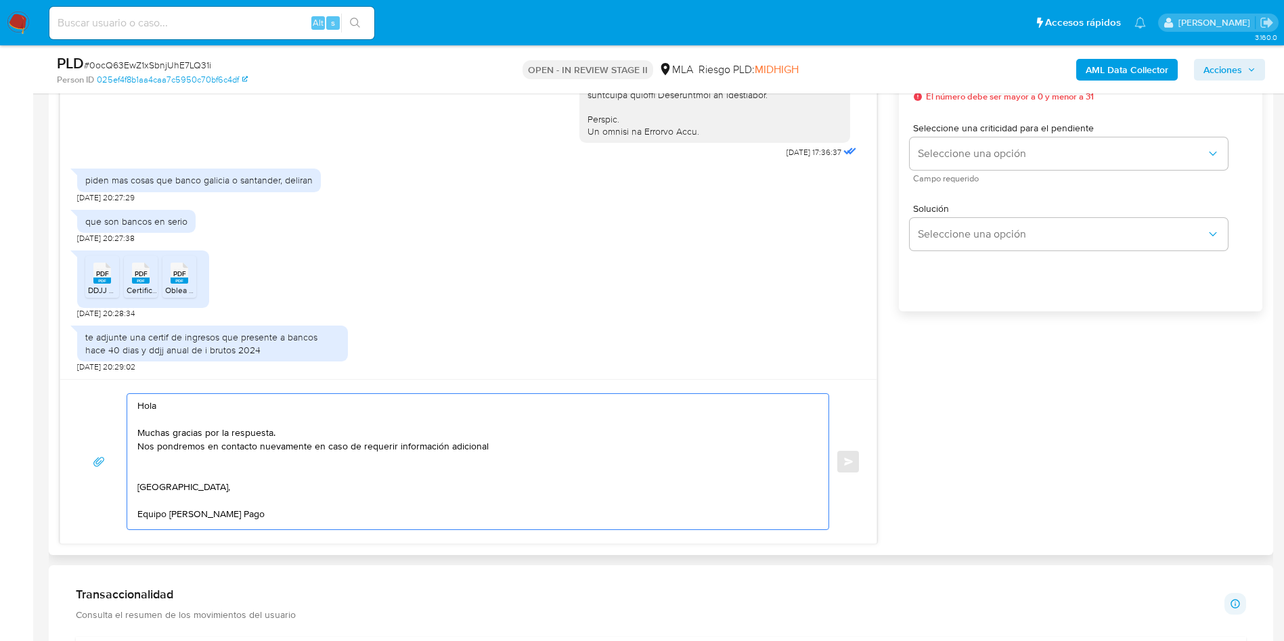
scroll to position [5, 0]
click at [554, 450] on textarea "Hola Muchas gracias por la respuesta. Nos pondremos en contacto nuevamente en c…" at bounding box center [474, 461] width 674 height 135
click at [550, 440] on textarea "Hola Muchas gracias por la respuesta. Nos pondremos en contacto nuevamente en c…" at bounding box center [474, 461] width 674 height 135
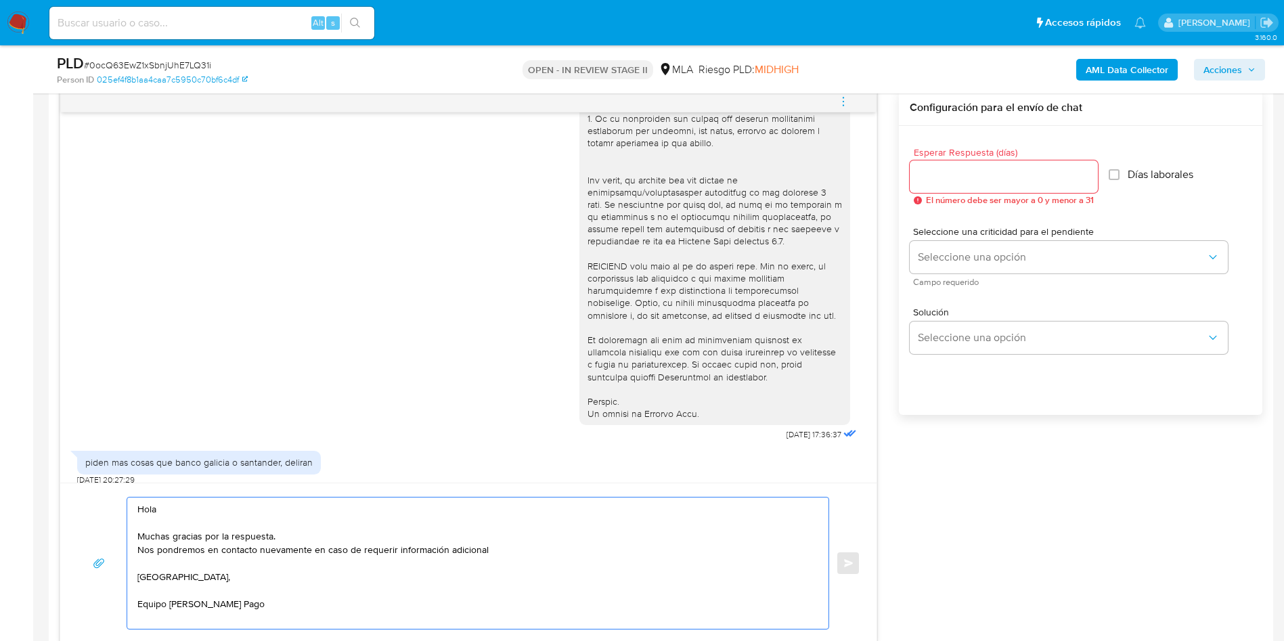
scroll to position [609, 0]
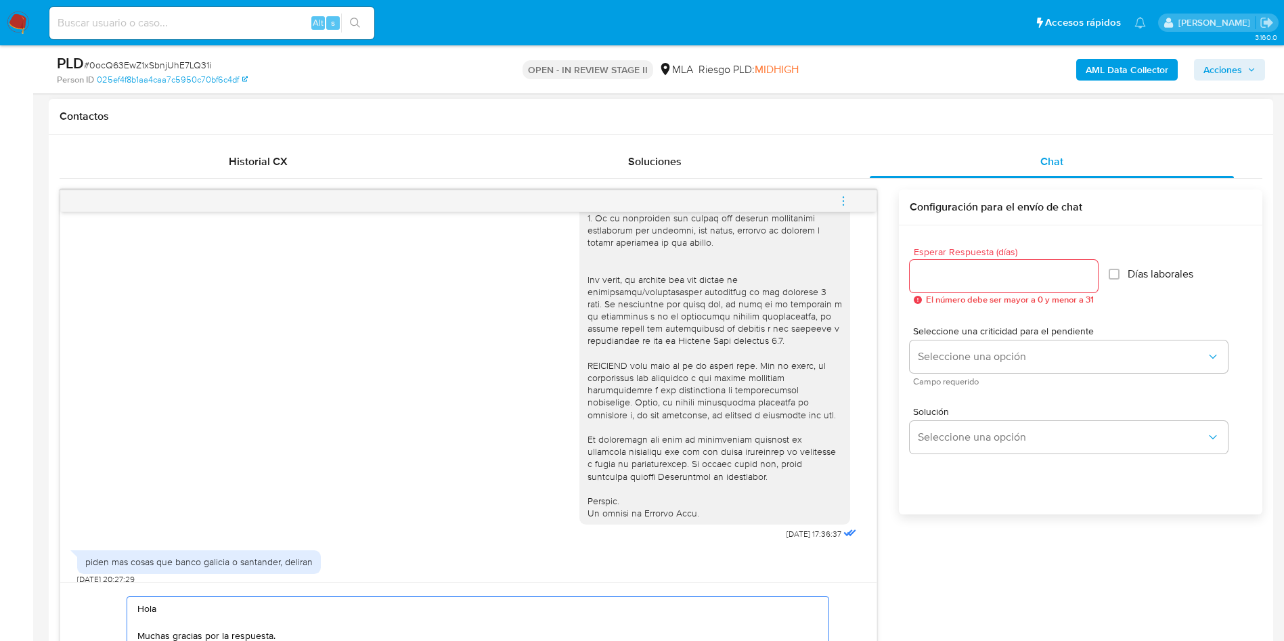
type textarea "Hola Muchas gracias por la respuesta. Nos pondremos en contacto nuevamente en c…"
click at [989, 268] on input "Esperar Respuesta (días)" at bounding box center [1004, 276] width 188 height 18
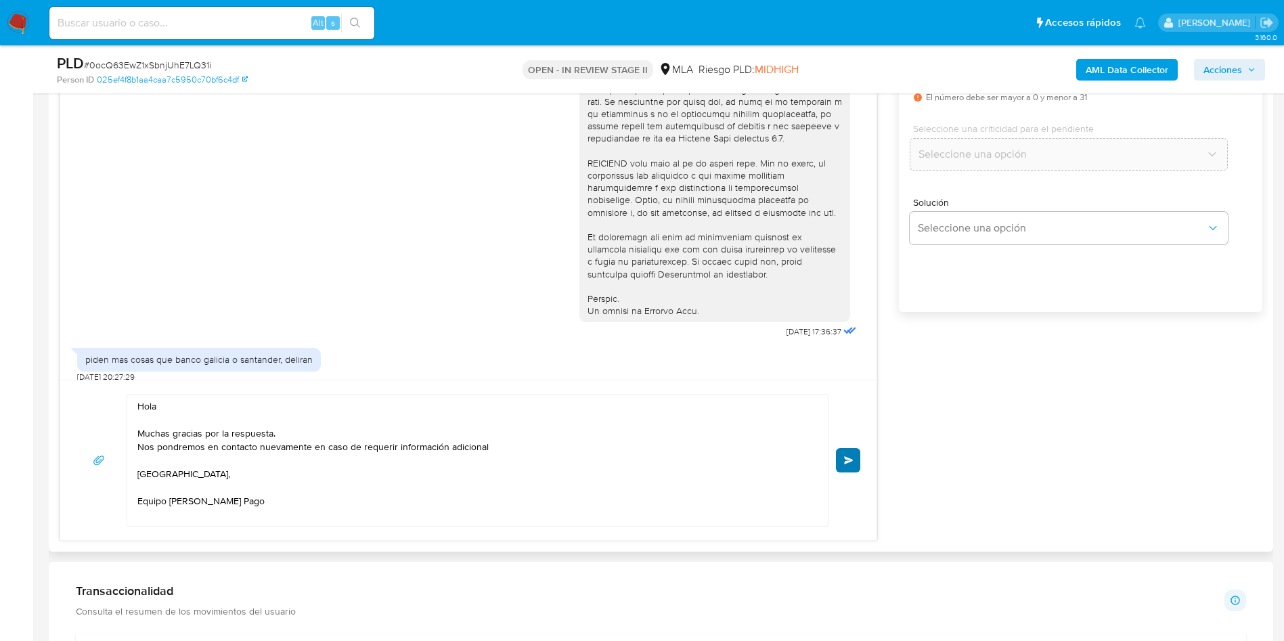
scroll to position [812, 0]
type input "0"
click at [834, 451] on div "Hola Muchas gracias por la respuesta. Nos pondremos en contacto nuevamente en c…" at bounding box center [468, 459] width 784 height 133
click at [844, 456] on span "Enviar" at bounding box center [848, 459] width 9 height 8
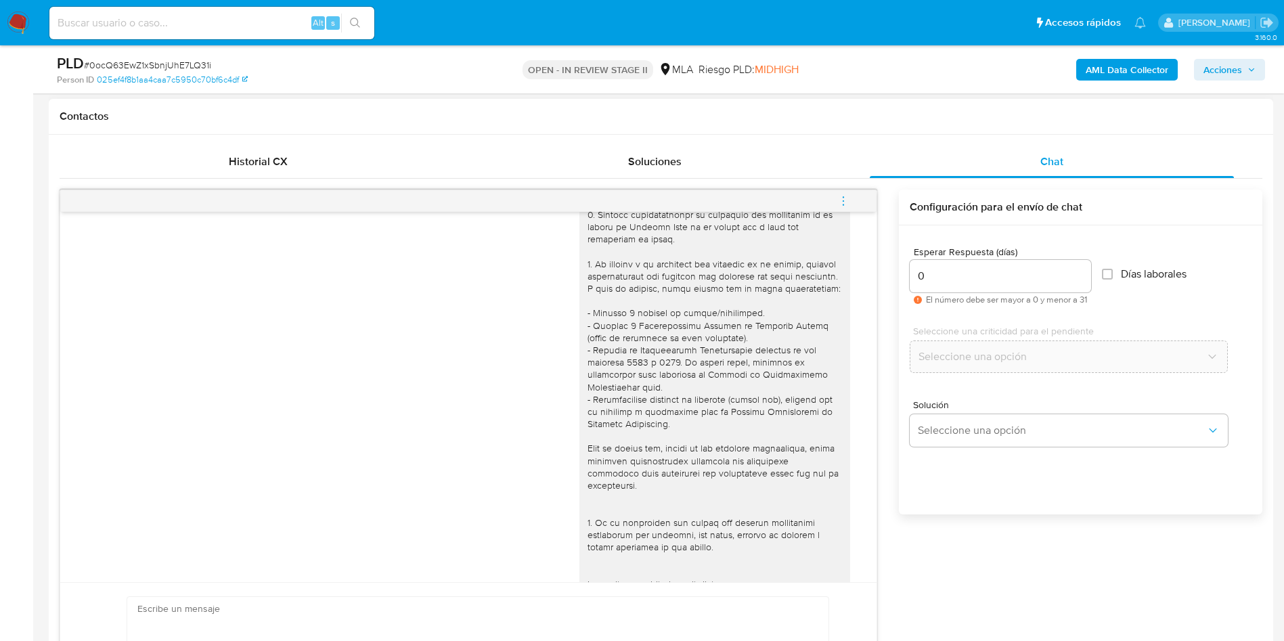
scroll to position [769, 0]
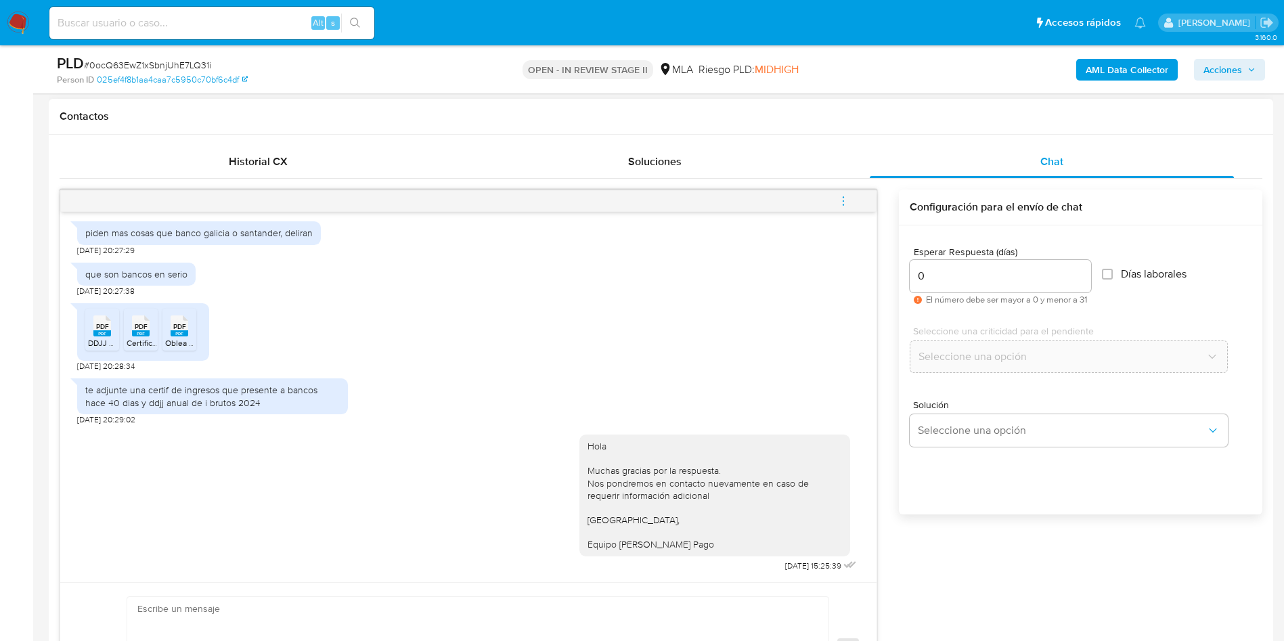
click at [850, 202] on button "menu-action" at bounding box center [843, 201] width 45 height 32
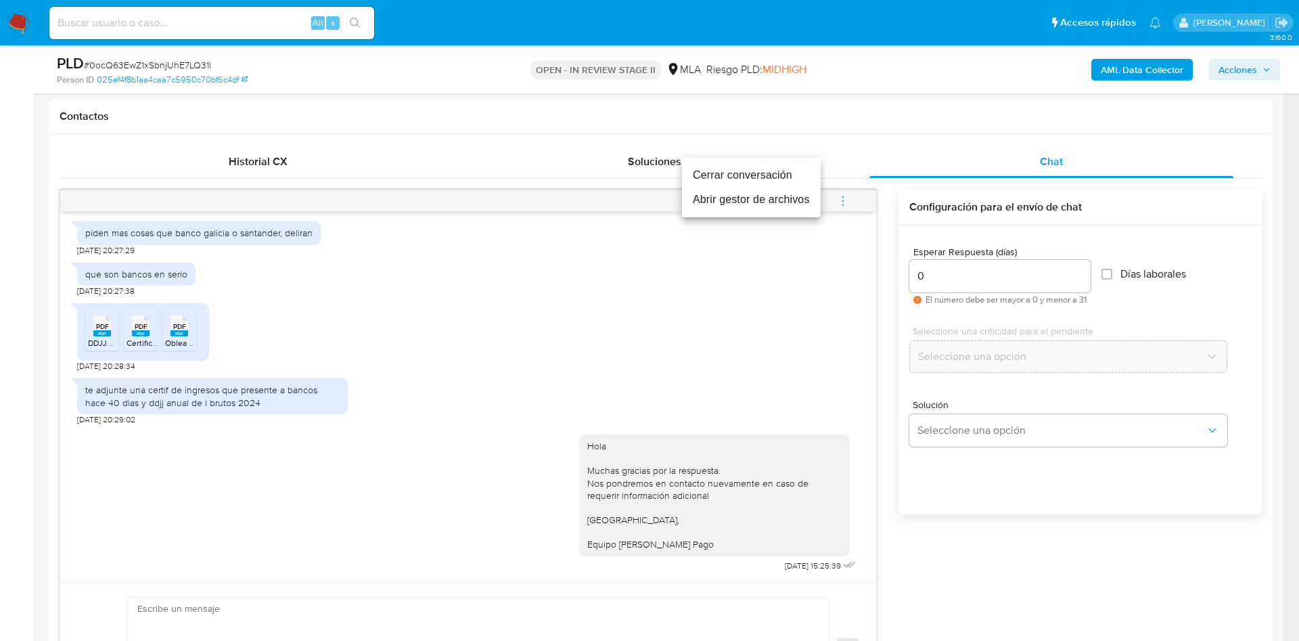
click at [769, 168] on li "Cerrar conversación" at bounding box center [751, 175] width 139 height 24
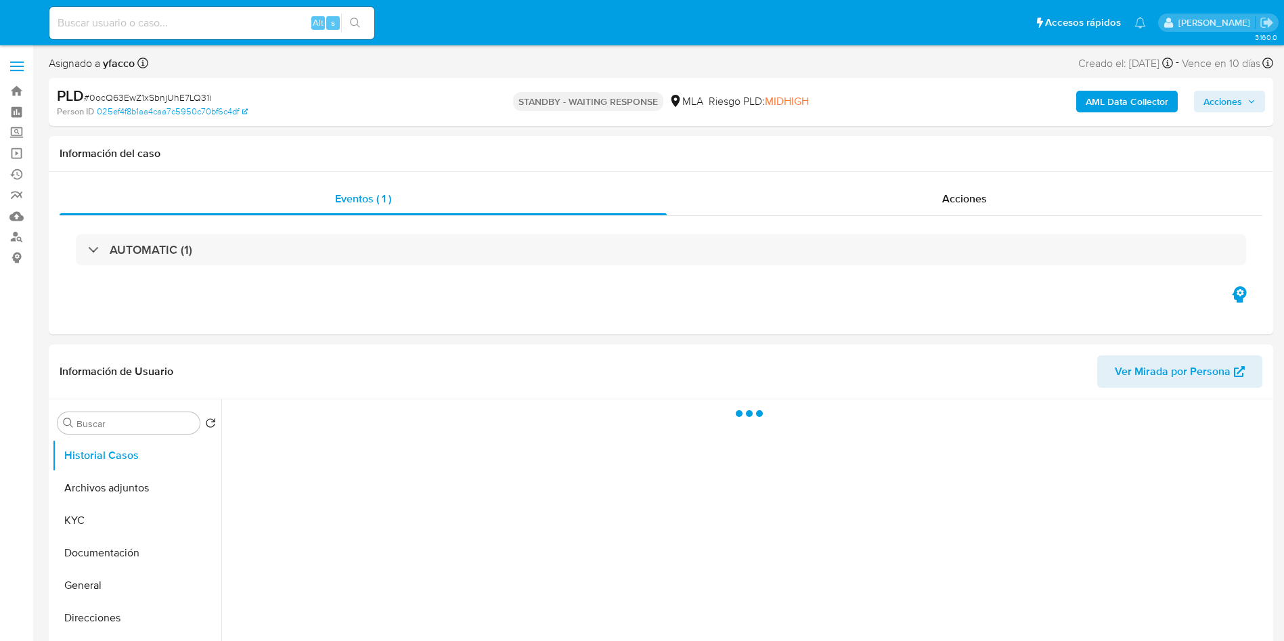
select select "10"
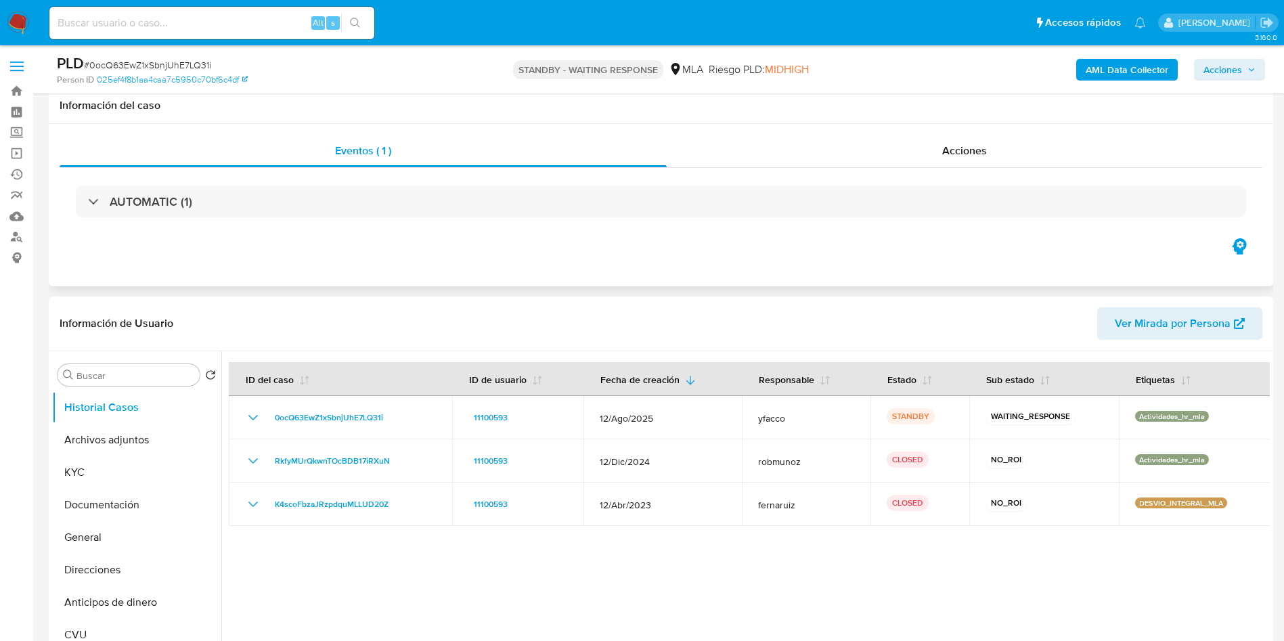
scroll to position [203, 0]
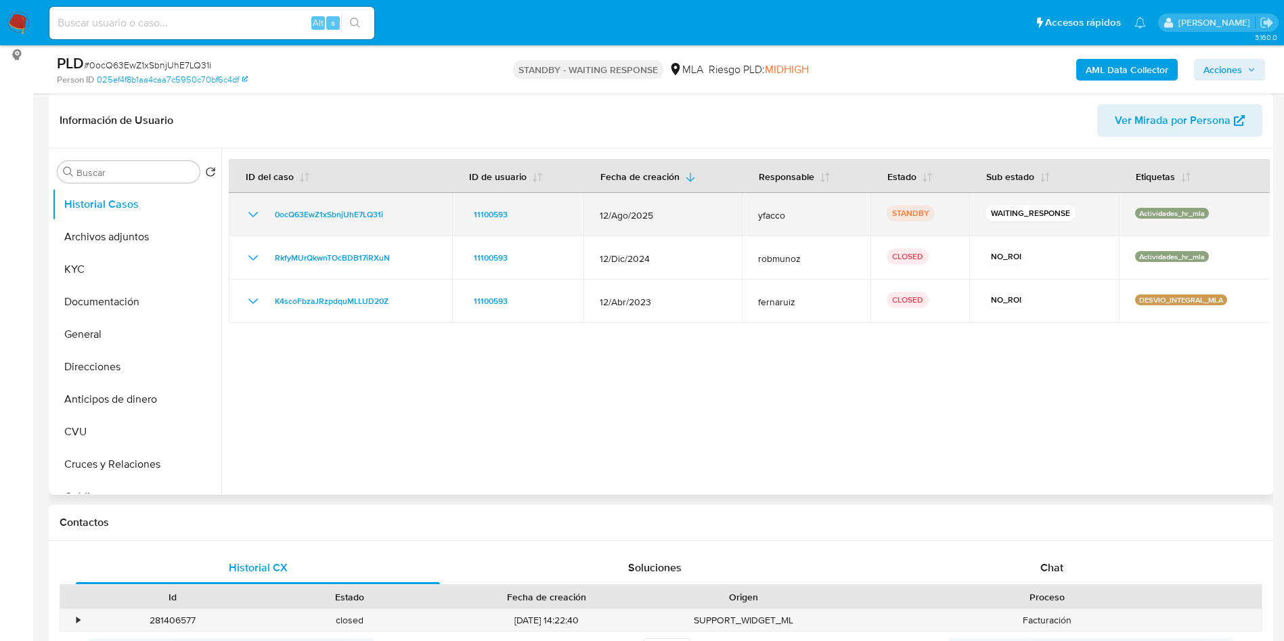
drag, startPoint x: 265, startPoint y: 215, endPoint x: 407, endPoint y: 210, distance: 142.2
click at [407, 210] on div "0ocQ63EwZ1xSbnjUhE7LQ31i" at bounding box center [340, 214] width 191 height 16
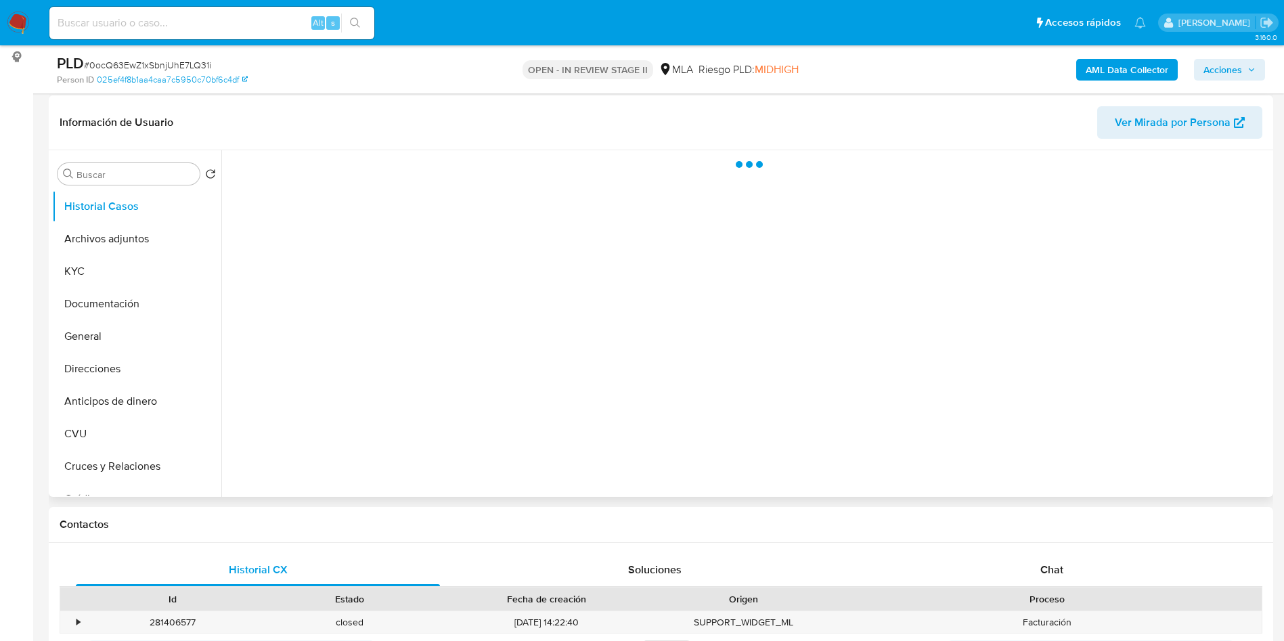
scroll to position [203, 0]
select select "10"
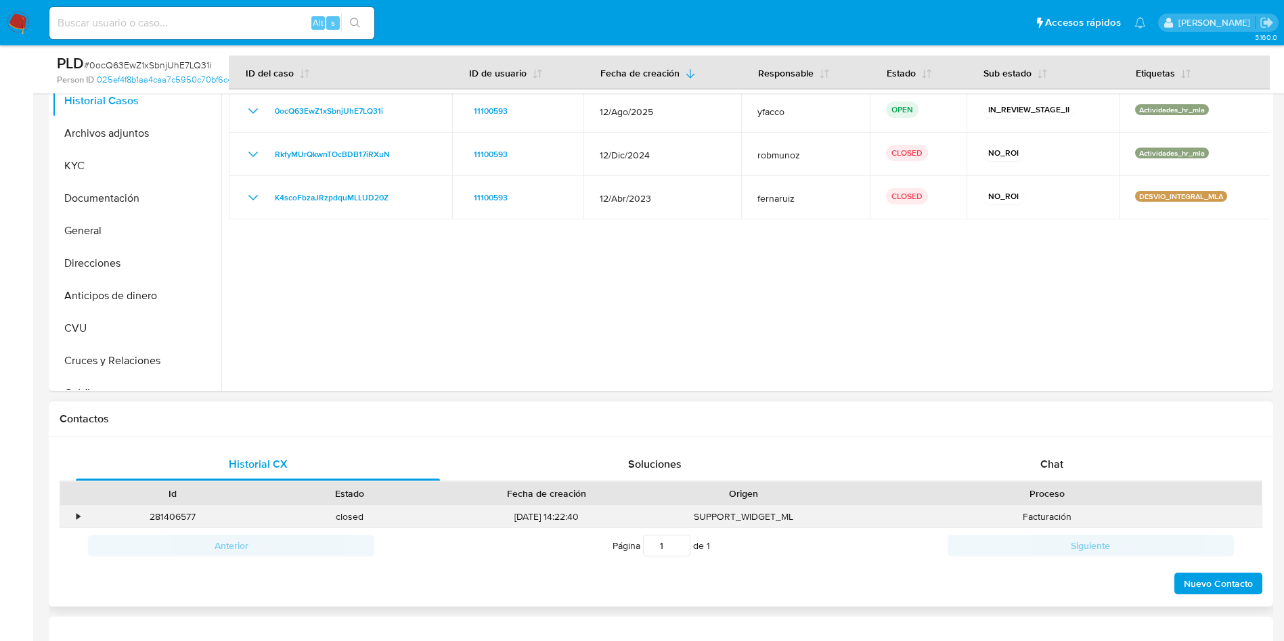
scroll to position [406, 0]
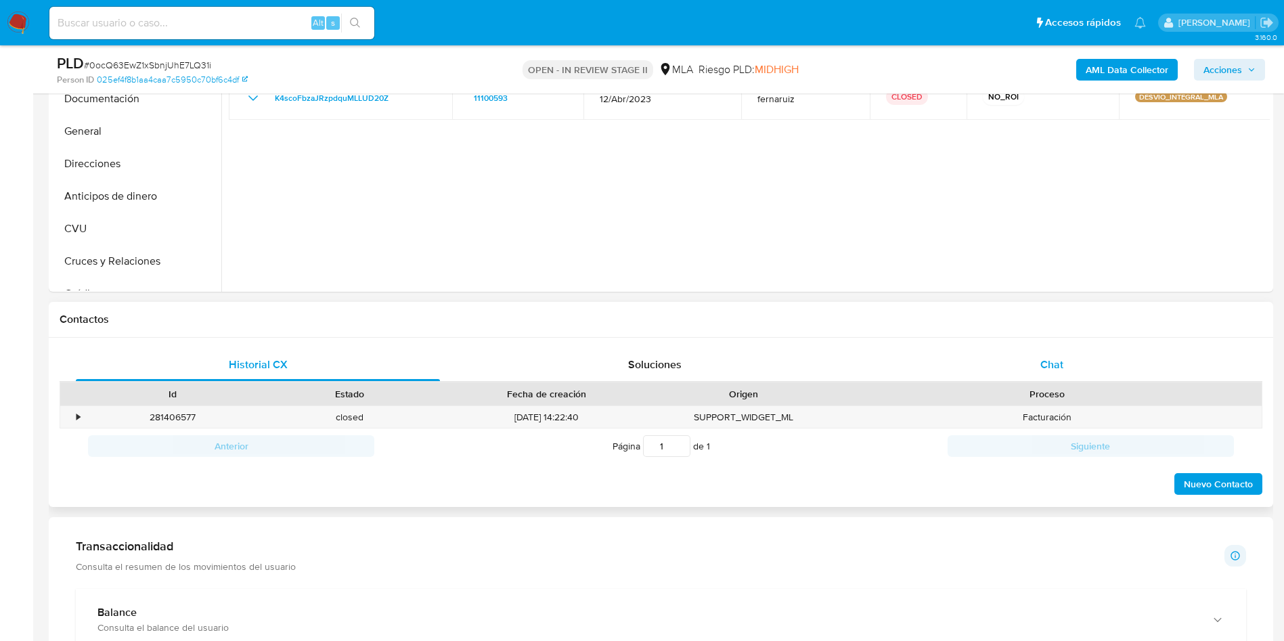
click at [1065, 376] on div "Chat" at bounding box center [1052, 365] width 364 height 32
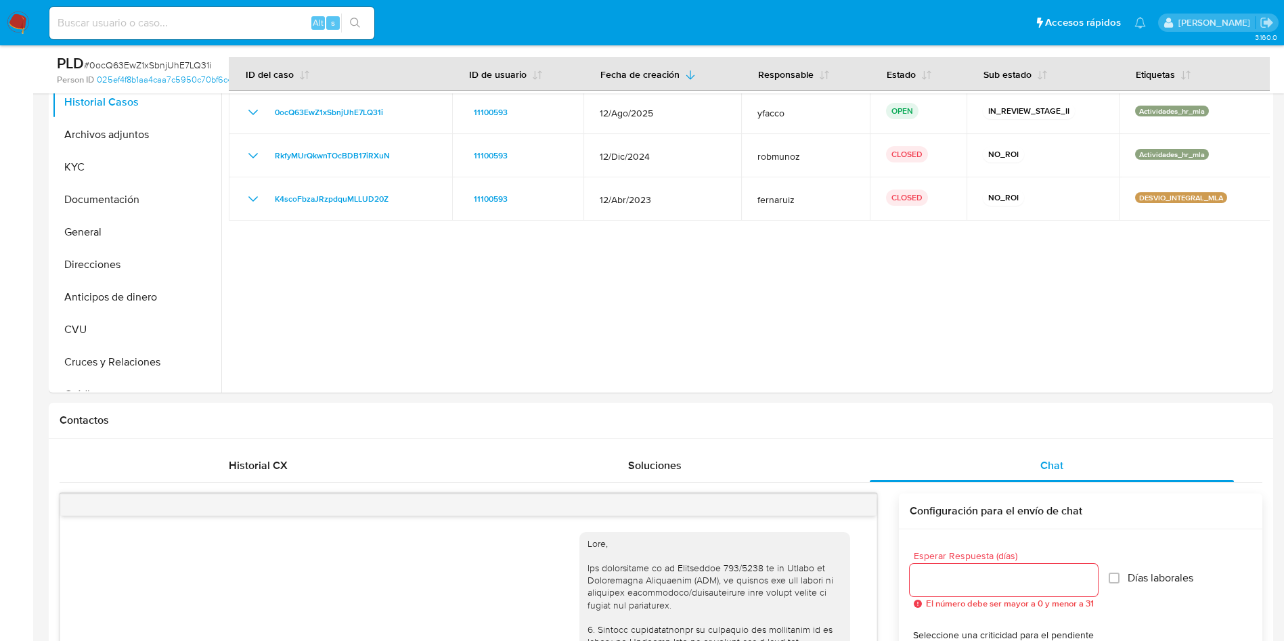
scroll to position [305, 0]
click at [495, 313] on div at bounding box center [745, 220] width 1048 height 347
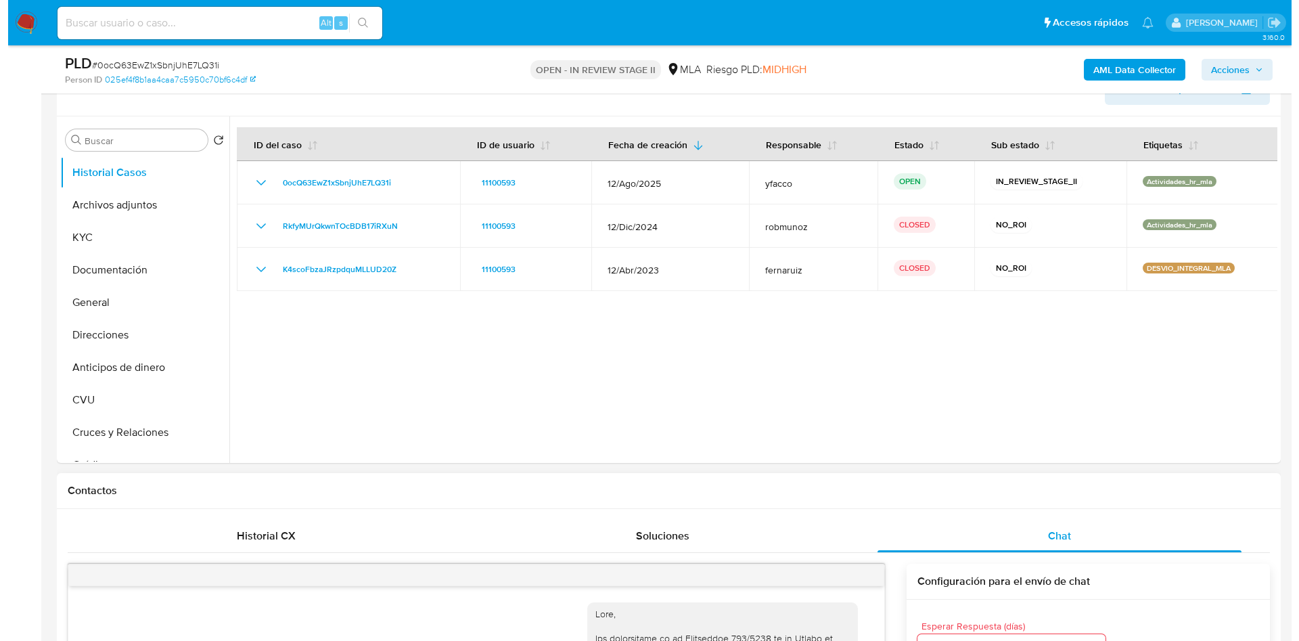
scroll to position [203, 0]
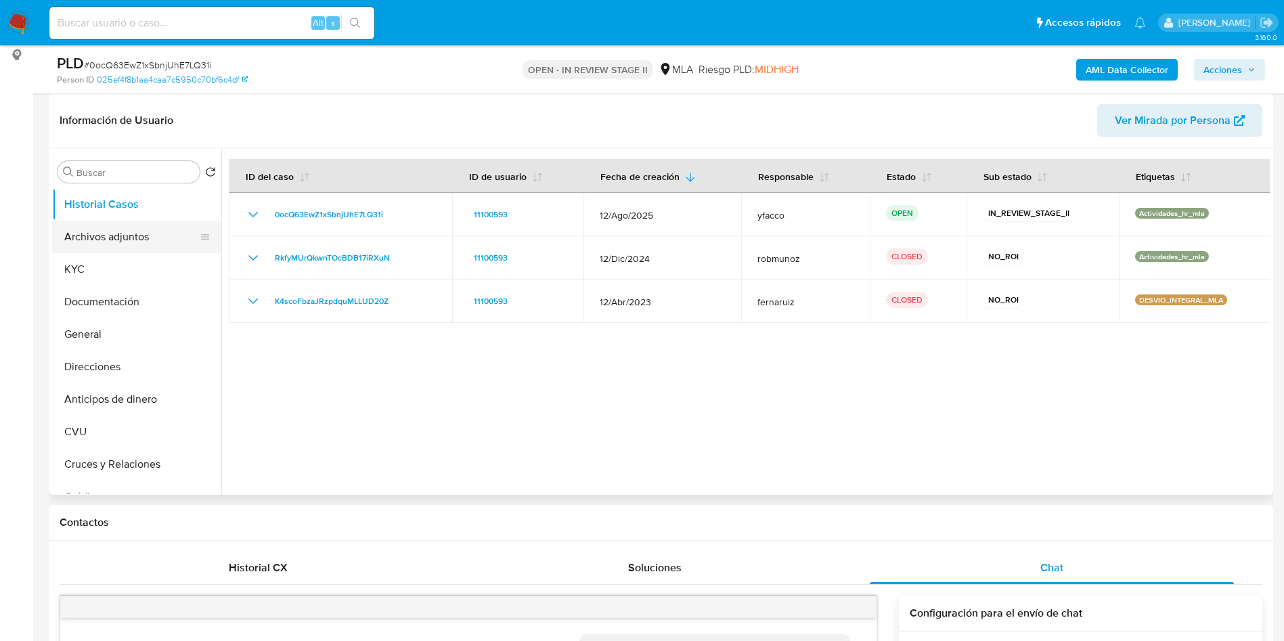
click at [156, 246] on button "Archivos adjuntos" at bounding box center [131, 237] width 158 height 32
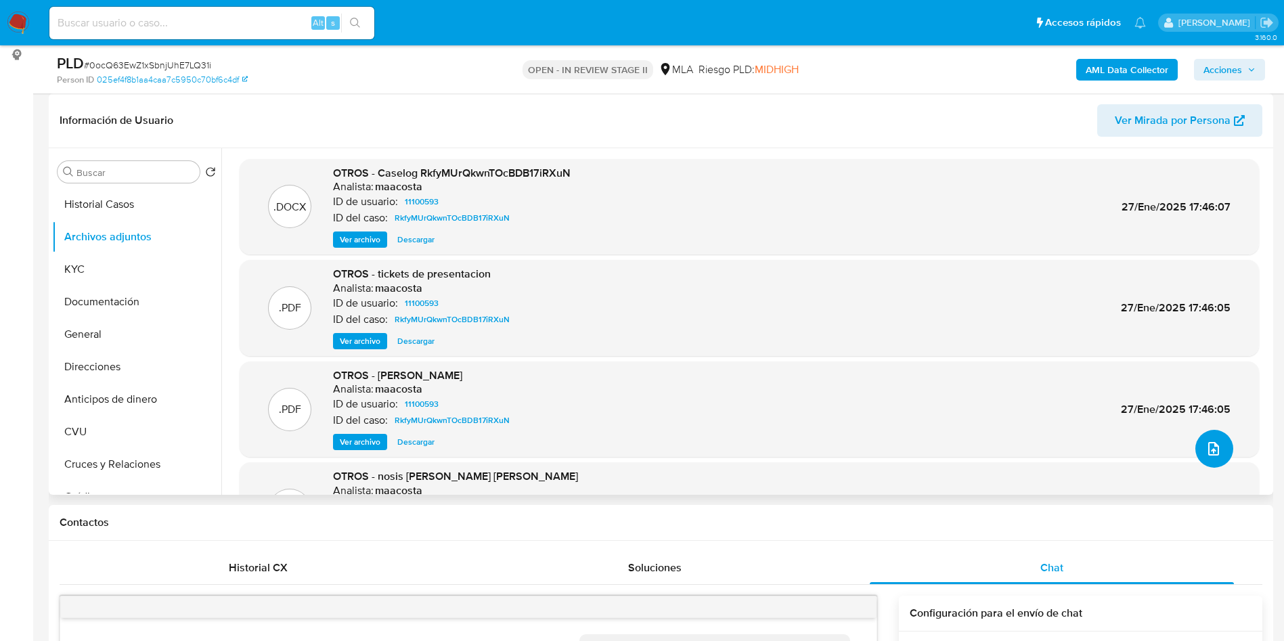
click at [1213, 450] on icon "upload-file" at bounding box center [1213, 449] width 11 height 14
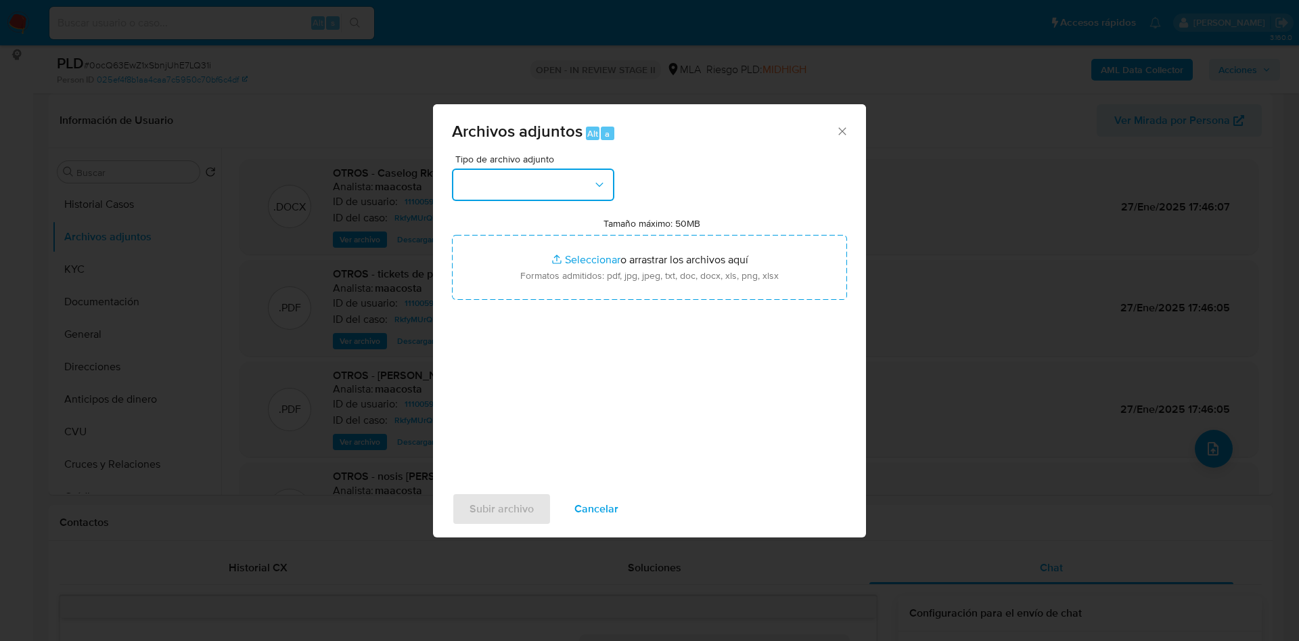
click at [558, 192] on button "button" at bounding box center [533, 185] width 162 height 32
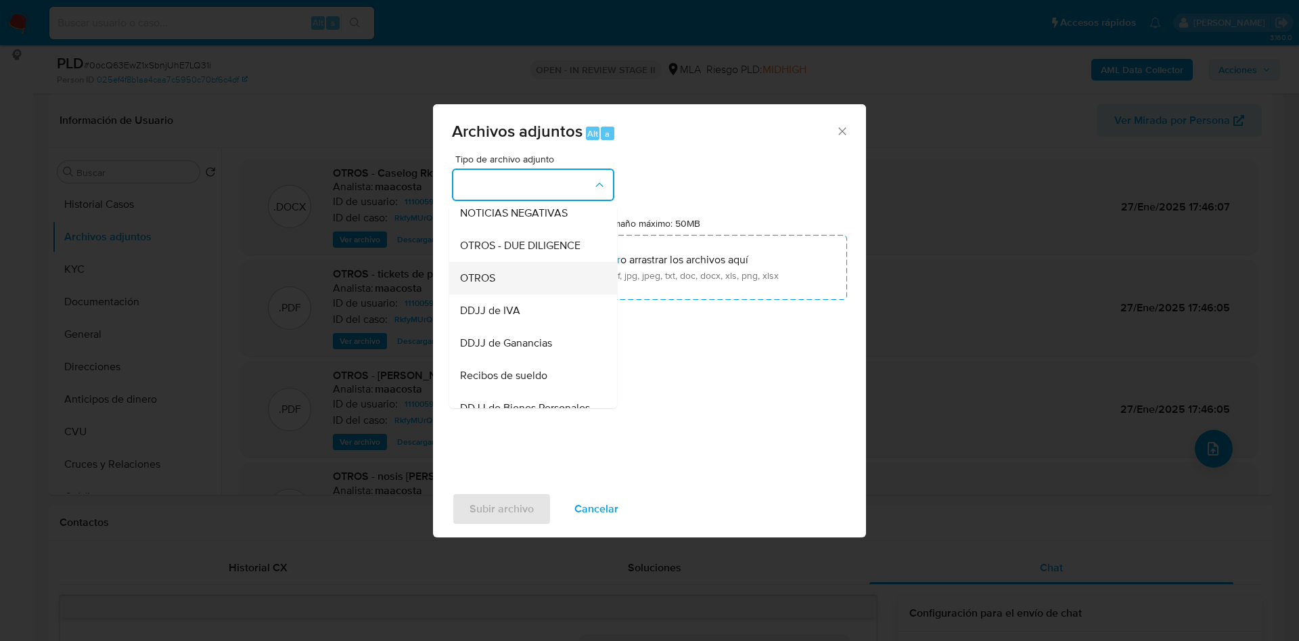
click at [481, 285] on span "OTROS" at bounding box center [477, 278] width 35 height 14
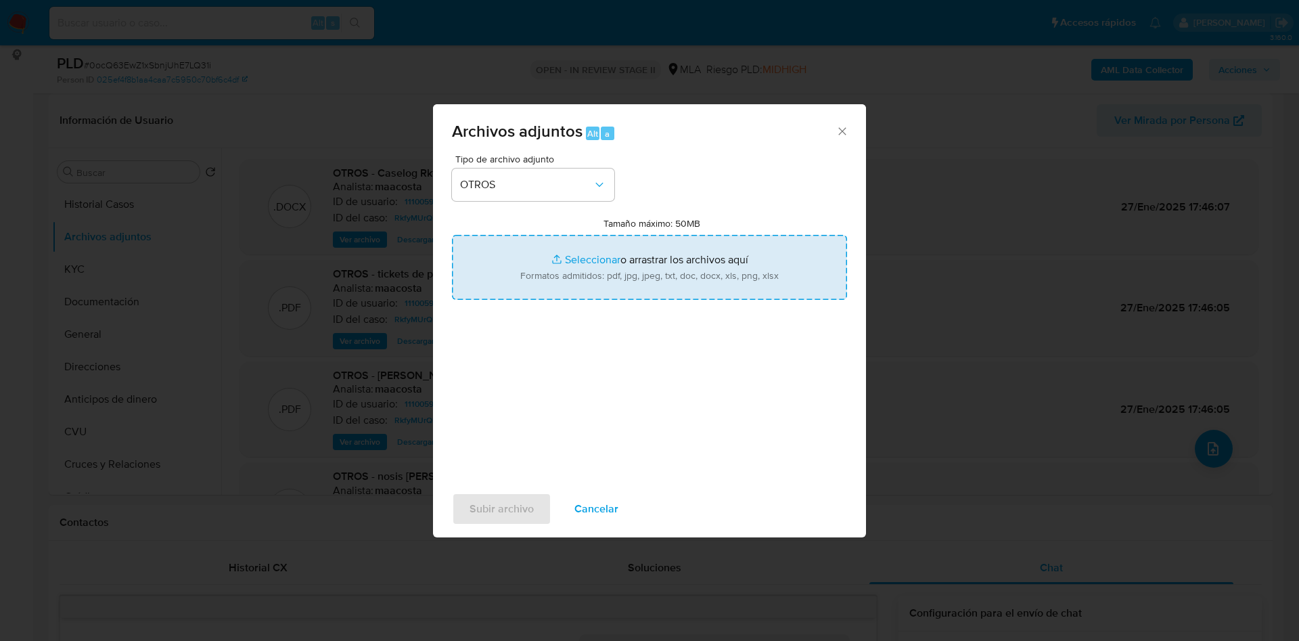
click at [585, 257] on input "Tamaño máximo: 50MB Seleccionar archivos" at bounding box center [649, 267] width 395 height 65
type input "C:\fakepath\Caselog 0ocQ63EwZ1xSbnjUhE7LQ31i_2025_08_19_12_10_21.docx"
click at [579, 259] on input "Tamaño máximo: 50MB Seleccionar archivos" at bounding box center [649, 267] width 395 height 65
type input "C:\fakepath\Movimientos 11100593.xlsx"
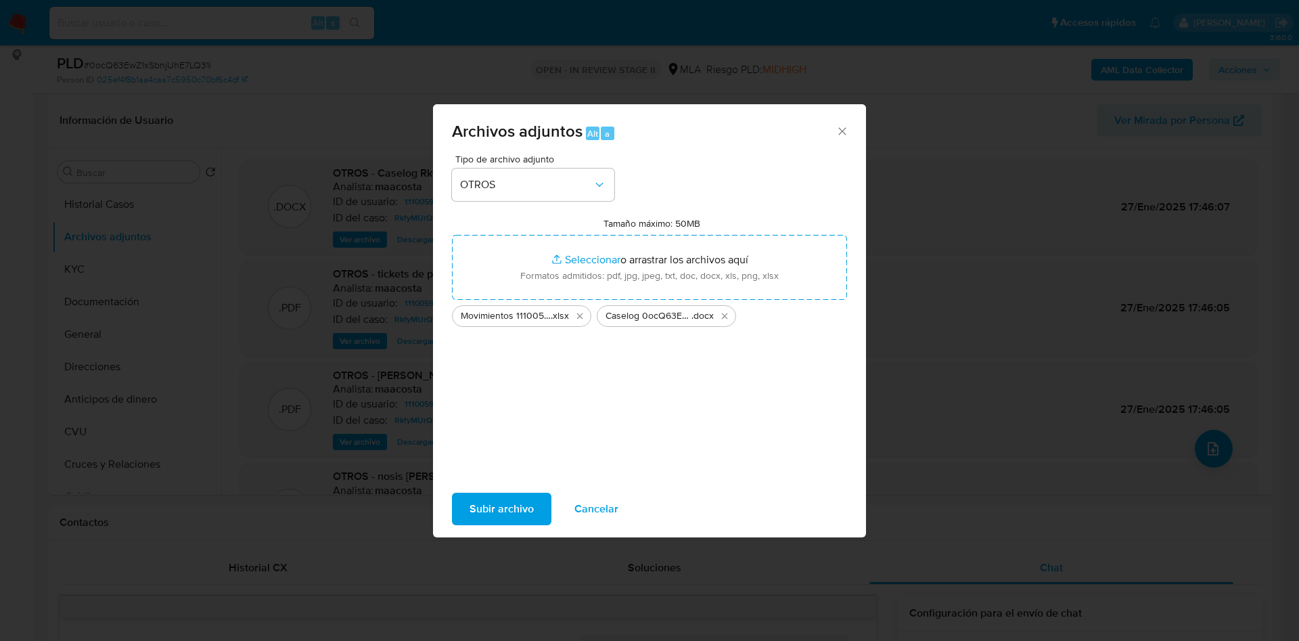
click at [513, 516] on span "Subir archivo" at bounding box center [502, 509] width 64 height 30
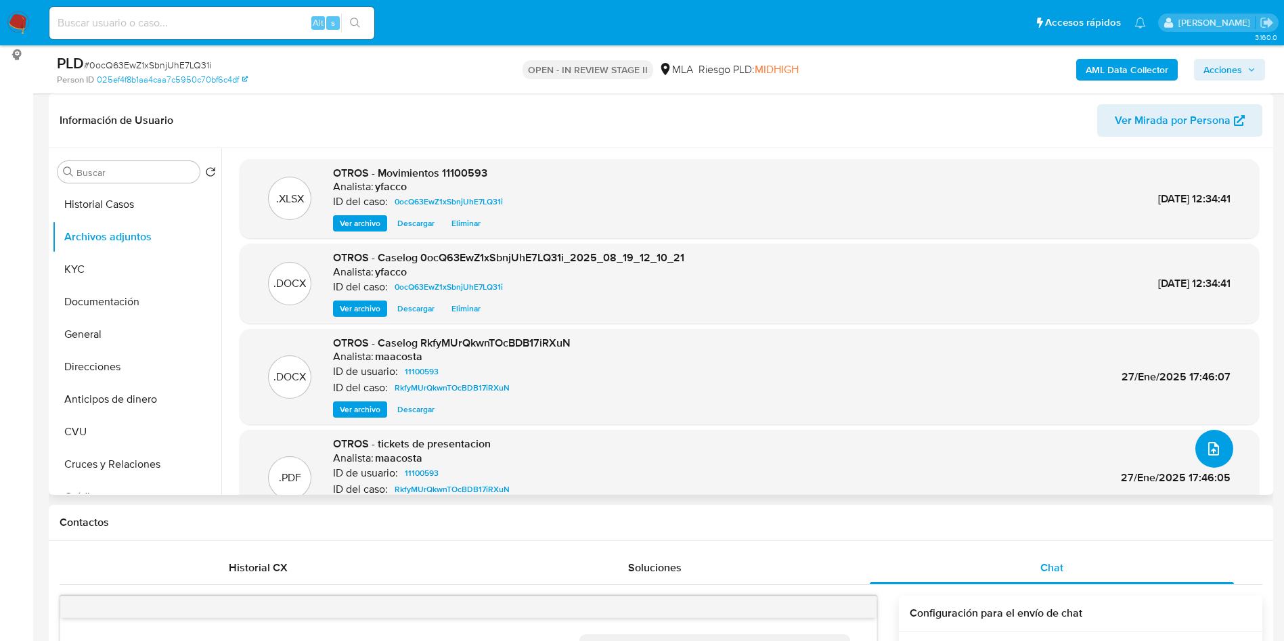
click at [1218, 452] on button "upload-file" at bounding box center [1214, 449] width 38 height 38
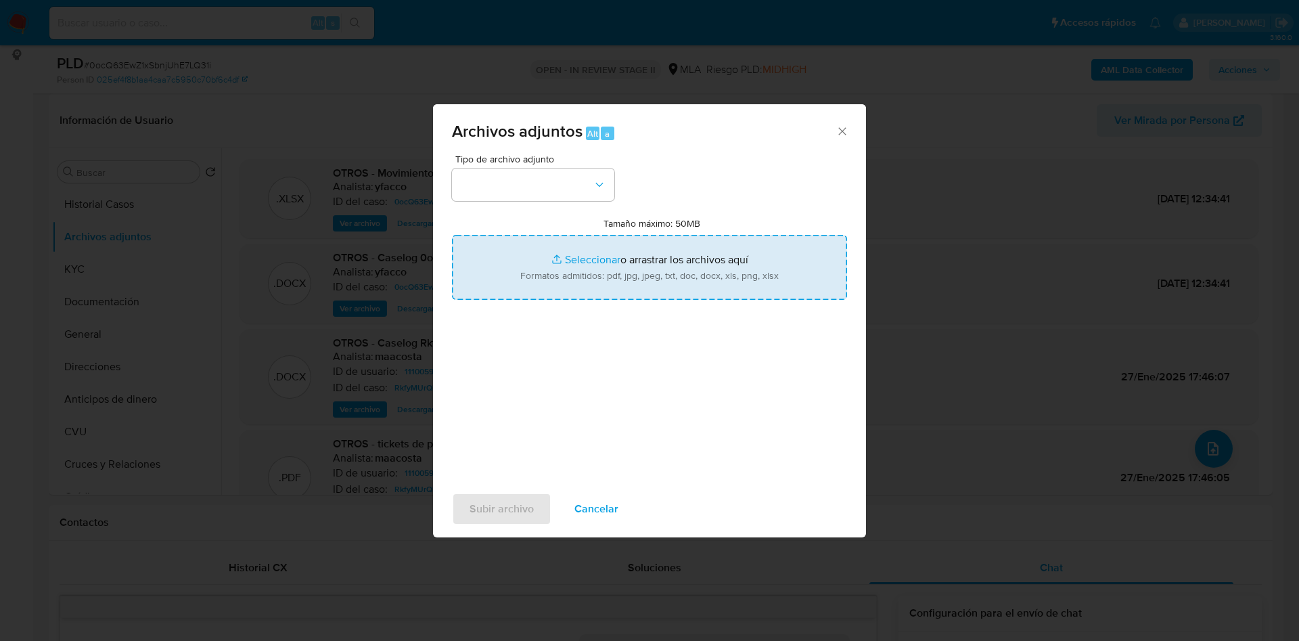
click at [577, 261] on input "Tamaño máximo: 50MB Seleccionar archivos" at bounding box center [649, 267] width 395 height 65
type input "C:\fakepath\Claudio Andrés Spinelli.pdf"
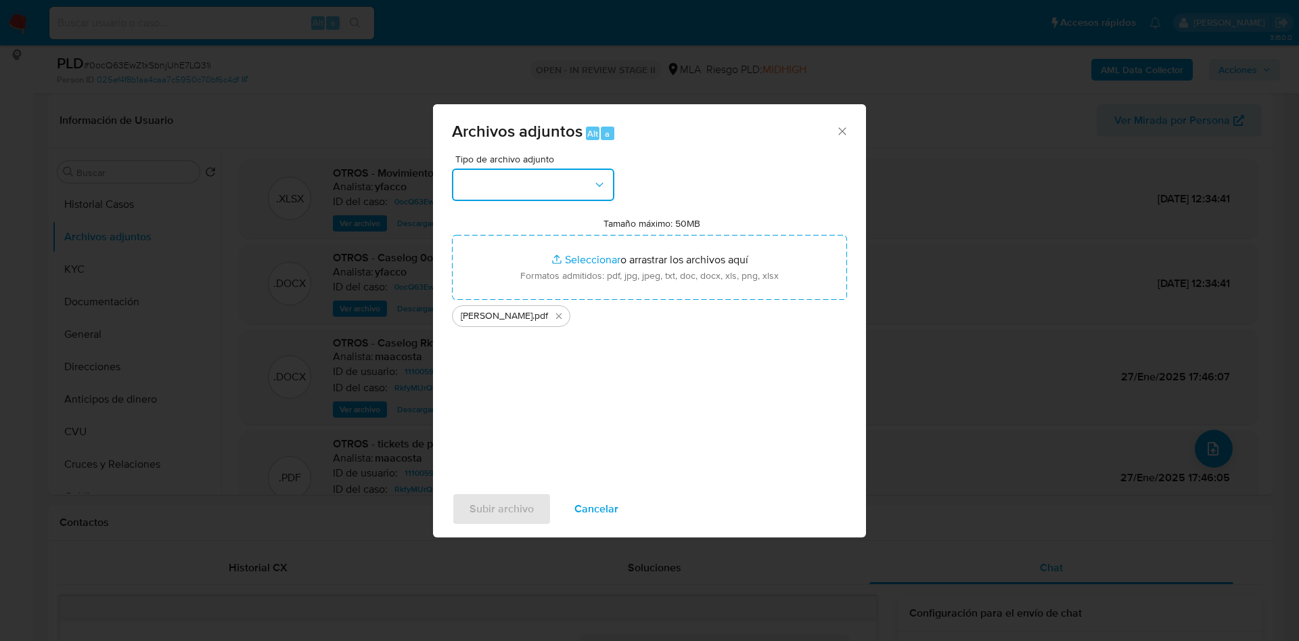
click at [516, 197] on button "button" at bounding box center [533, 185] width 162 height 32
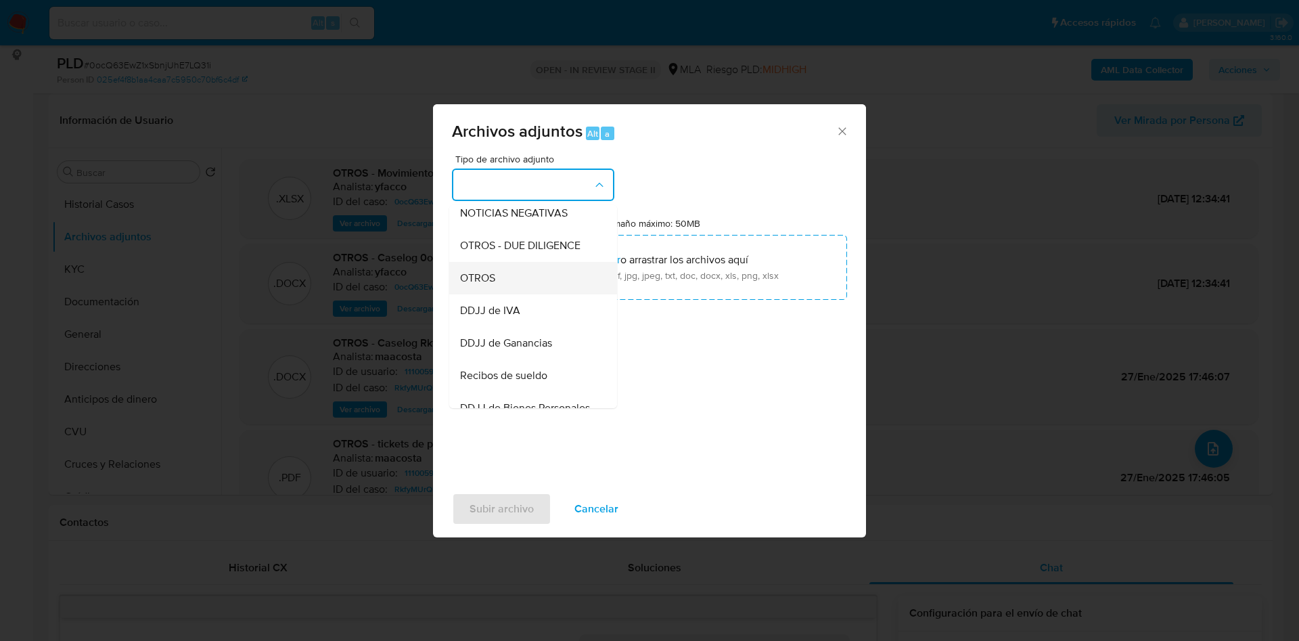
click at [504, 290] on div "OTROS" at bounding box center [529, 278] width 138 height 32
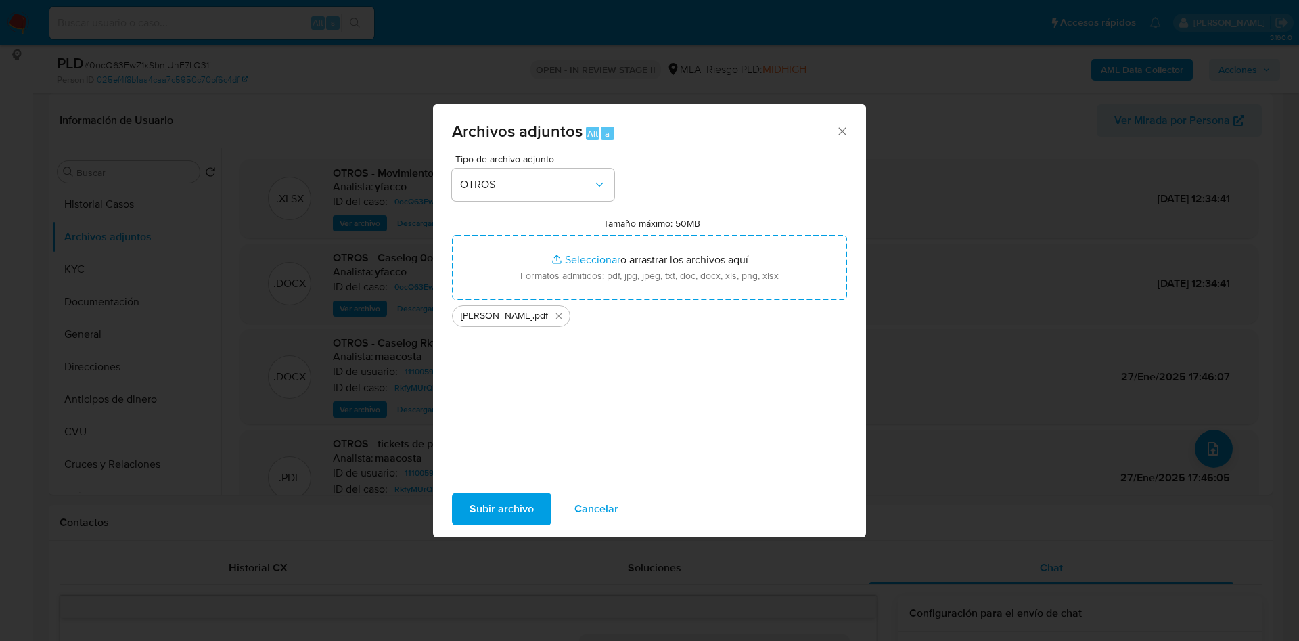
click at [489, 510] on span "Subir archivo" at bounding box center [502, 509] width 64 height 30
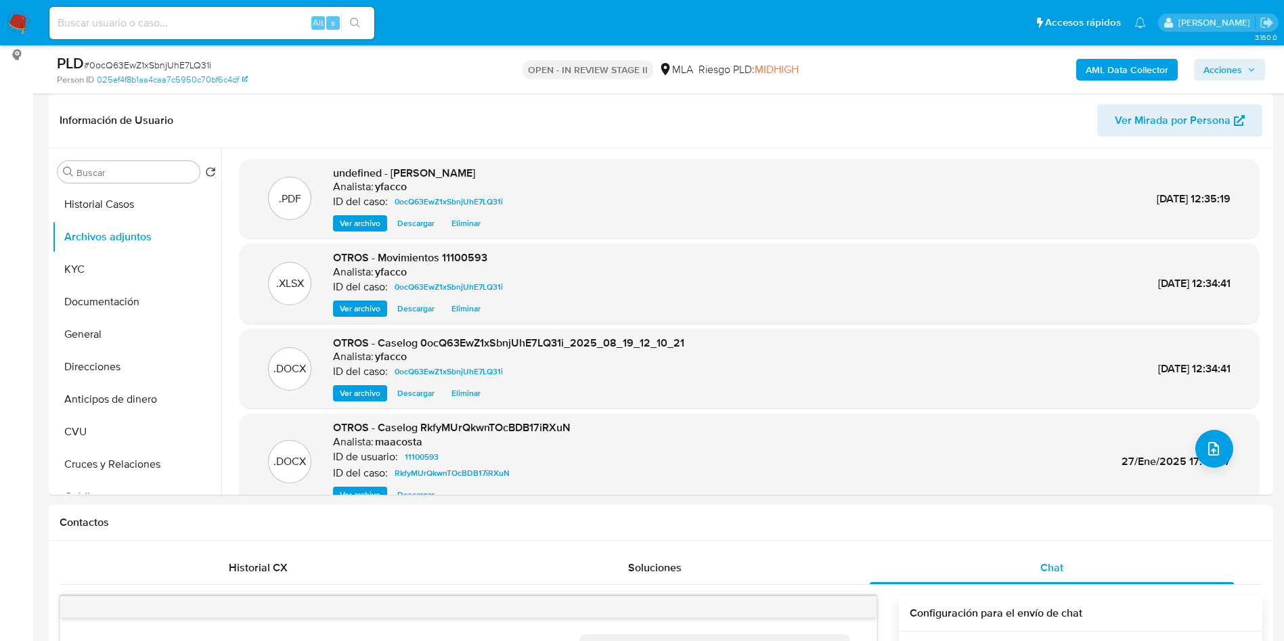
click at [1105, 70] on b "AML Data Collector" at bounding box center [1127, 70] width 83 height 22
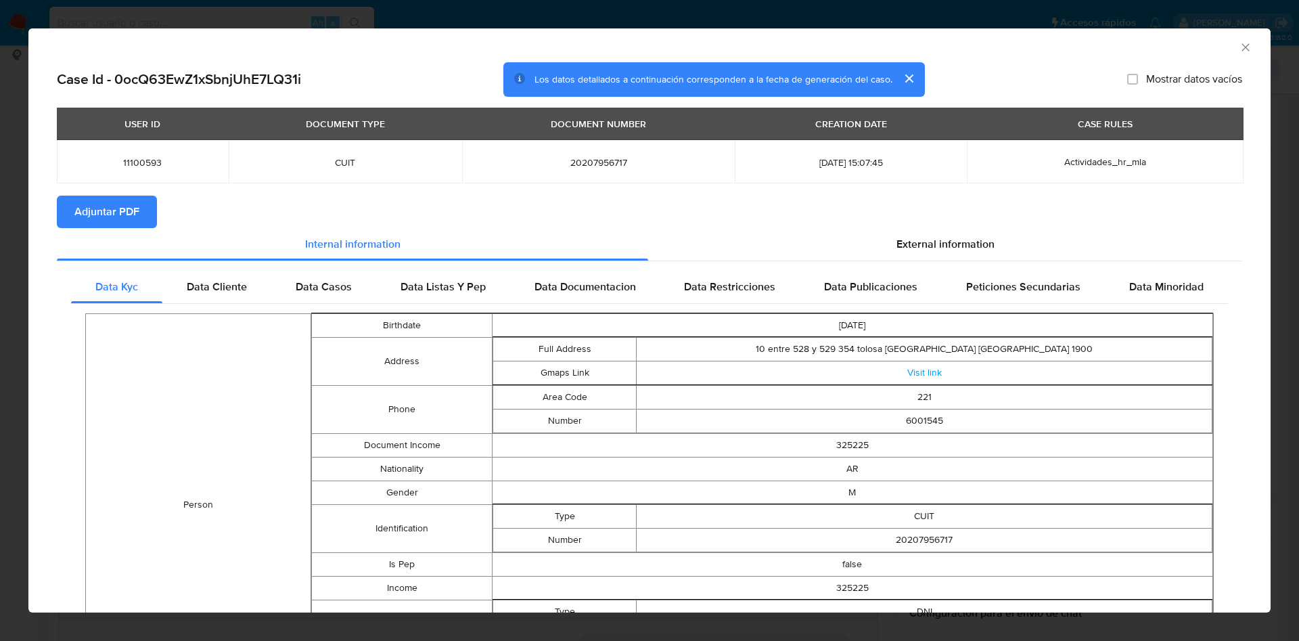
click at [96, 206] on span "Adjuntar PDF" at bounding box center [106, 212] width 65 height 30
click at [1239, 45] on icon "Cerrar ventana" at bounding box center [1246, 48] width 14 height 14
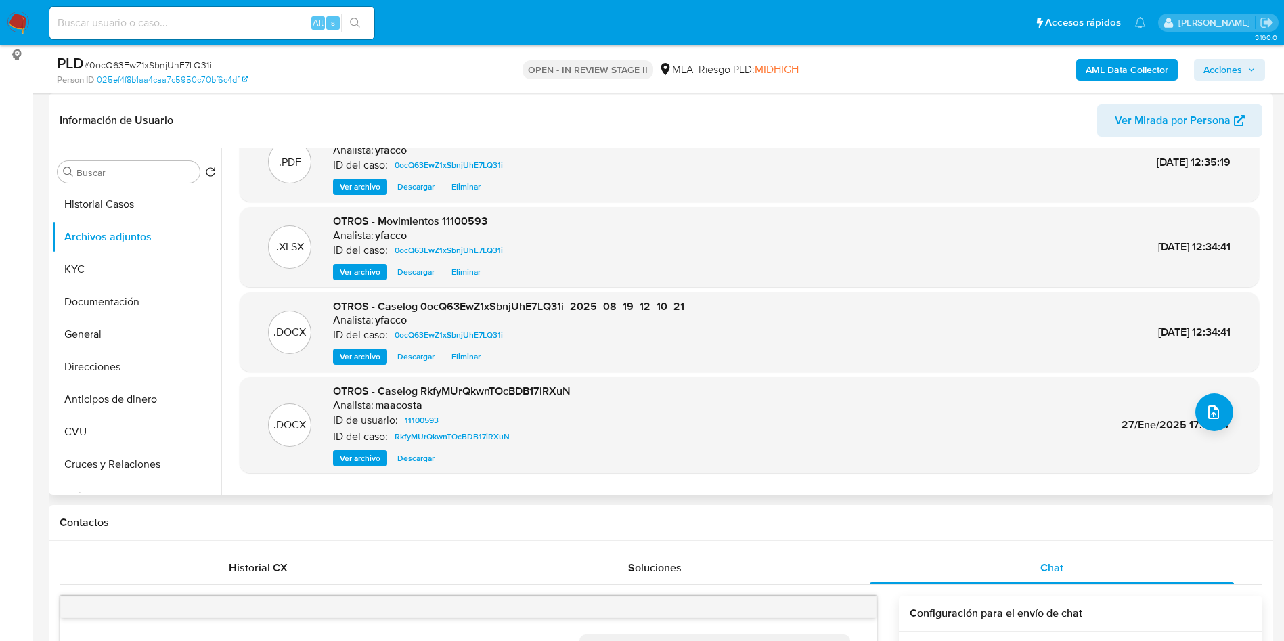
scroll to position [65, 0]
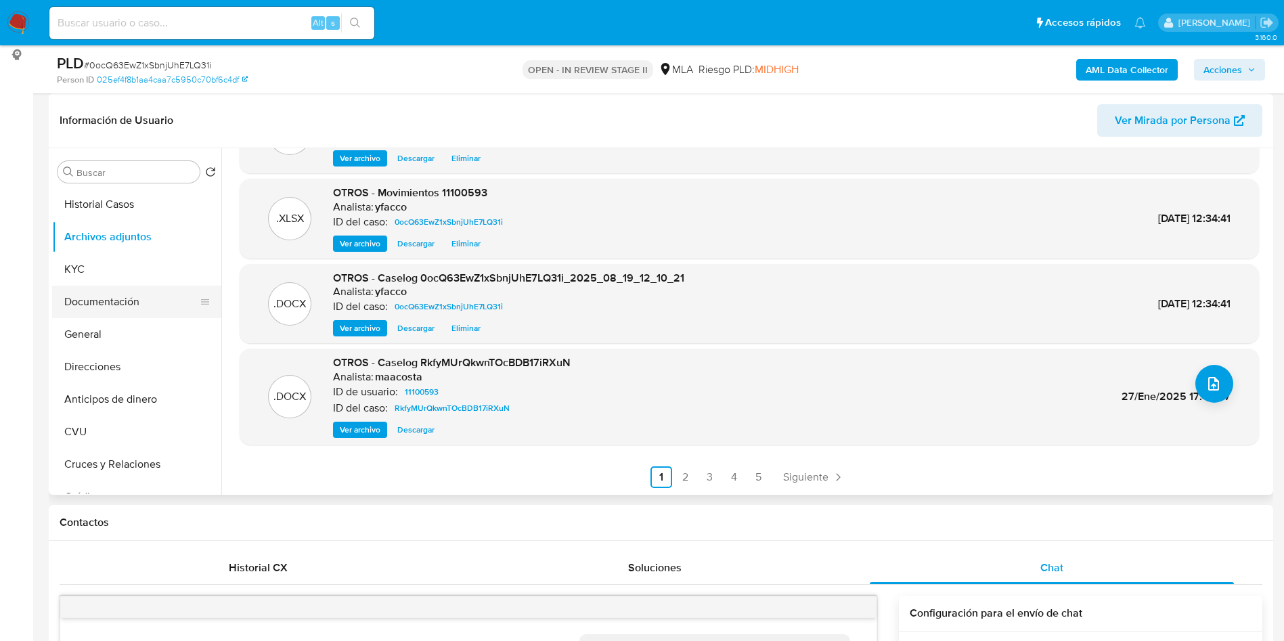
click at [133, 296] on button "Documentación" at bounding box center [131, 302] width 158 height 32
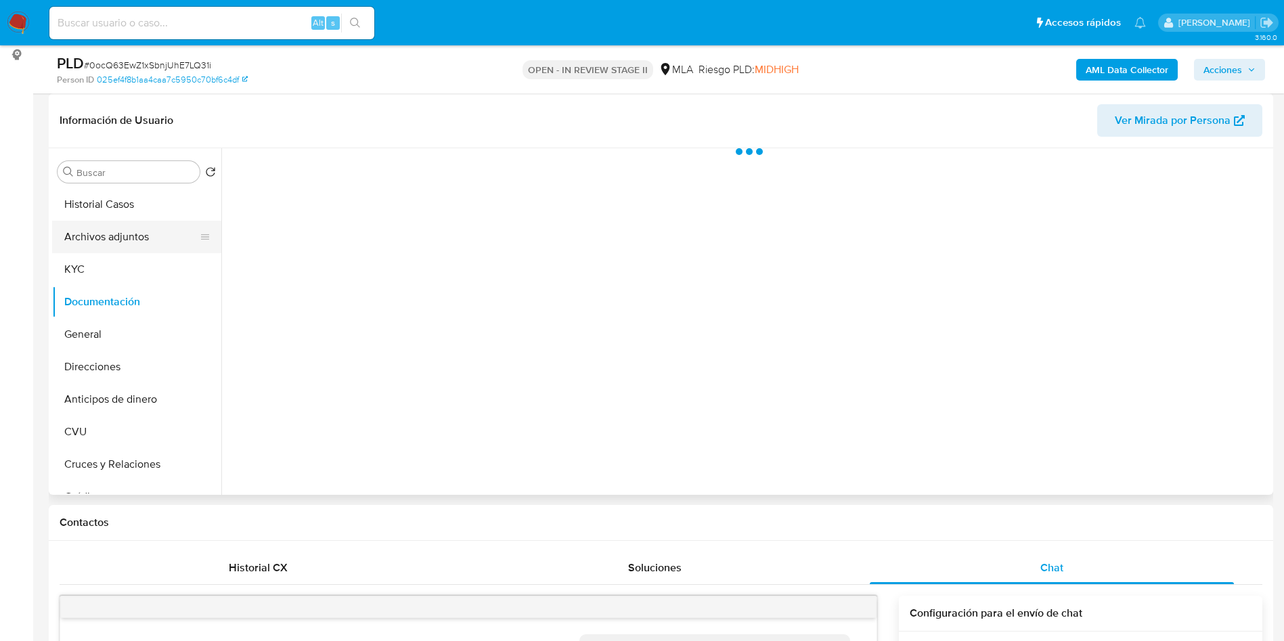
scroll to position [0, 0]
click at [155, 229] on button "Archivos adjuntos" at bounding box center [131, 237] width 158 height 32
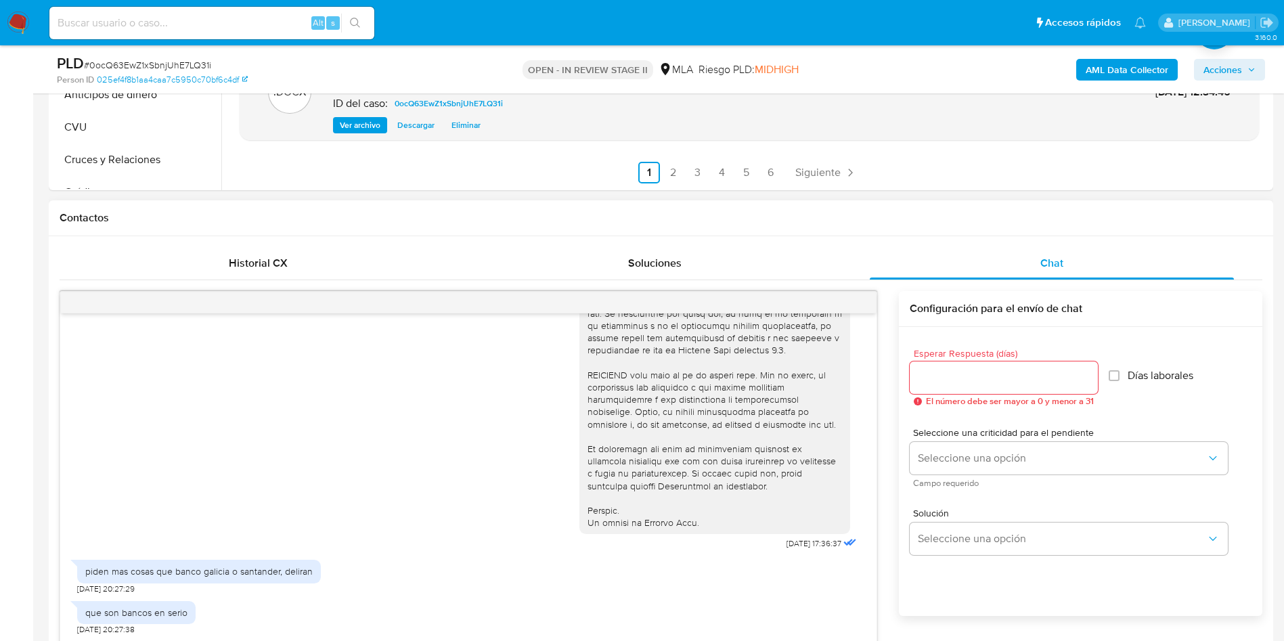
scroll to position [769, 0]
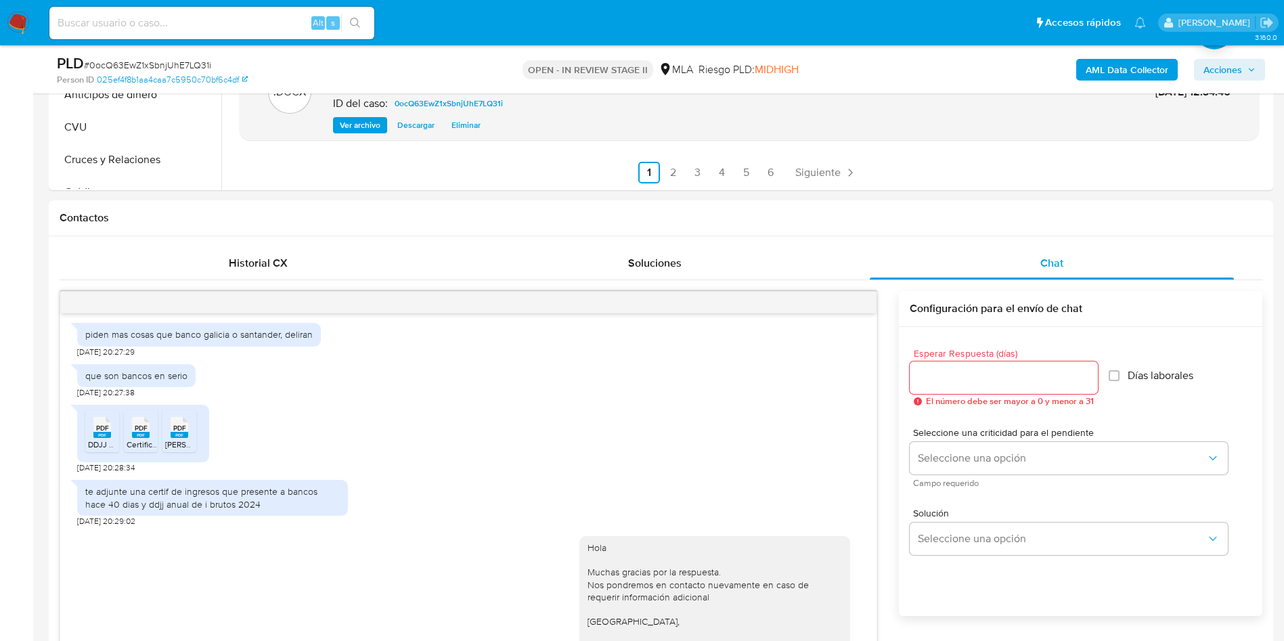
click at [1198, 70] on button "Acciones" at bounding box center [1229, 70] width 71 height 22
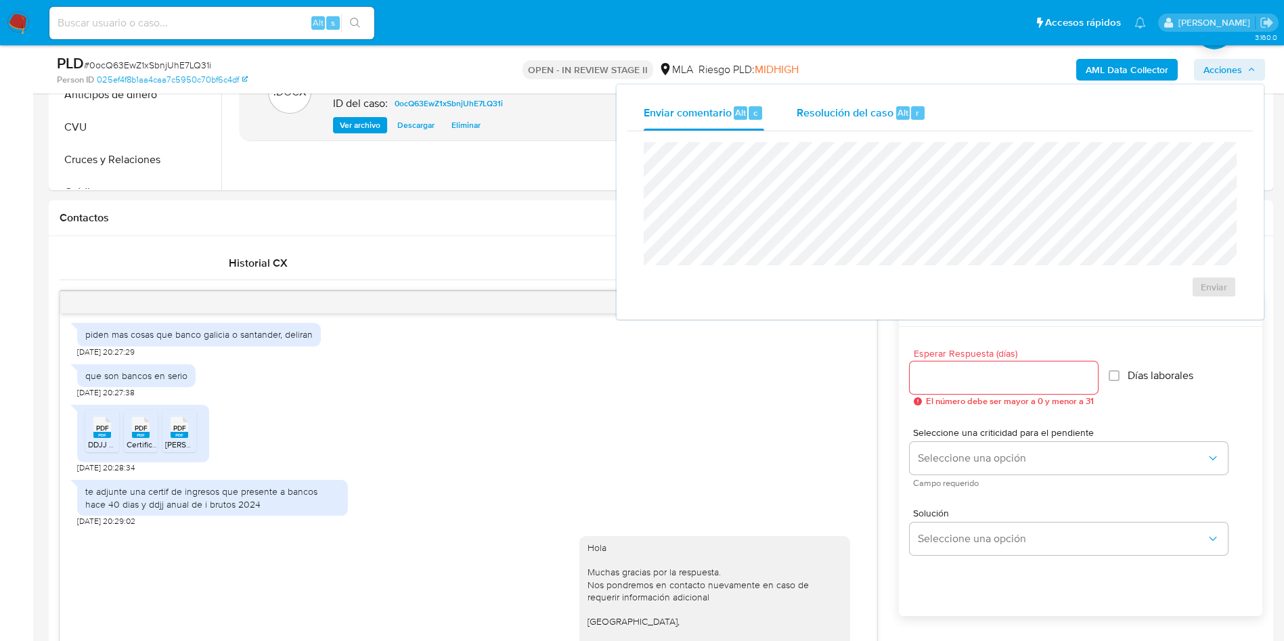
click at [911, 118] on div "r" at bounding box center [918, 113] width 14 height 14
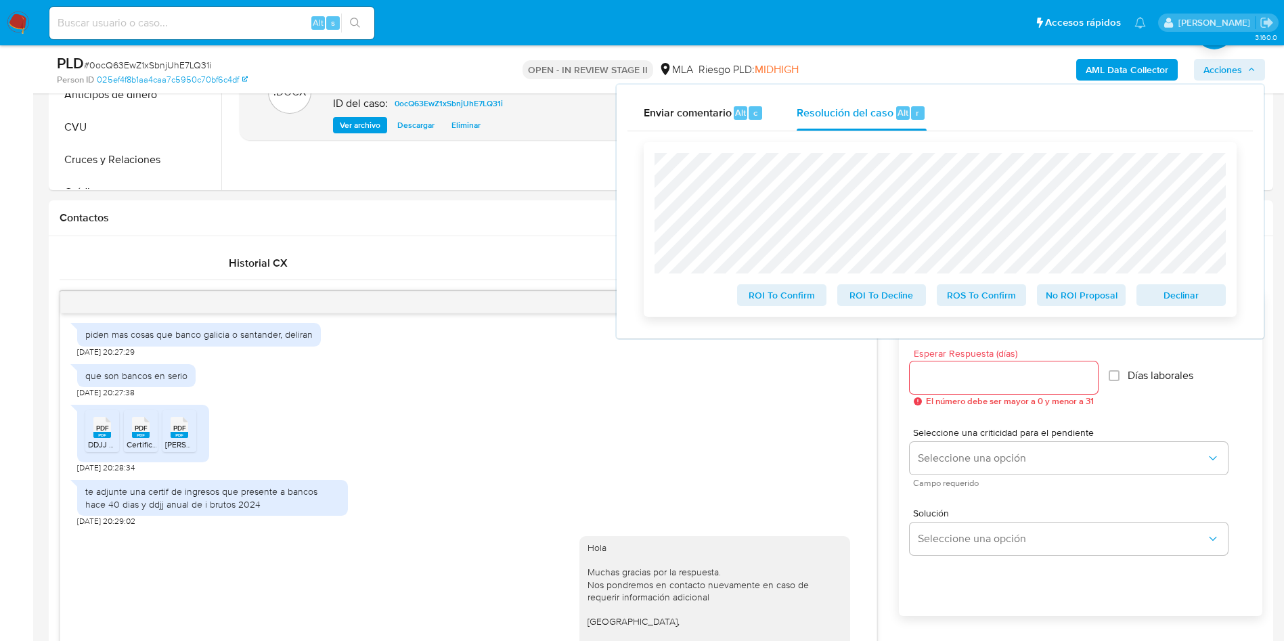
click at [1085, 292] on span "No ROI Proposal" at bounding box center [1081, 295] width 70 height 19
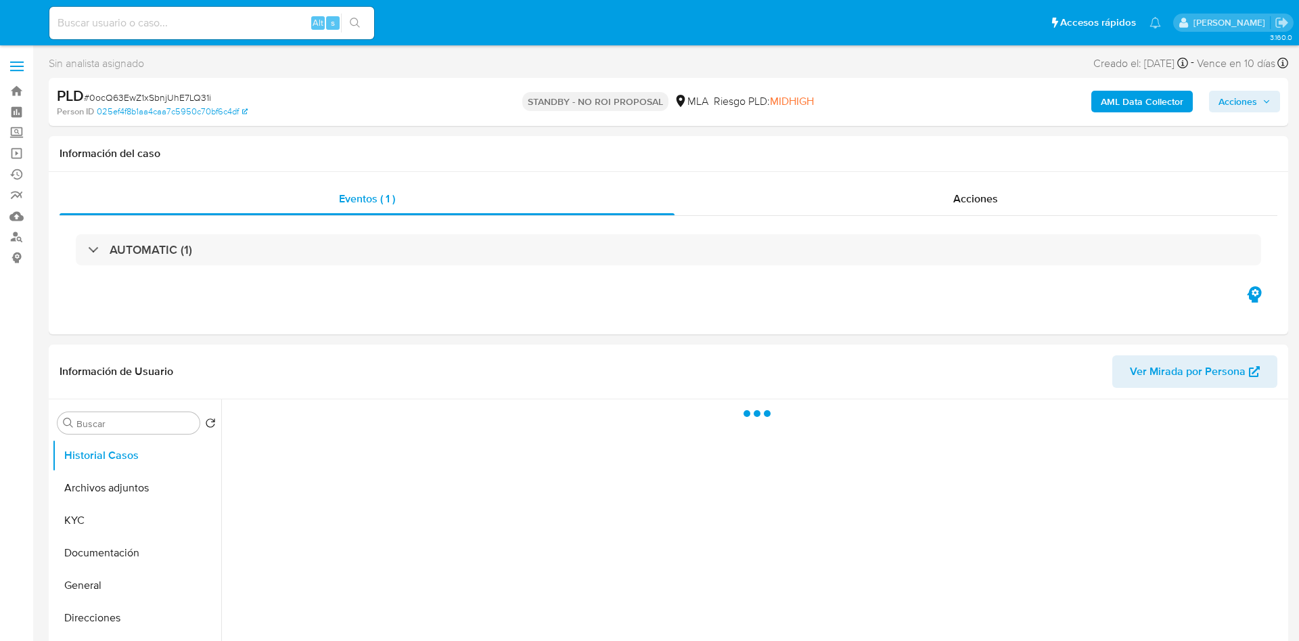
select select "10"
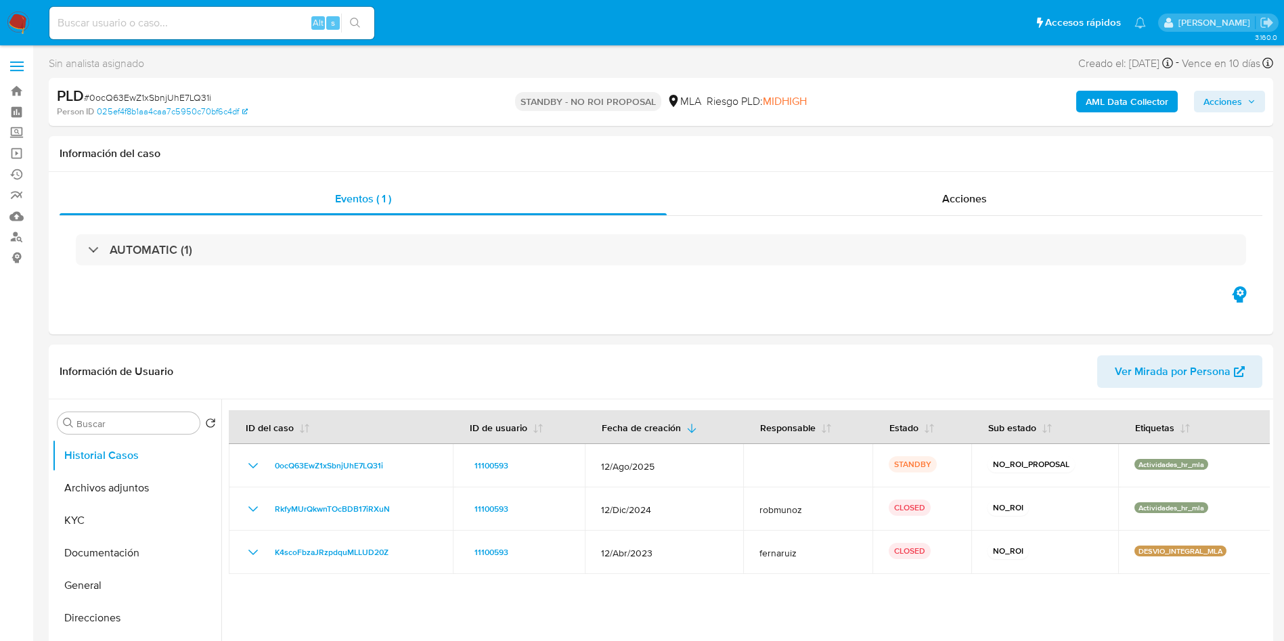
click at [269, 26] on input at bounding box center [211, 23] width 325 height 18
paste input "OWfRdMUmtYDraLPldg2wCTiu"
type input "OWfRdMUmtYDraLPldg2wCTiu"
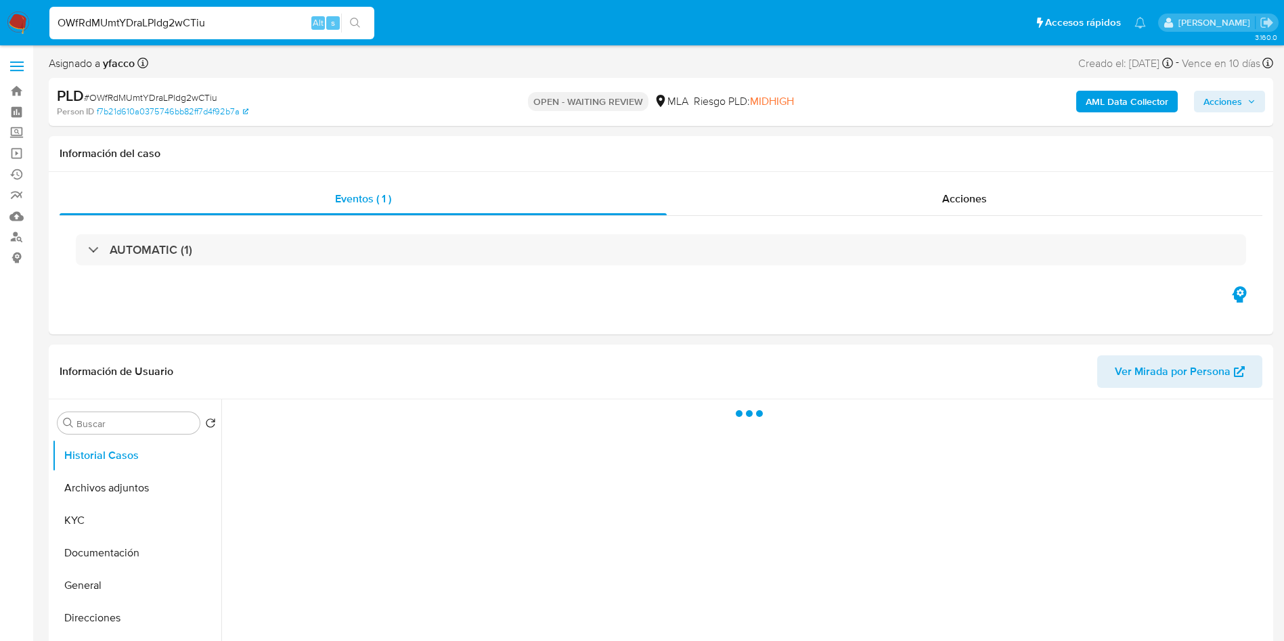
select select "10"
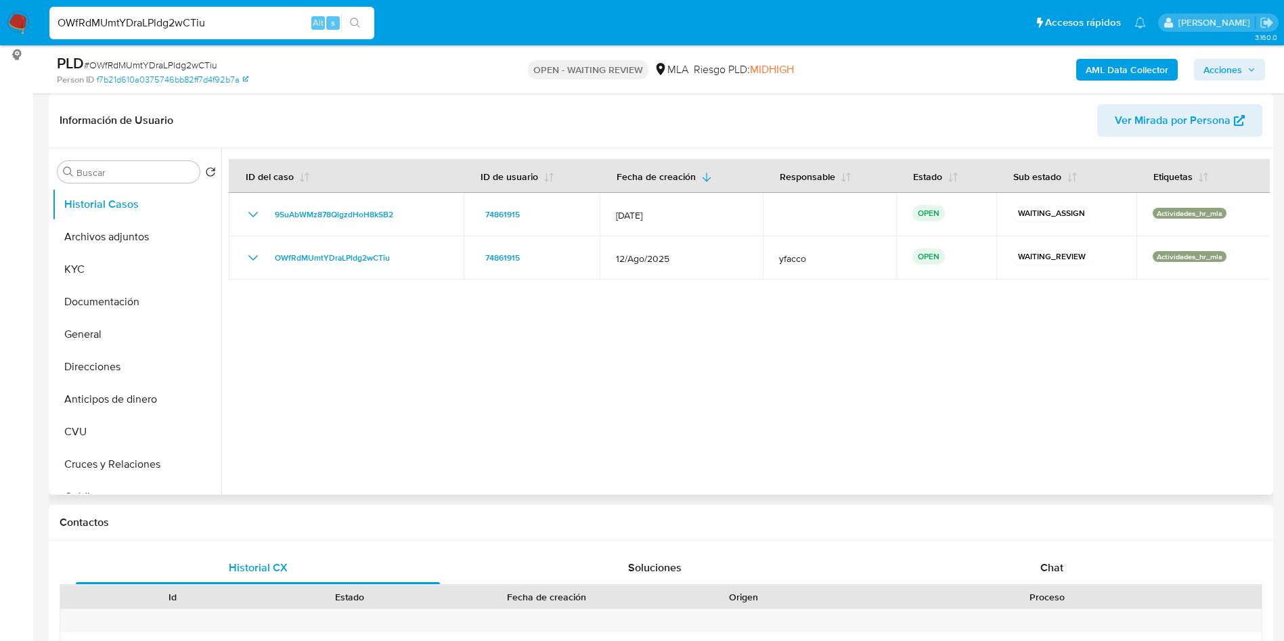
scroll to position [305, 0]
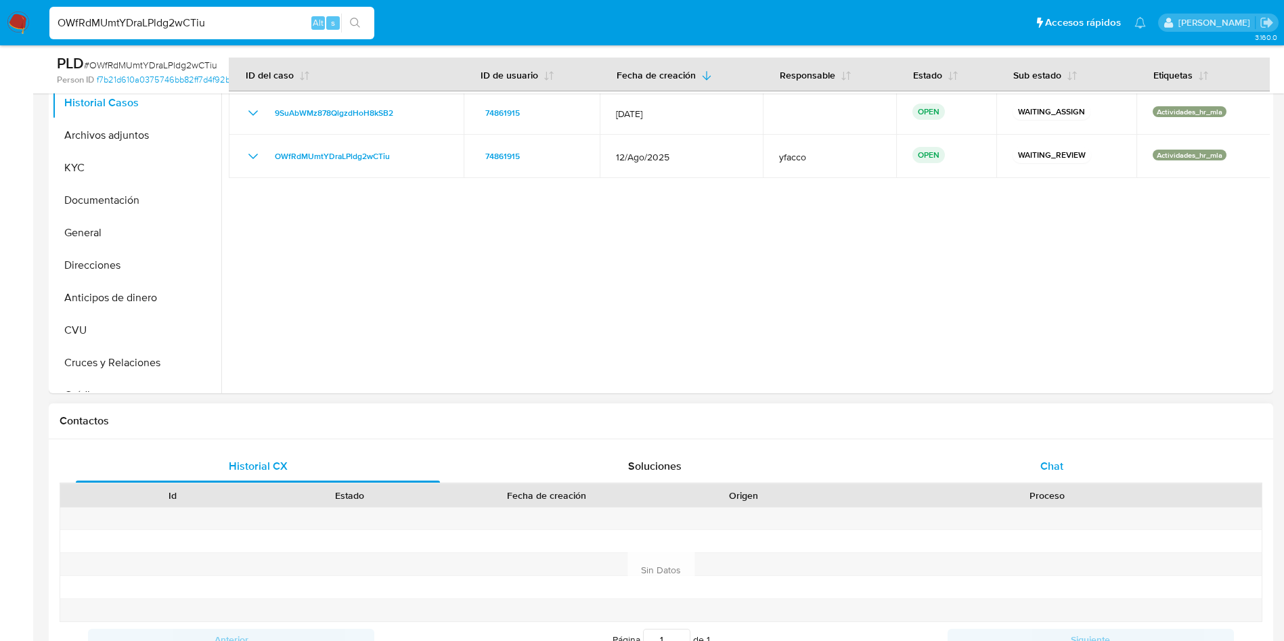
click at [994, 461] on div "Chat" at bounding box center [1052, 466] width 364 height 32
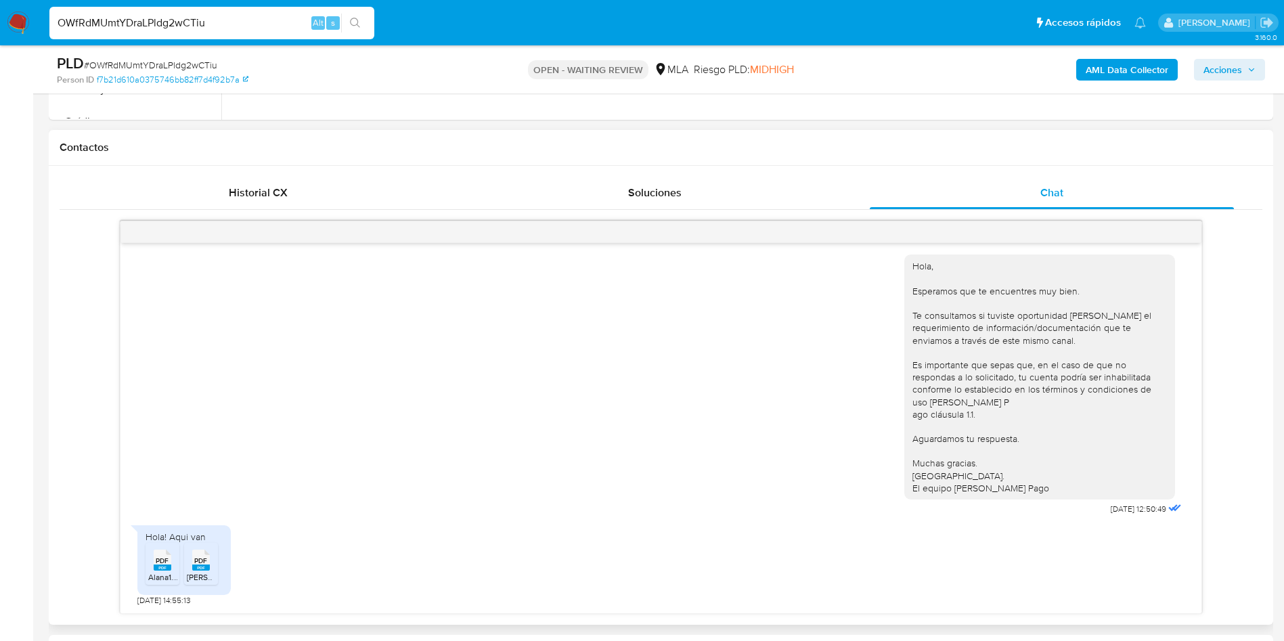
scroll to position [609, 0]
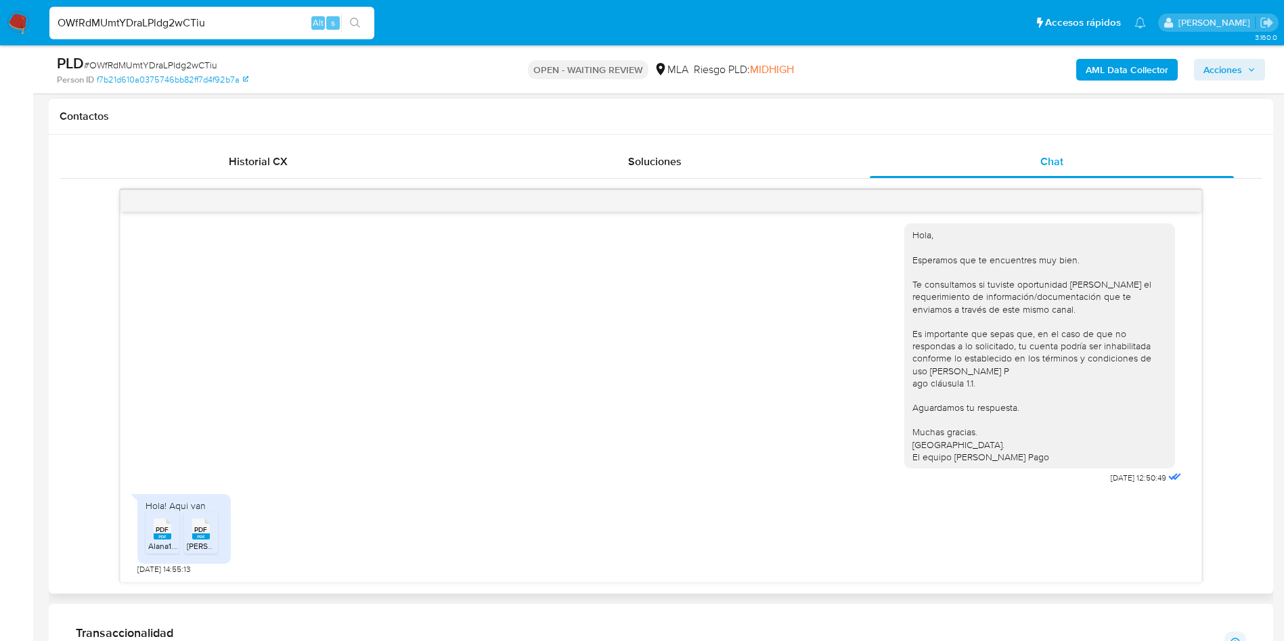
click at [152, 531] on div "PDF PDF" at bounding box center [162, 527] width 28 height 26
click at [206, 538] on rect at bounding box center [201, 536] width 18 height 6
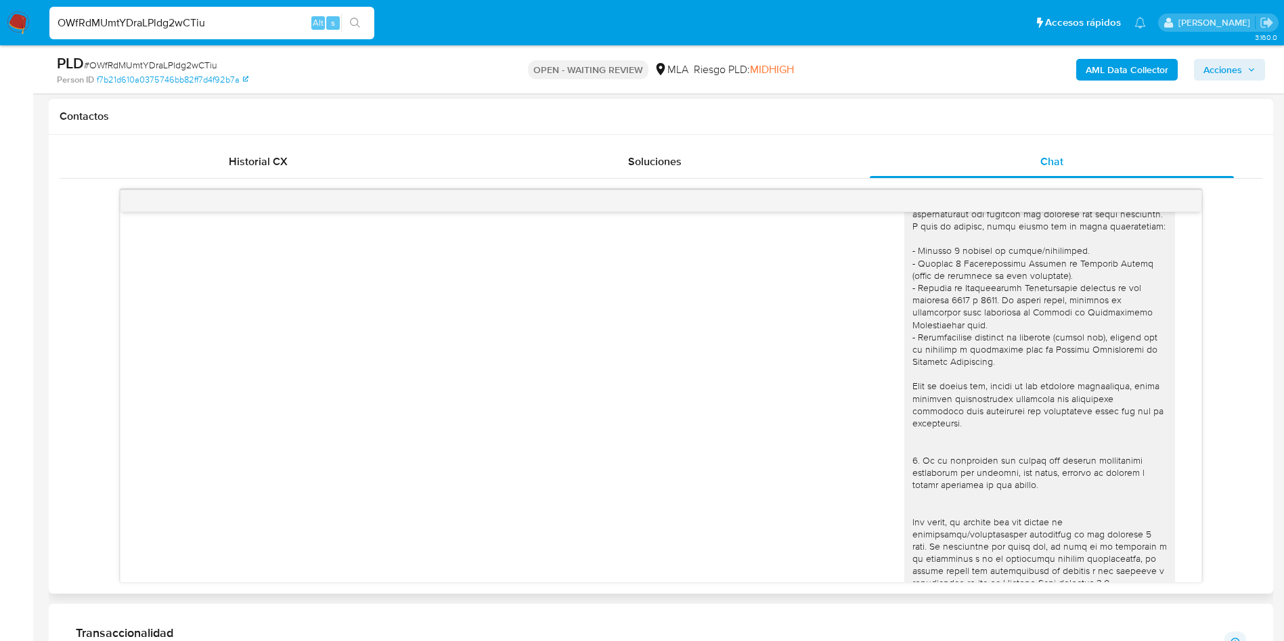
scroll to position [173, 0]
